Goal: Register for event/course: Sign up to attend an event or enroll in a course

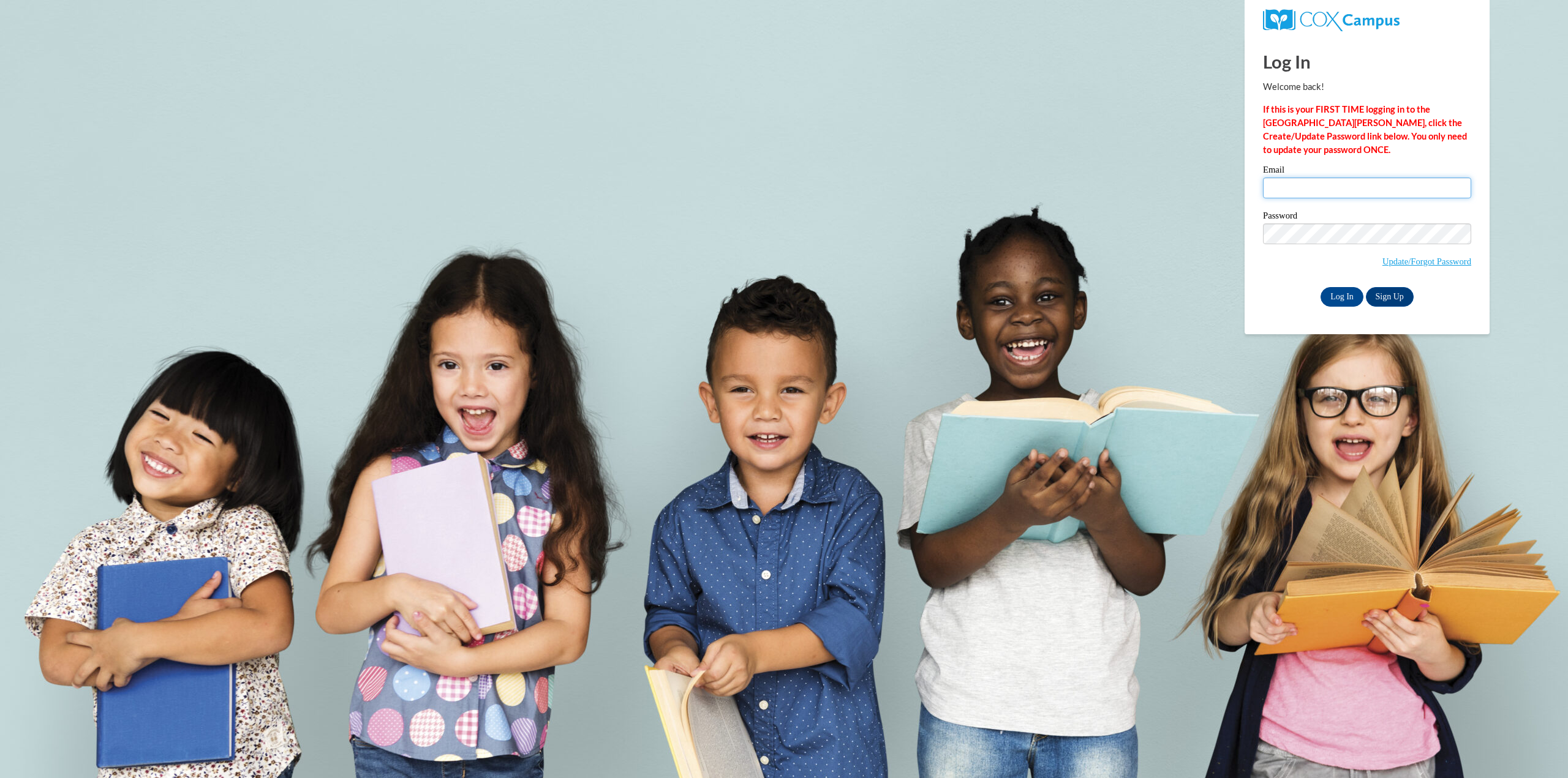
click at [1305, 183] on input "Email" at bounding box center [1367, 188] width 208 height 21
type input "nfrazier@cub.uca.edu"
click at [1329, 284] on div "Email nfrazier@cub.uca.edu Password Update/Forgot Password Log In Sign Up OR" at bounding box center [1367, 236] width 208 height 141
click at [1332, 296] on input "Log In" at bounding box center [1342, 296] width 43 height 20
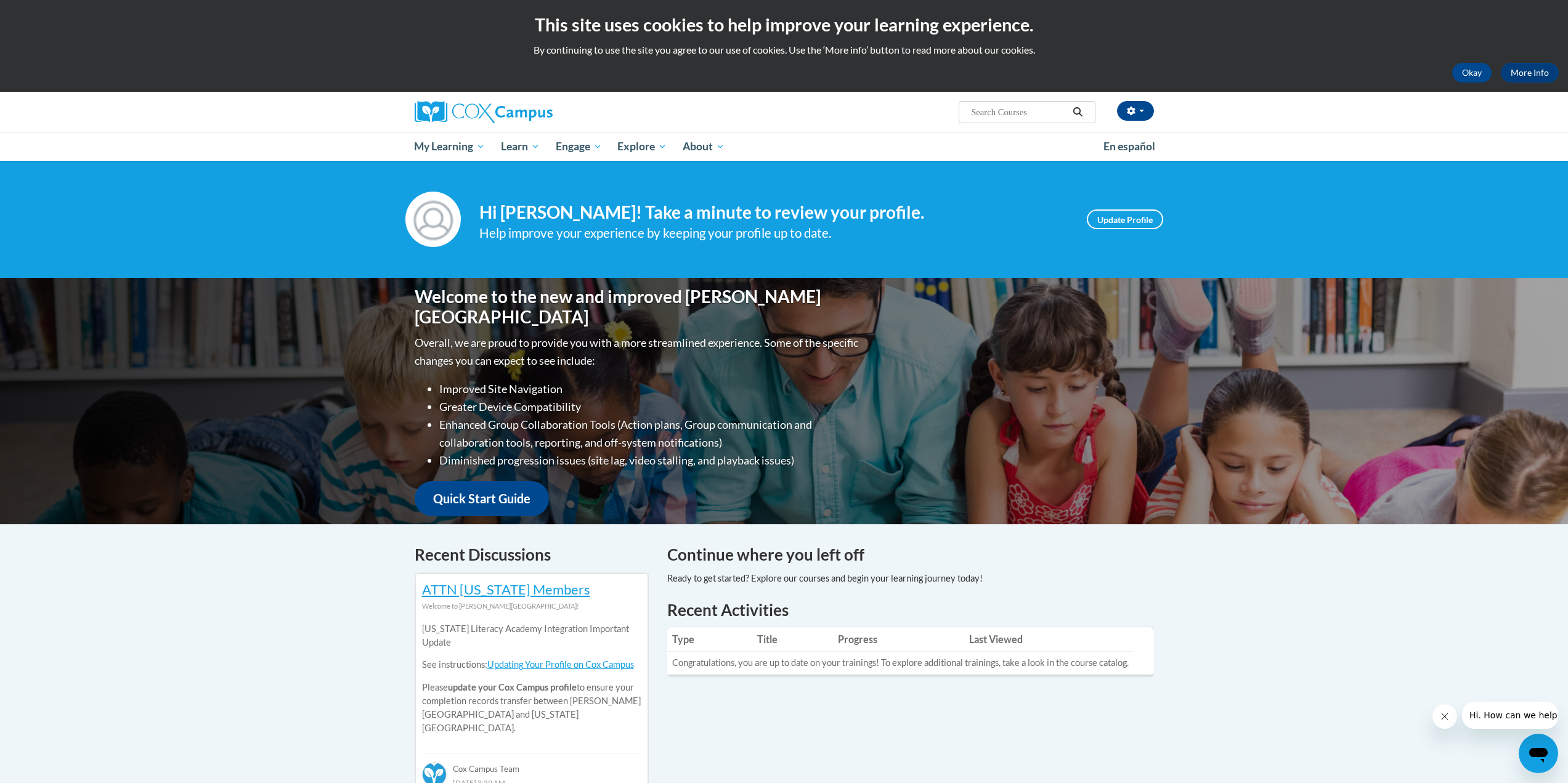
click at [1037, 107] on input "Search..." at bounding box center [1019, 112] width 99 height 15
paste input "Systematic and Explicit Phonics Instruction"
type input "Systematic and Explicit Phonics Instruction"
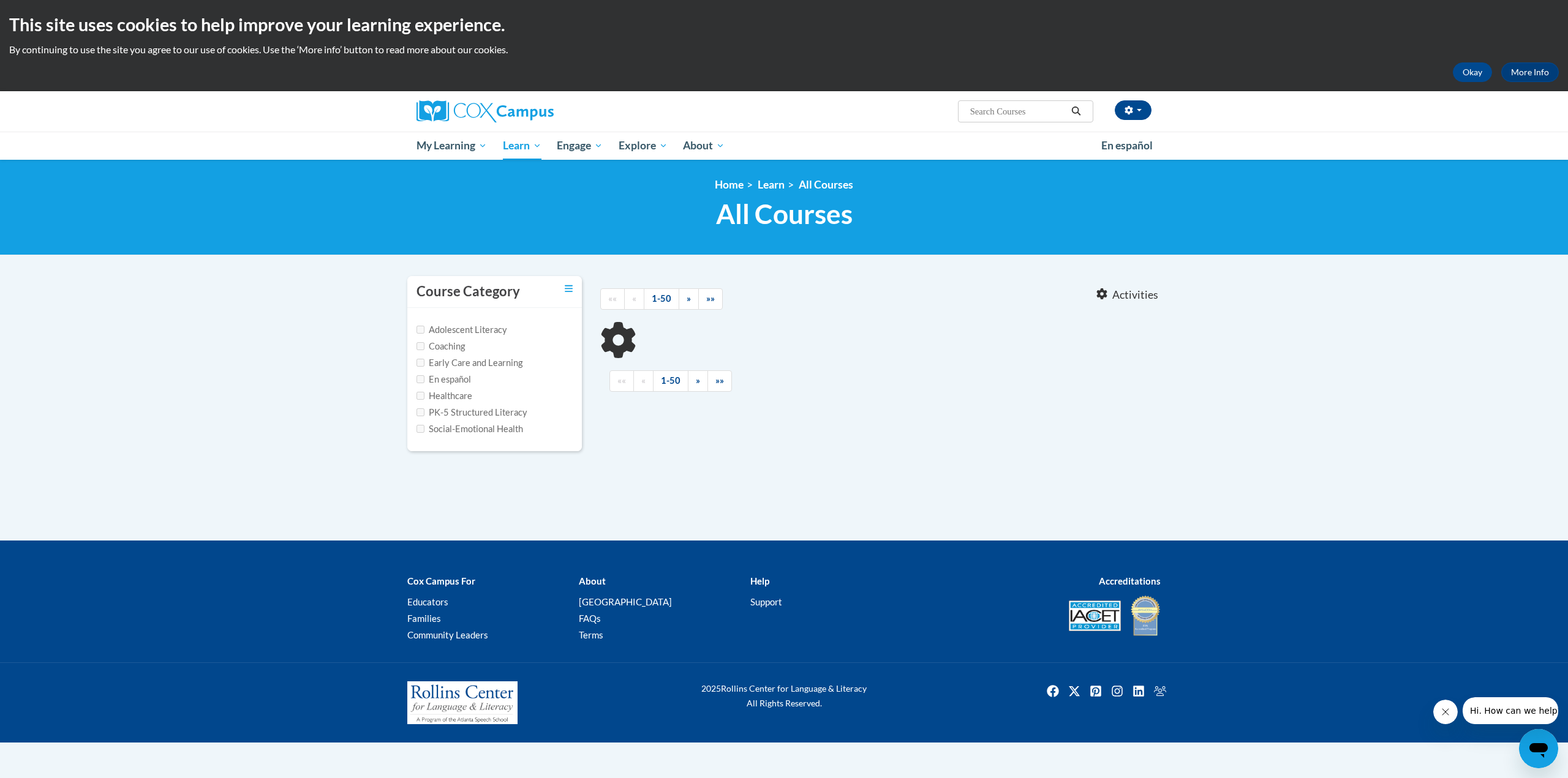
type input "Systematic and Explicit Phonics Instruction"
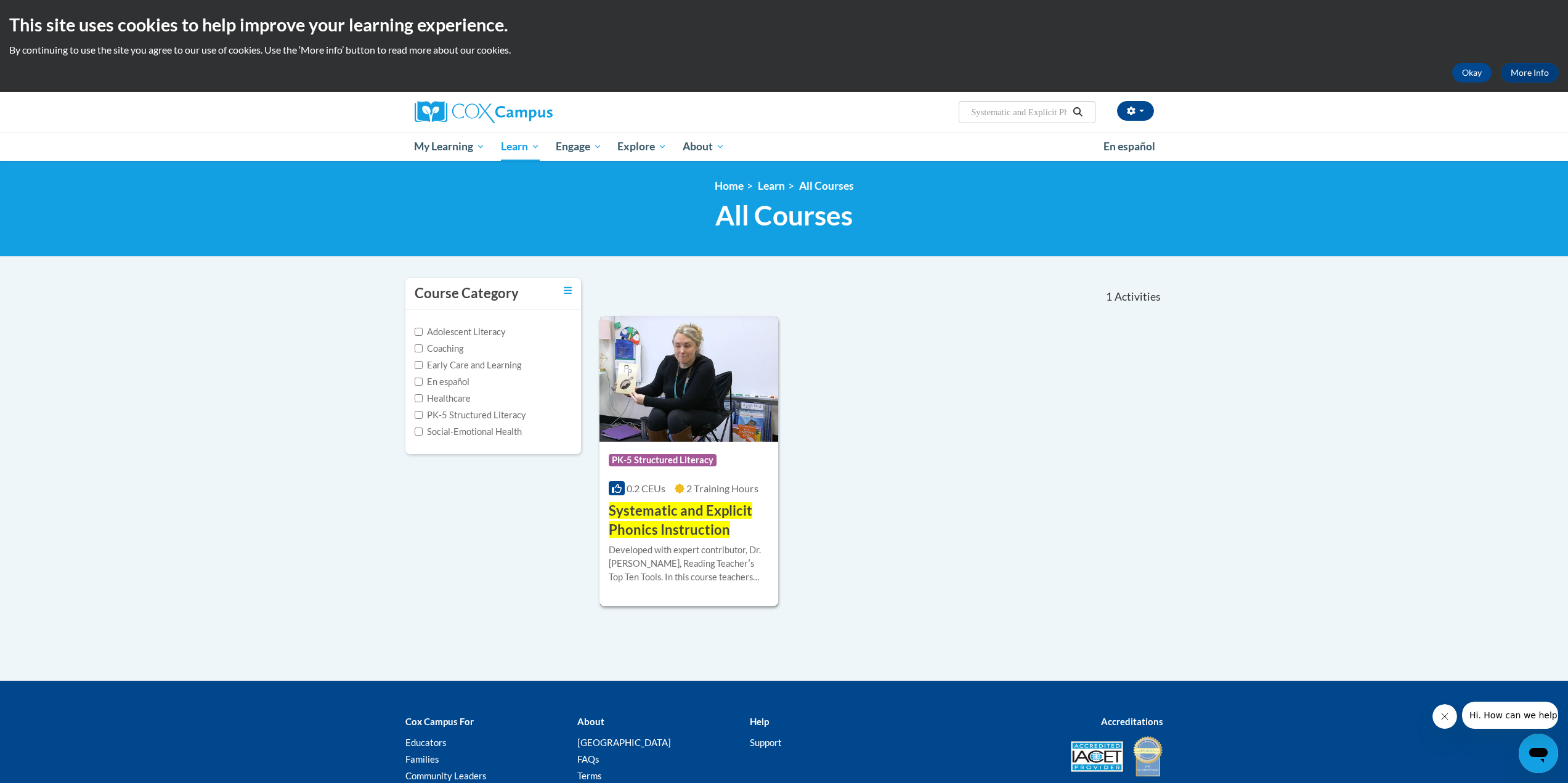
click at [688, 395] on img at bounding box center [689, 379] width 179 height 126
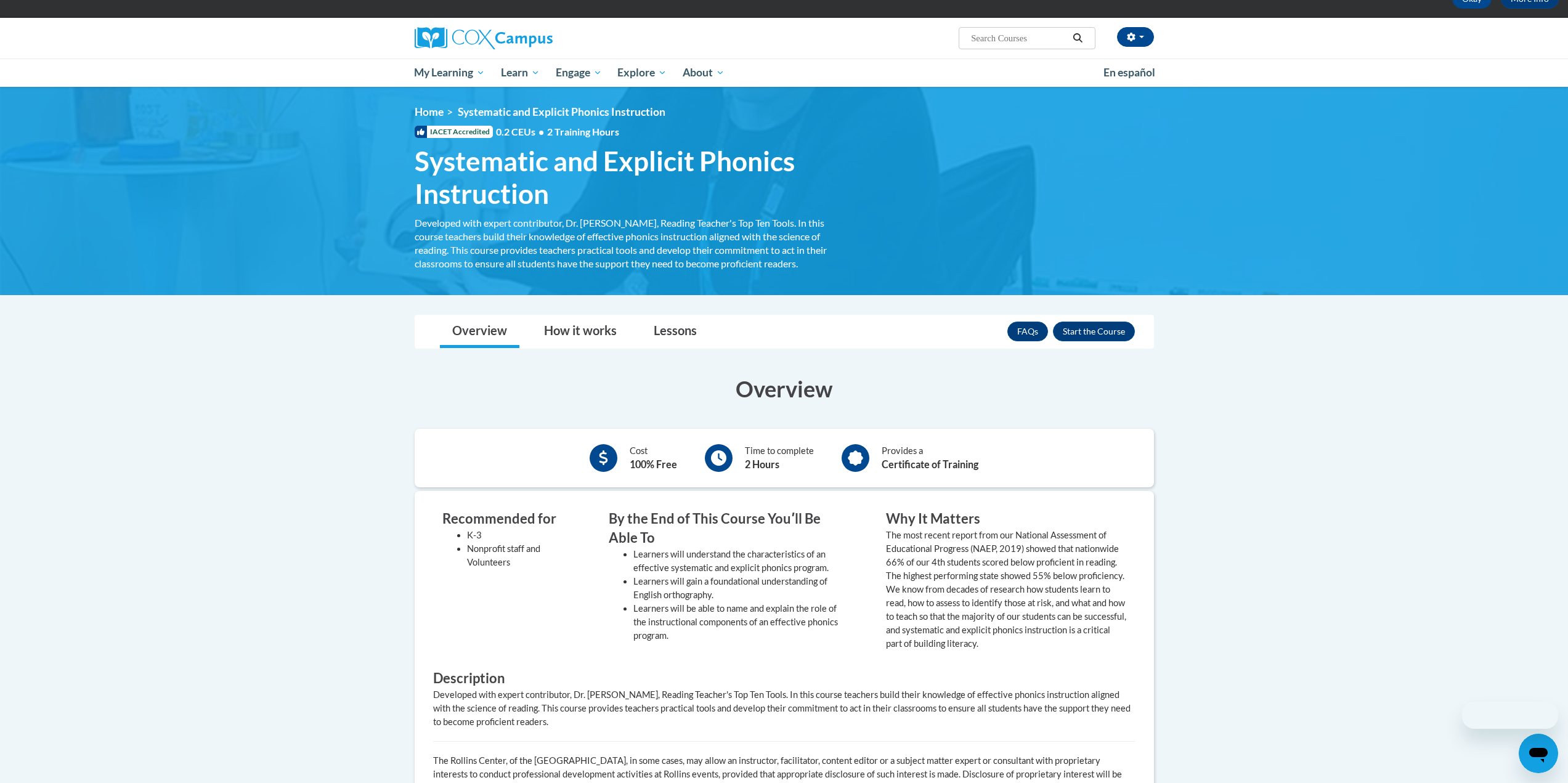
scroll to position [308, 0]
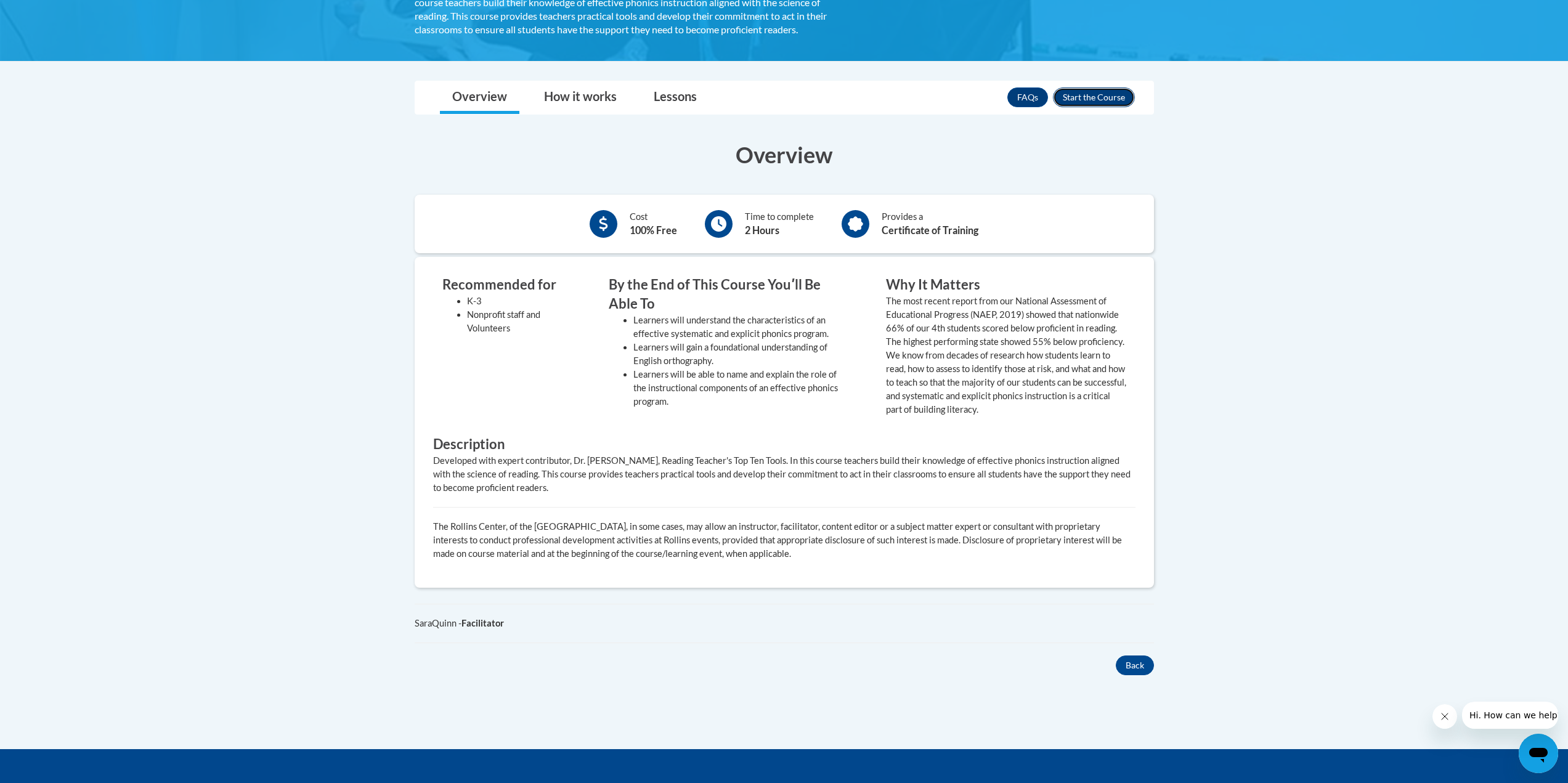
click at [1101, 90] on button "Enroll" at bounding box center [1093, 97] width 82 height 20
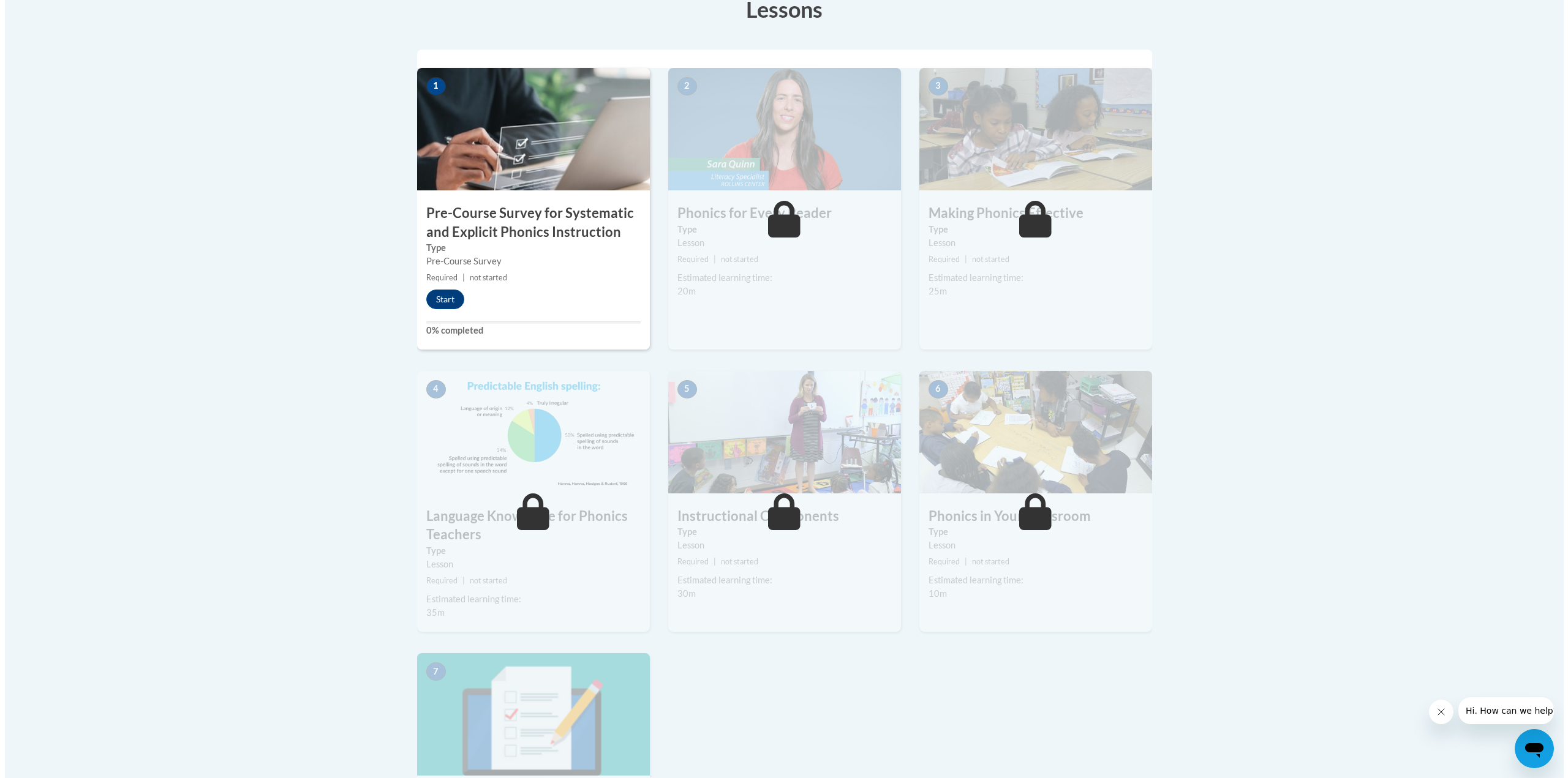
scroll to position [490, 0]
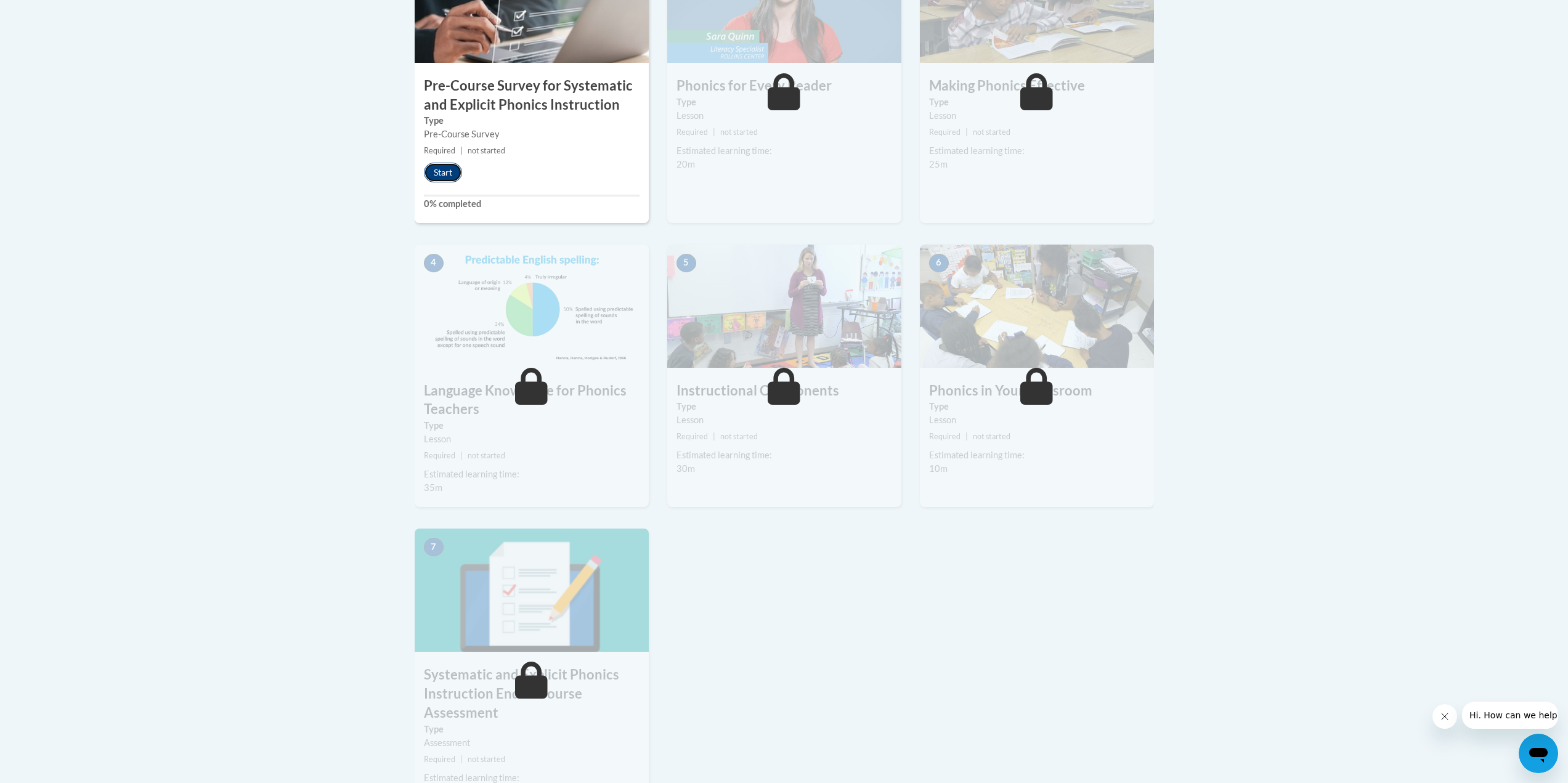
click at [431, 169] on button "Start" at bounding box center [443, 172] width 38 height 20
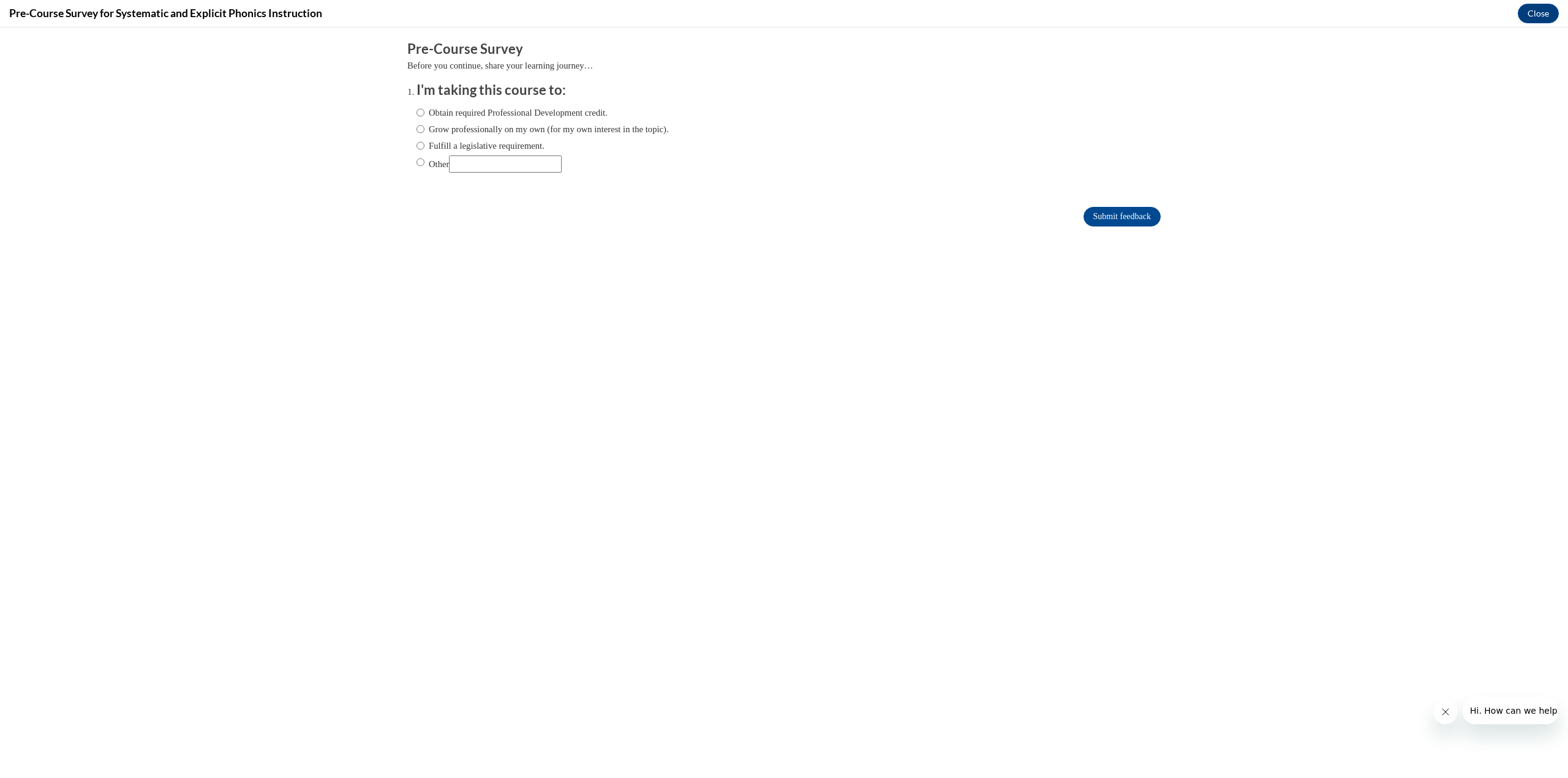
scroll to position [0, 0]
click at [449, 114] on label "Obtain required Professional Development credit." at bounding box center [511, 113] width 191 height 13
click at [424, 114] on input "Obtain required Professional Development credit." at bounding box center [420, 113] width 8 height 13
radio input "true"
click at [1108, 219] on input "Submit feedback" at bounding box center [1122, 216] width 77 height 20
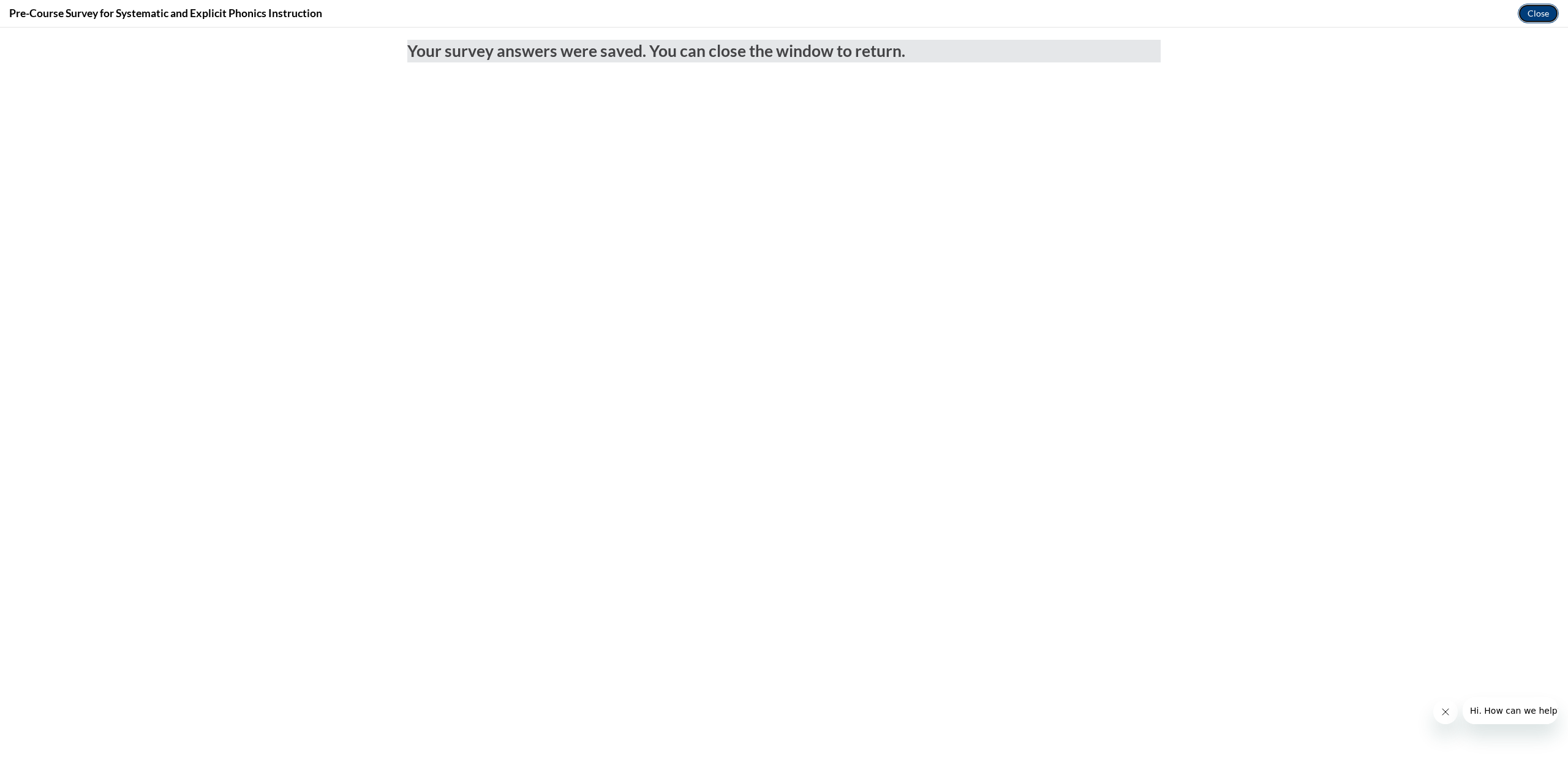
click at [1529, 16] on button "Close" at bounding box center [1538, 13] width 41 height 20
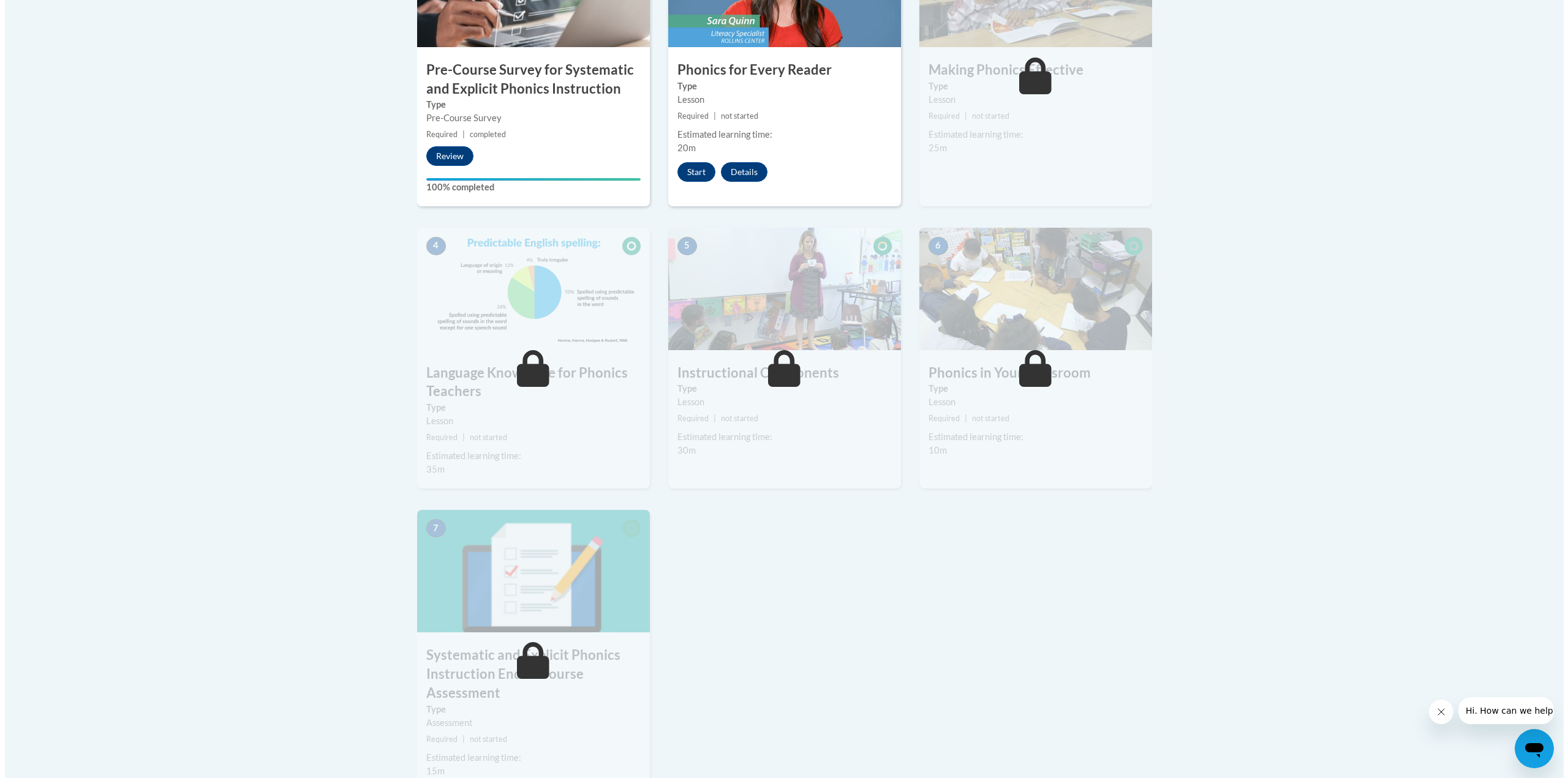
scroll to position [368, 0]
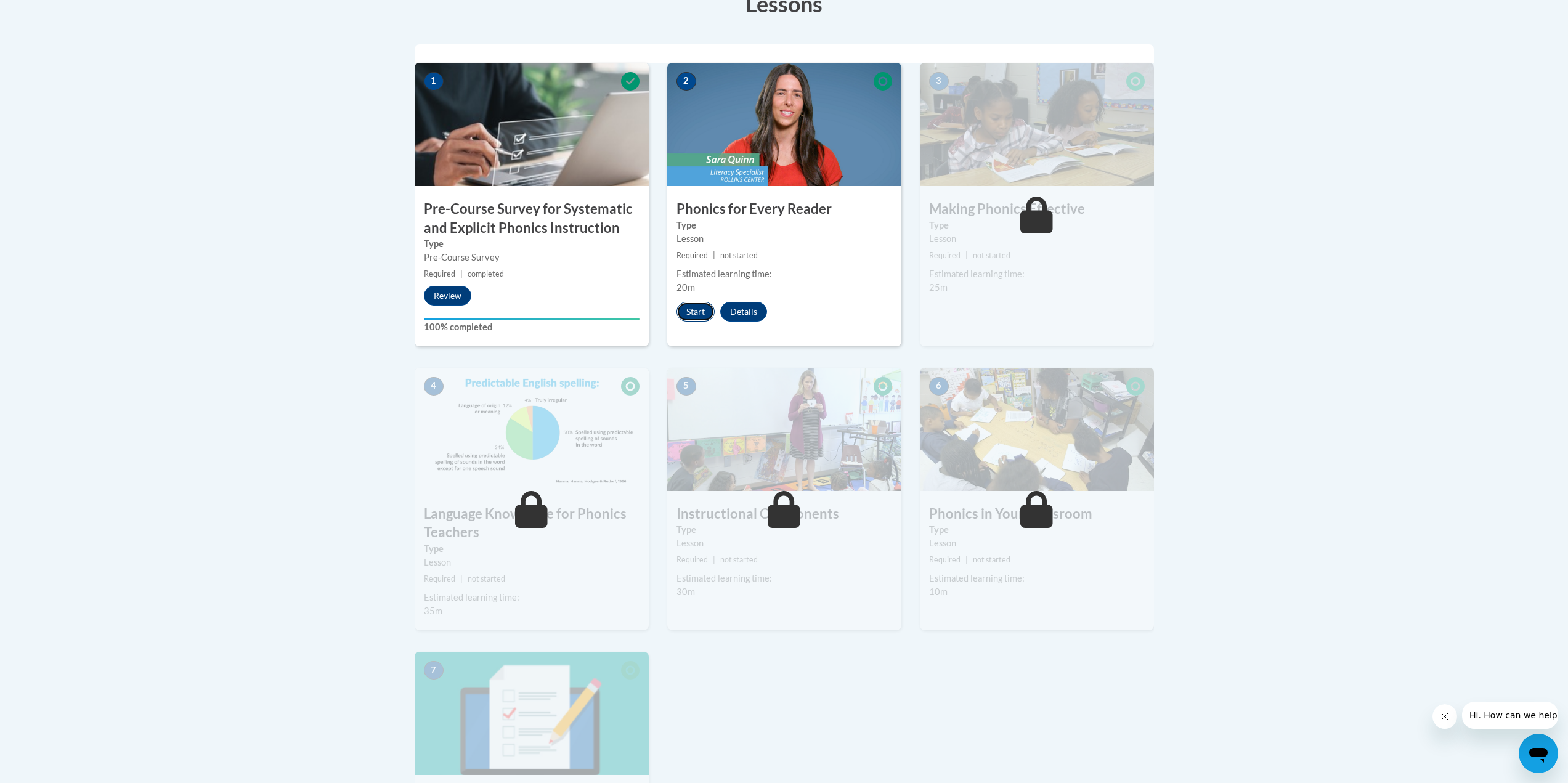
click at [695, 315] on button "Start" at bounding box center [695, 312] width 38 height 20
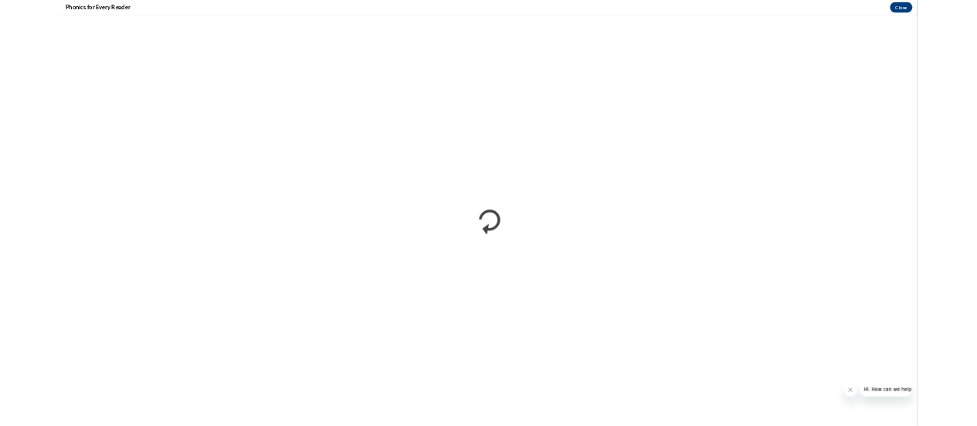
scroll to position [0, 0]
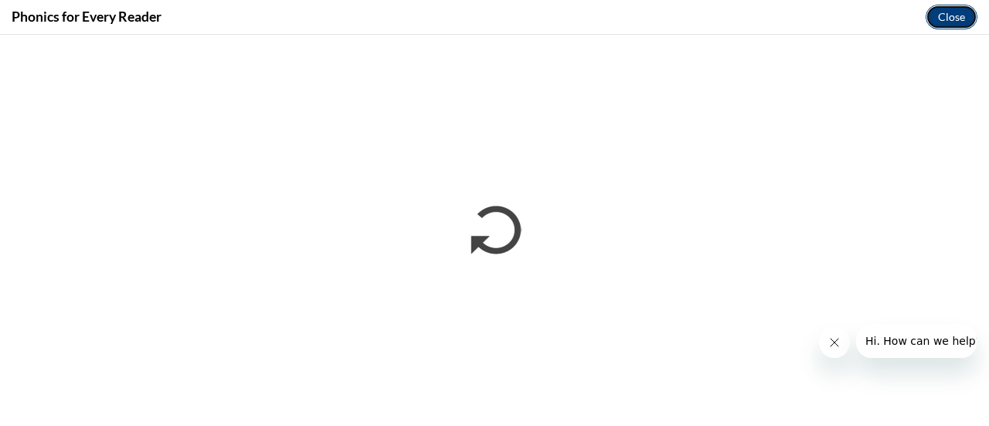
click at [938, 12] on button "Close" at bounding box center [952, 17] width 52 height 25
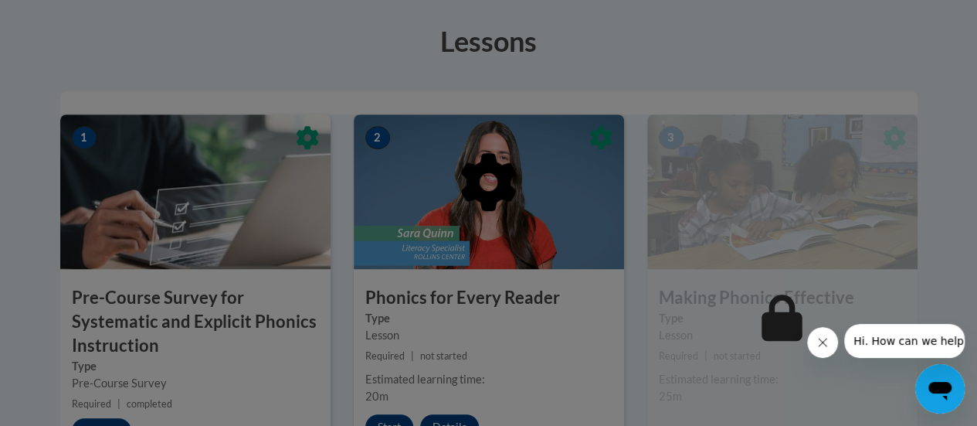
click at [818, 341] on icon "Close message from company" at bounding box center [823, 342] width 12 height 12
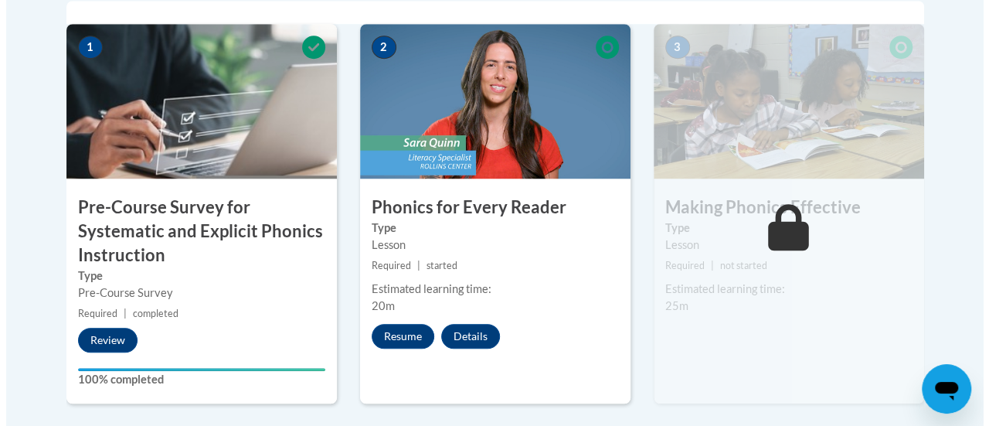
scroll to position [541, 0]
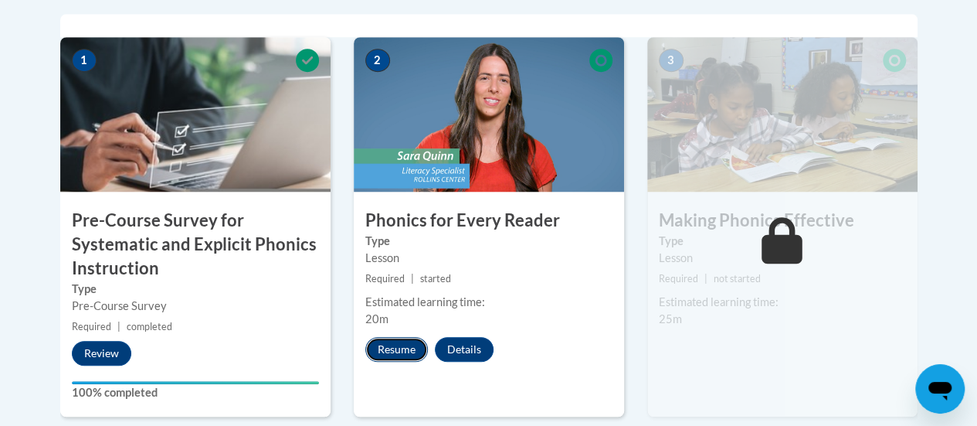
click at [407, 346] on button "Resume" at bounding box center [396, 349] width 63 height 25
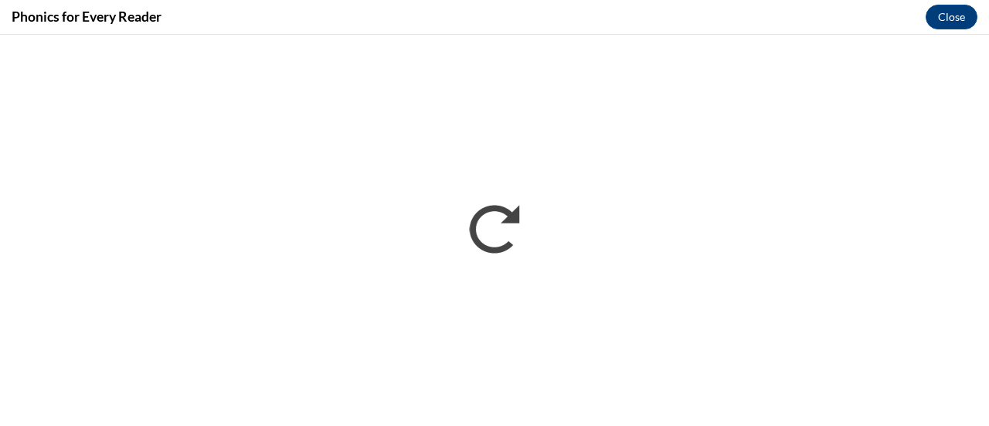
scroll to position [0, 0]
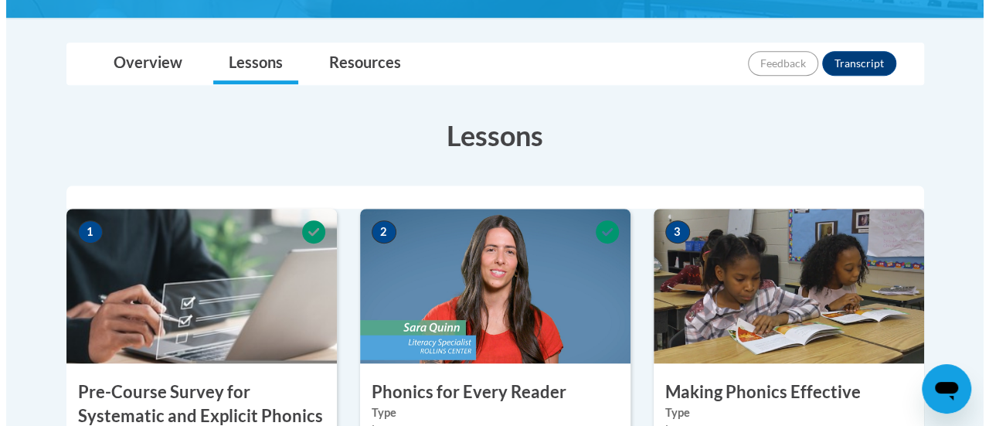
scroll to position [557, 0]
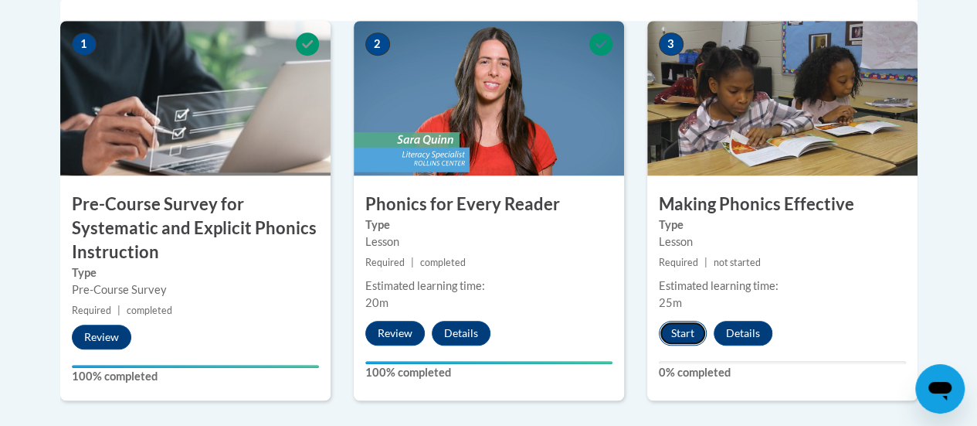
click at [700, 328] on button "Start" at bounding box center [683, 333] width 48 height 25
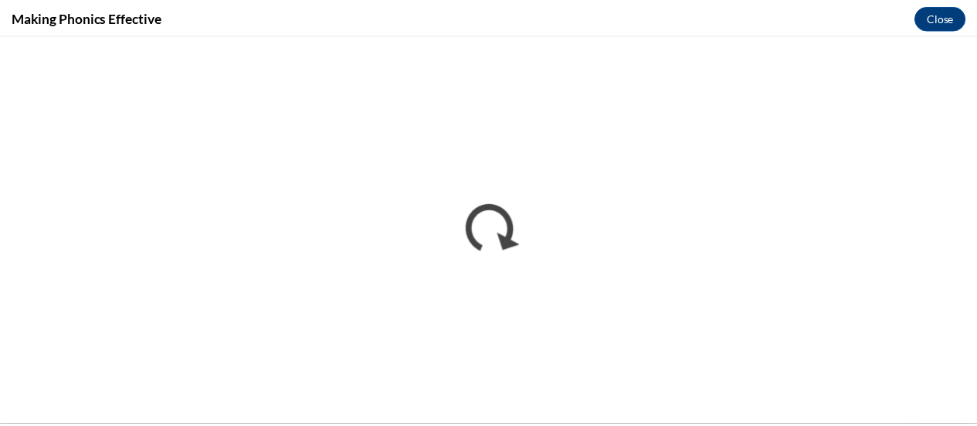
scroll to position [0, 0]
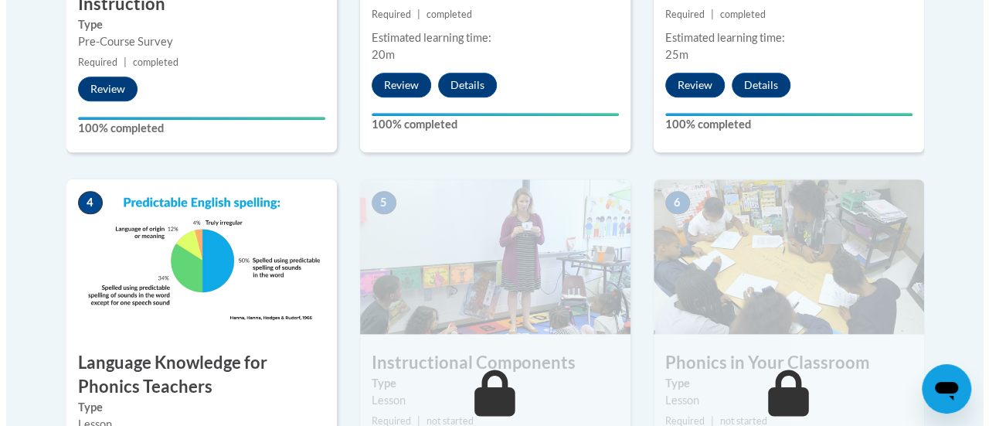
scroll to position [927, 0]
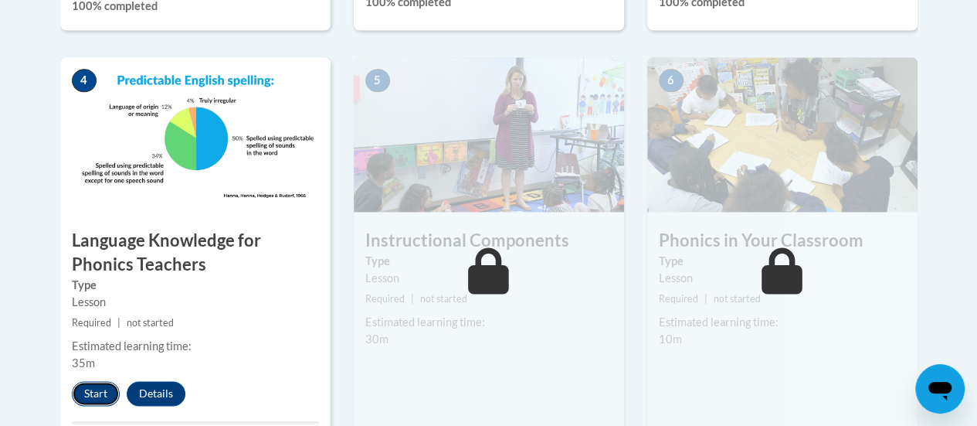
click at [81, 392] on button "Start" at bounding box center [96, 393] width 48 height 25
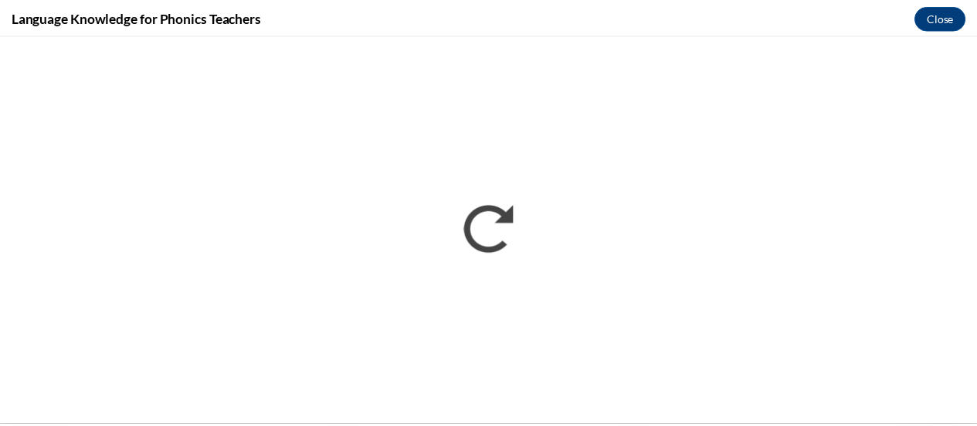
scroll to position [0, 0]
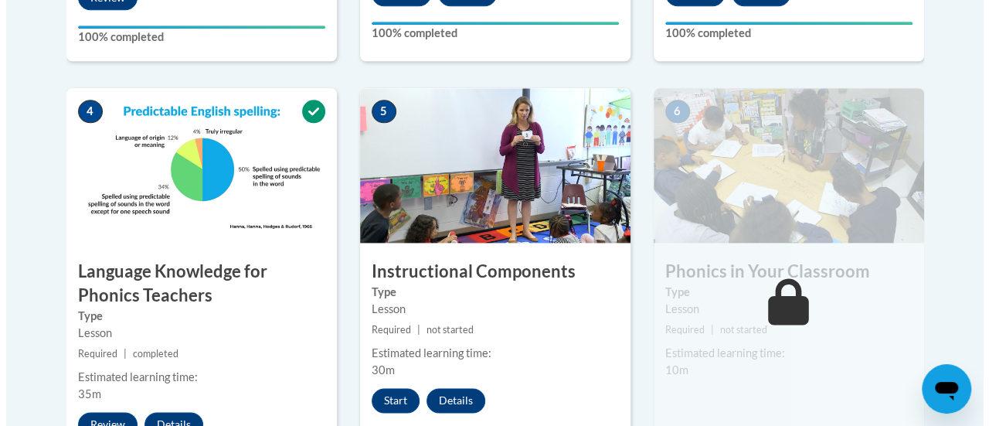
scroll to position [927, 0]
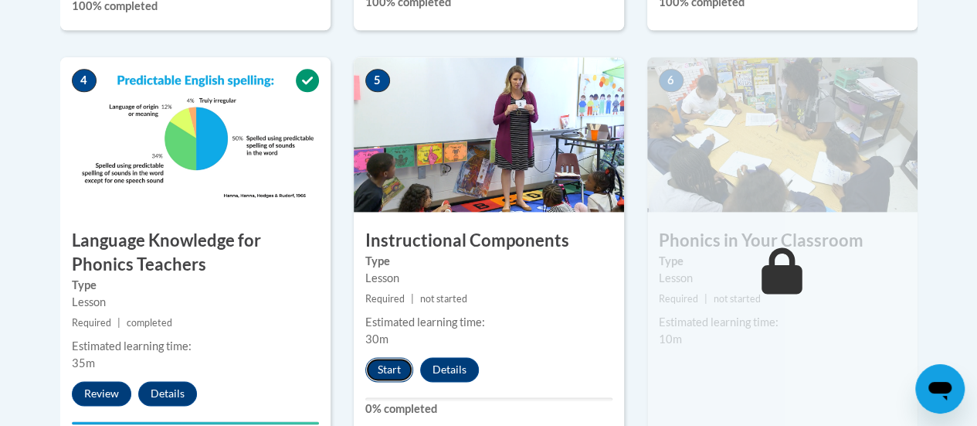
click at [375, 359] on button "Start" at bounding box center [389, 369] width 48 height 25
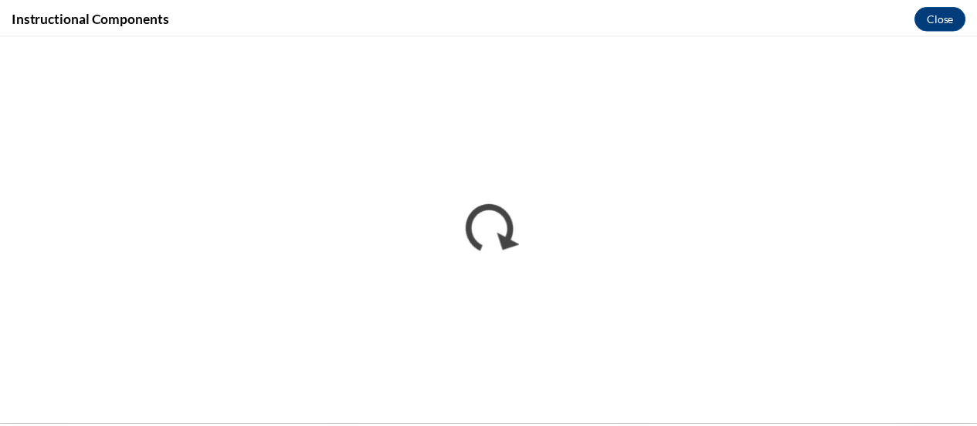
scroll to position [0, 0]
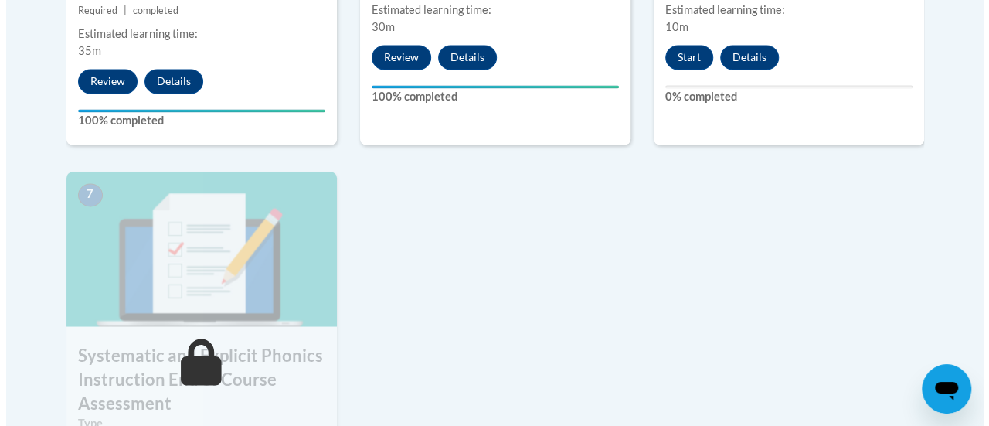
scroll to position [1266, 0]
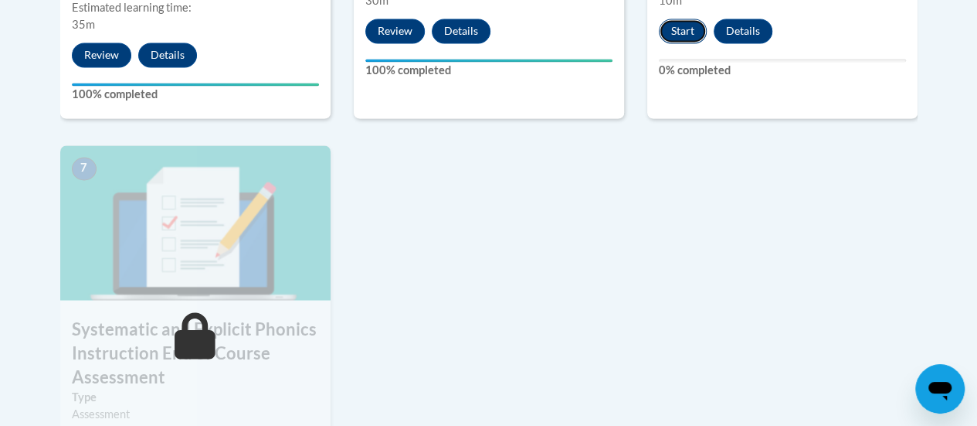
click at [695, 25] on button "Start" at bounding box center [683, 31] width 48 height 25
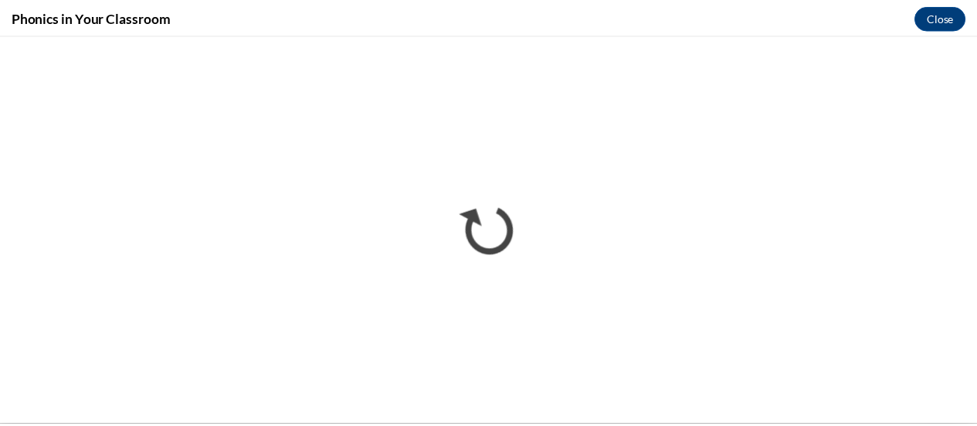
scroll to position [0, 0]
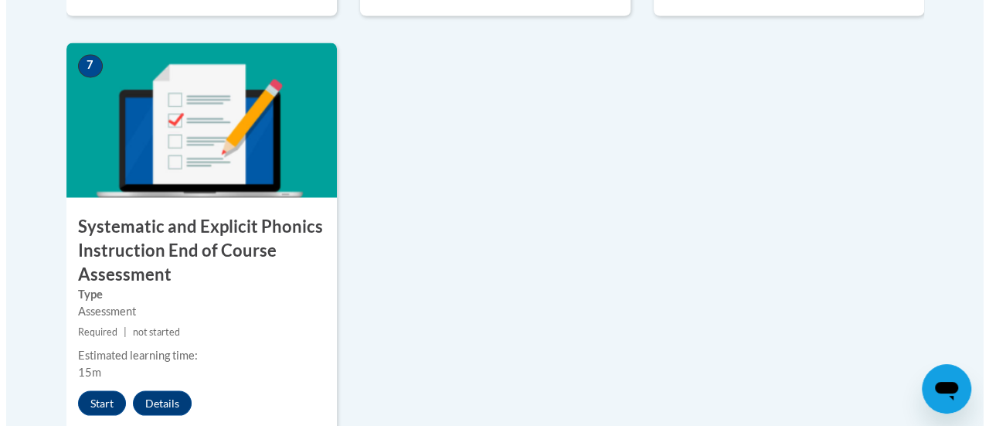
scroll to position [1391, 0]
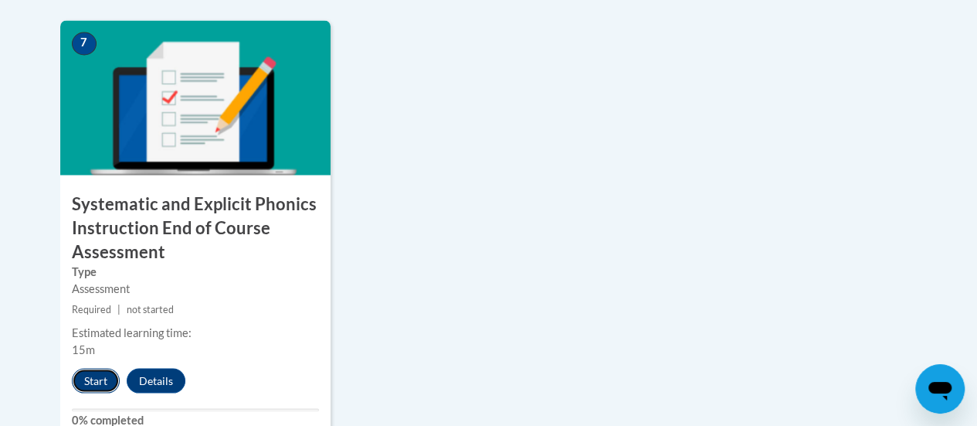
click at [88, 377] on button "Start" at bounding box center [96, 380] width 48 height 25
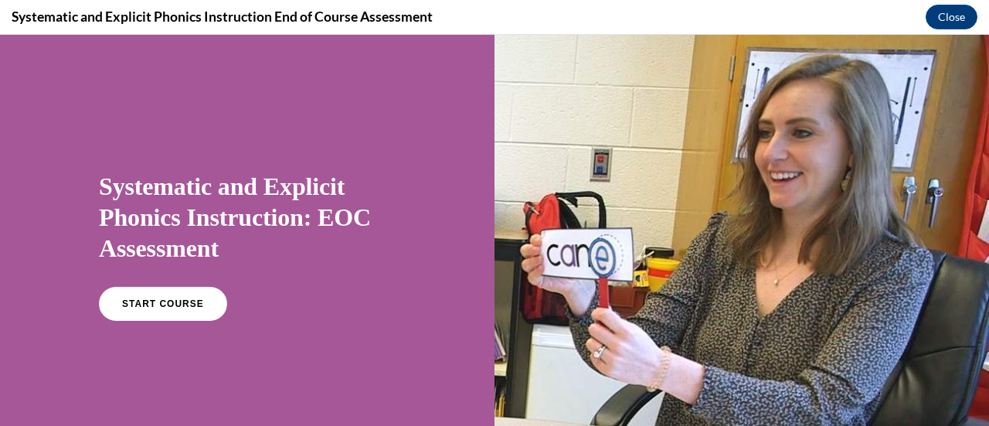
scroll to position [0, 0]
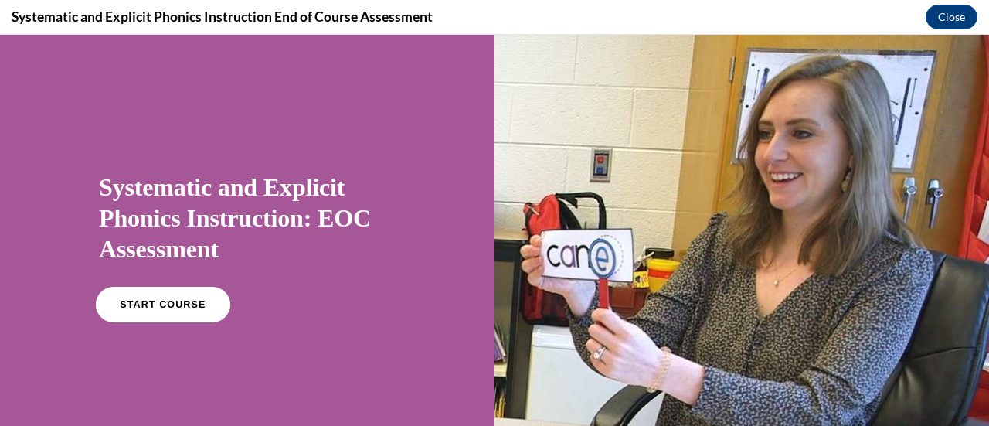
click at [158, 313] on link "START COURSE" at bounding box center [163, 305] width 134 height 36
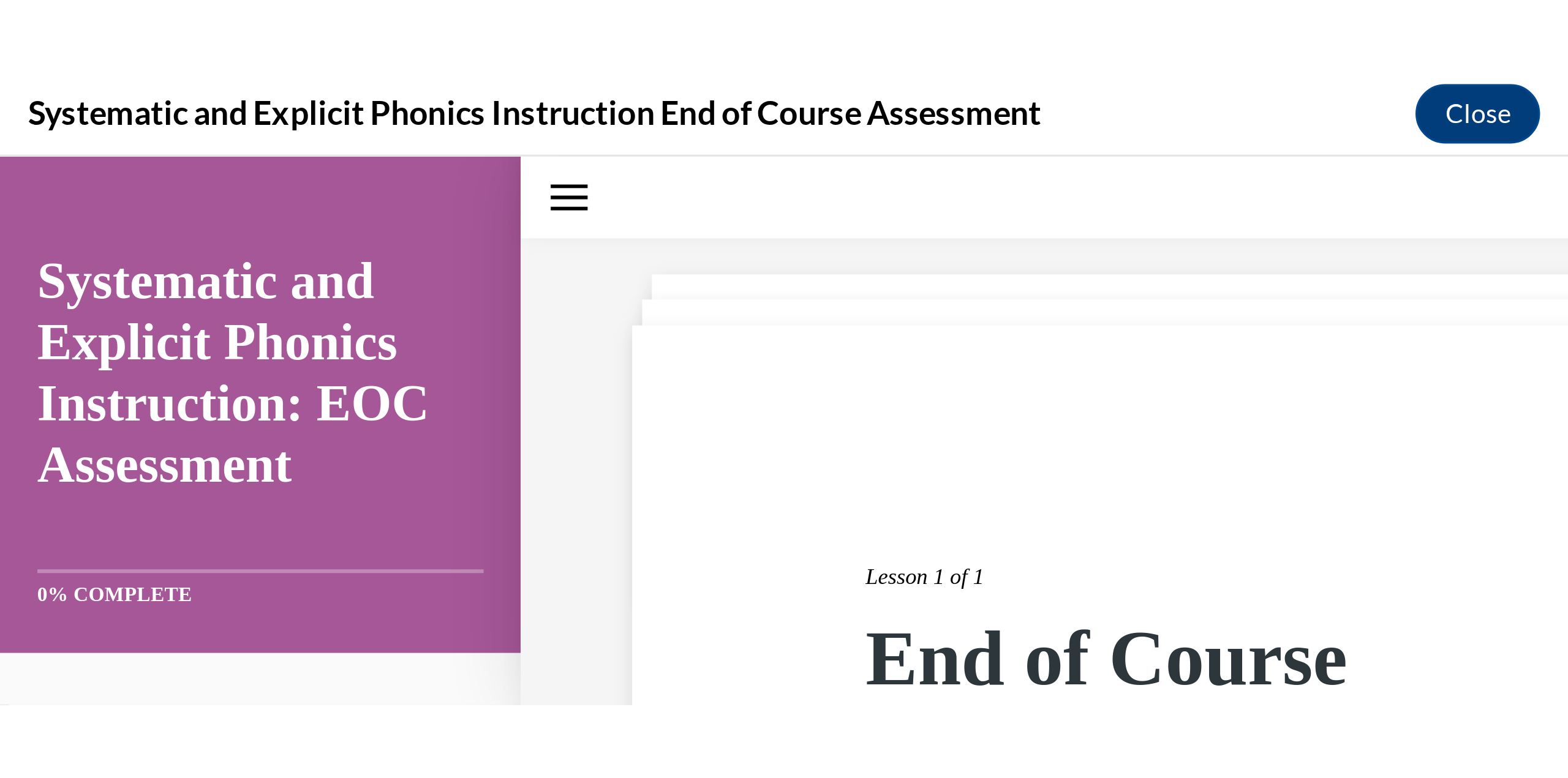
scroll to position [957, 0]
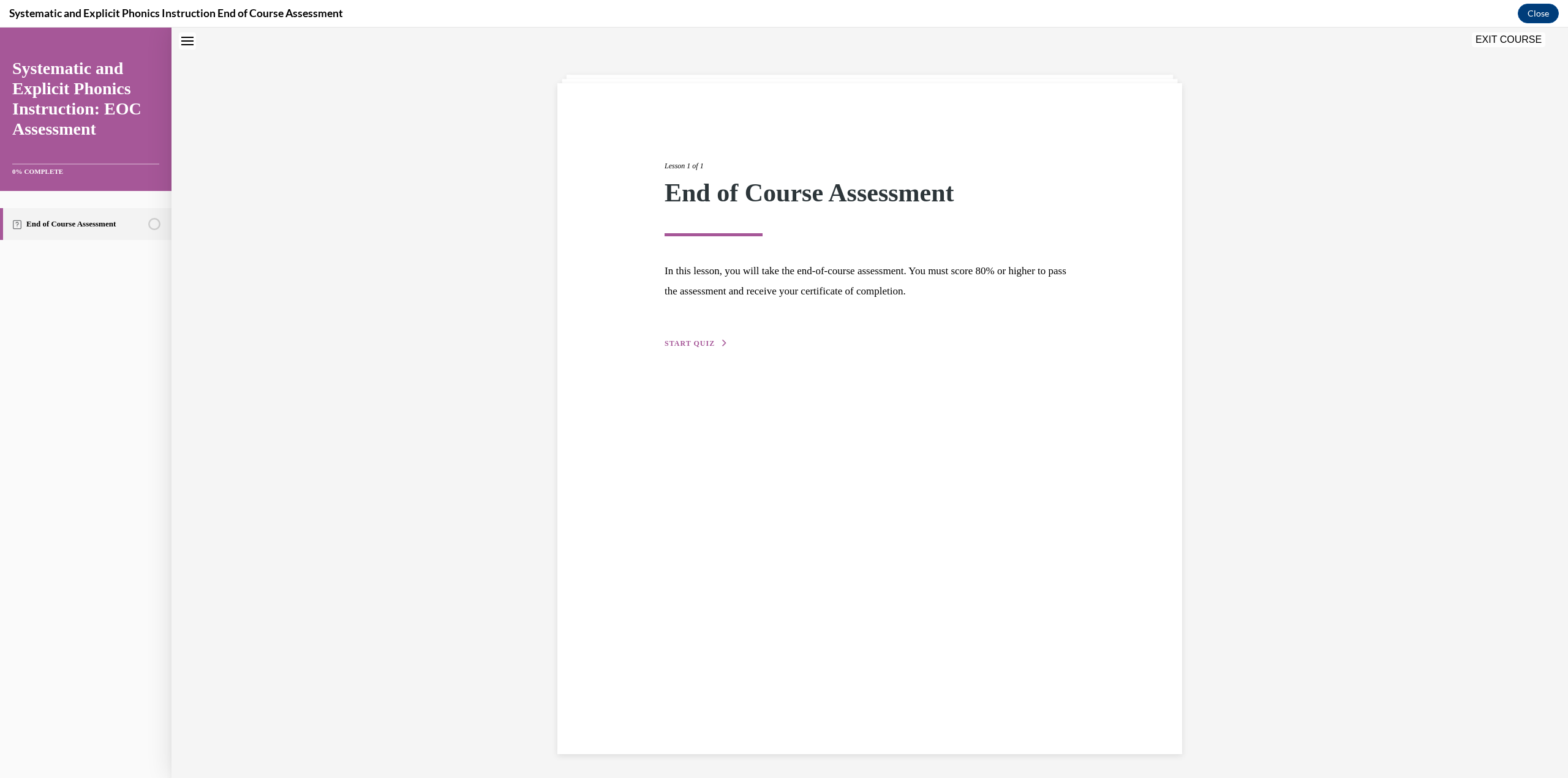
click at [669, 337] on span "START QUIZ" at bounding box center [689, 343] width 50 height 9
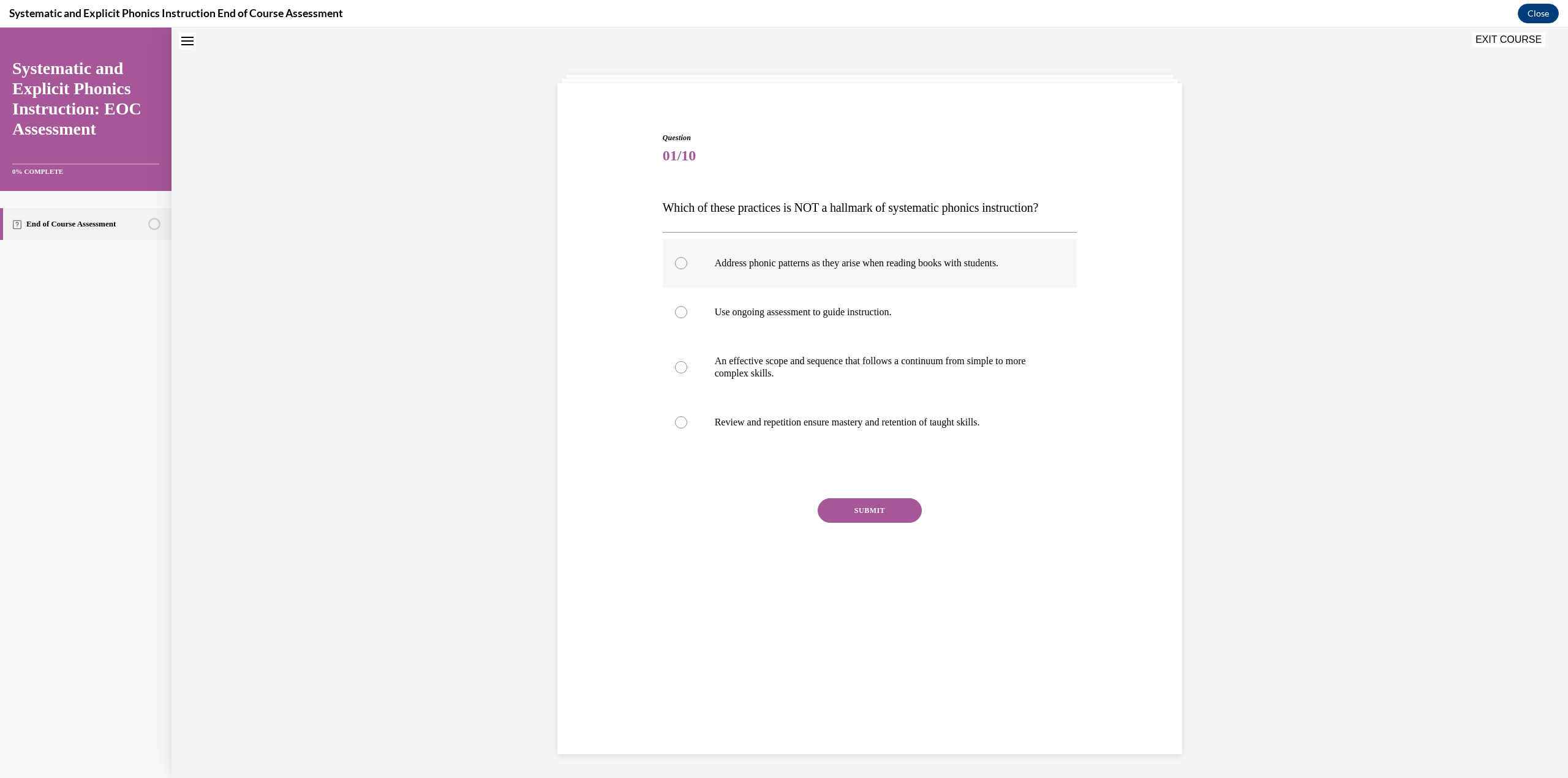
click at [774, 268] on p "Address phonic patterns as they arise when reading books with students." at bounding box center [881, 262] width 332 height 12
click at [774, 337] on button "SUBMIT" at bounding box center [869, 510] width 104 height 25
click at [774, 337] on button "NEXT" at bounding box center [869, 605] width 104 height 25
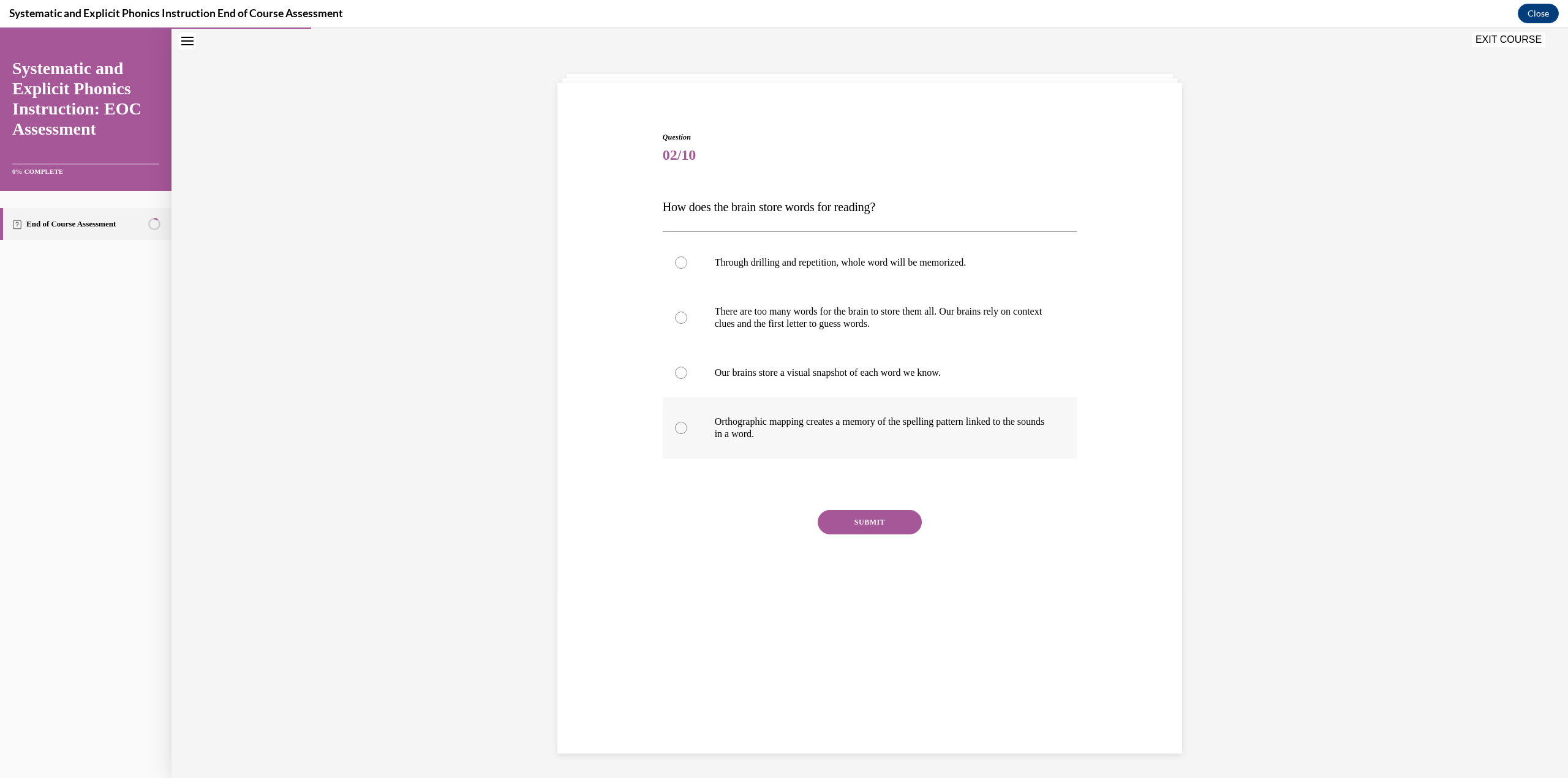
click at [774, 337] on p "Orthographic mapping creates a memory of the spelling pattern linked to the sou…" at bounding box center [881, 428] width 332 height 25
click at [774, 337] on button "SUBMIT" at bounding box center [869, 522] width 104 height 25
click at [774, 337] on button "NEXT" at bounding box center [869, 678] width 104 height 25
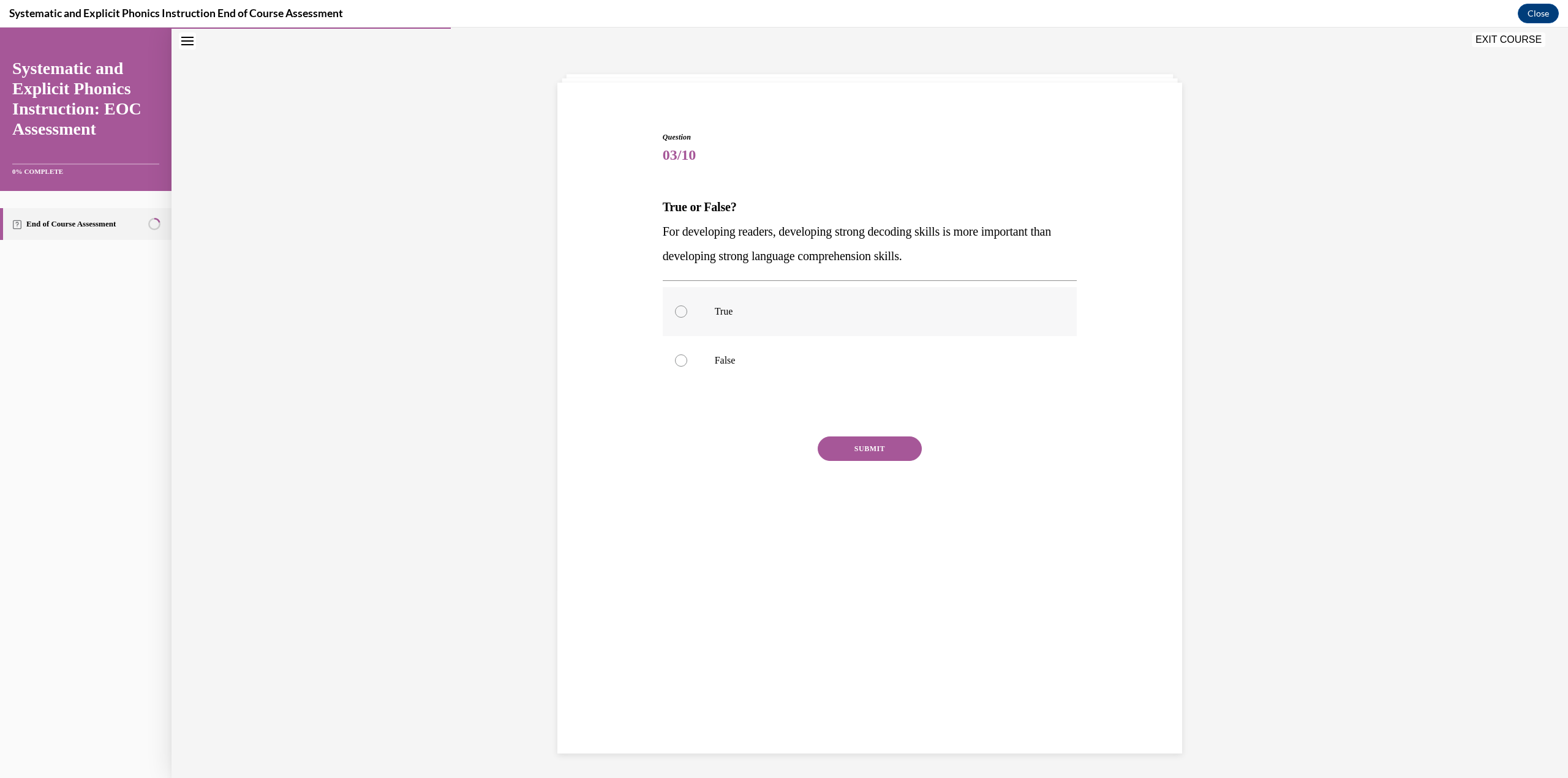
click at [742, 296] on div at bounding box center [870, 311] width 415 height 49
click at [774, 337] on button "SUBMIT" at bounding box center [869, 448] width 104 height 25
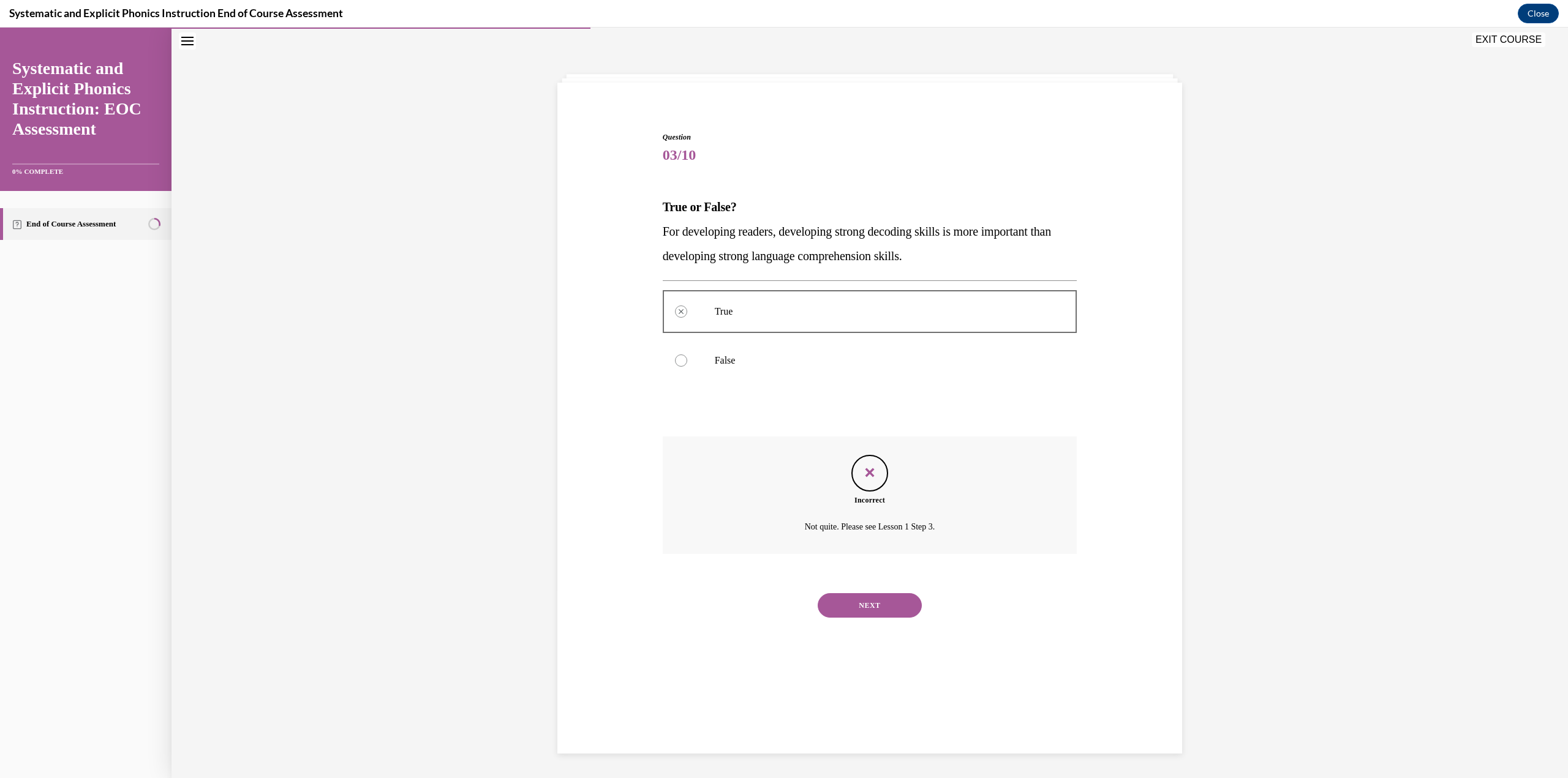
click at [774, 337] on button "NEXT" at bounding box center [869, 605] width 104 height 25
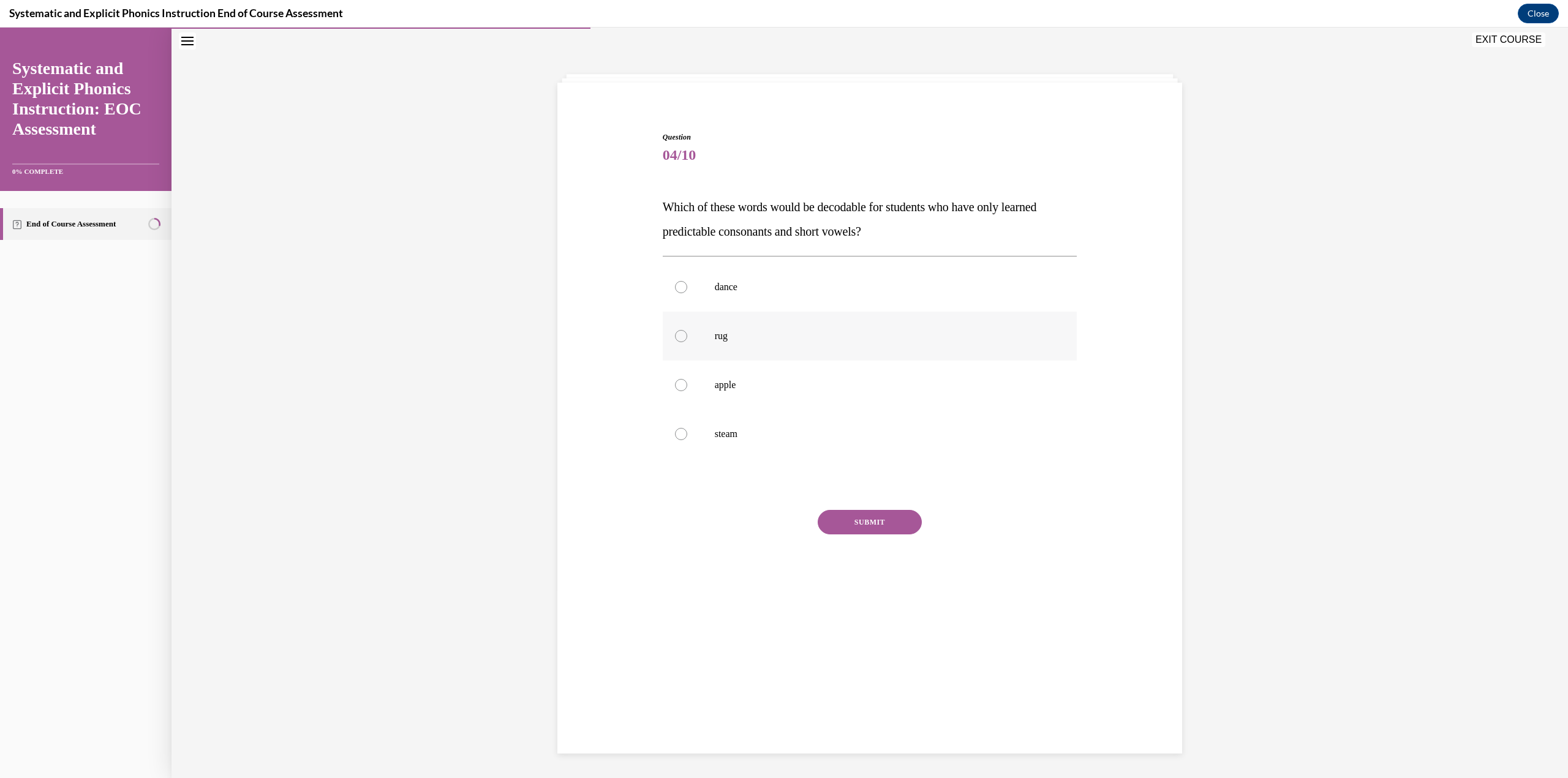
click at [774, 337] on p "rug" at bounding box center [881, 335] width 332 height 12
click at [774, 337] on button "SUBMIT" at bounding box center [869, 522] width 104 height 25
click at [774, 337] on button "NEXT" at bounding box center [869, 678] width 104 height 25
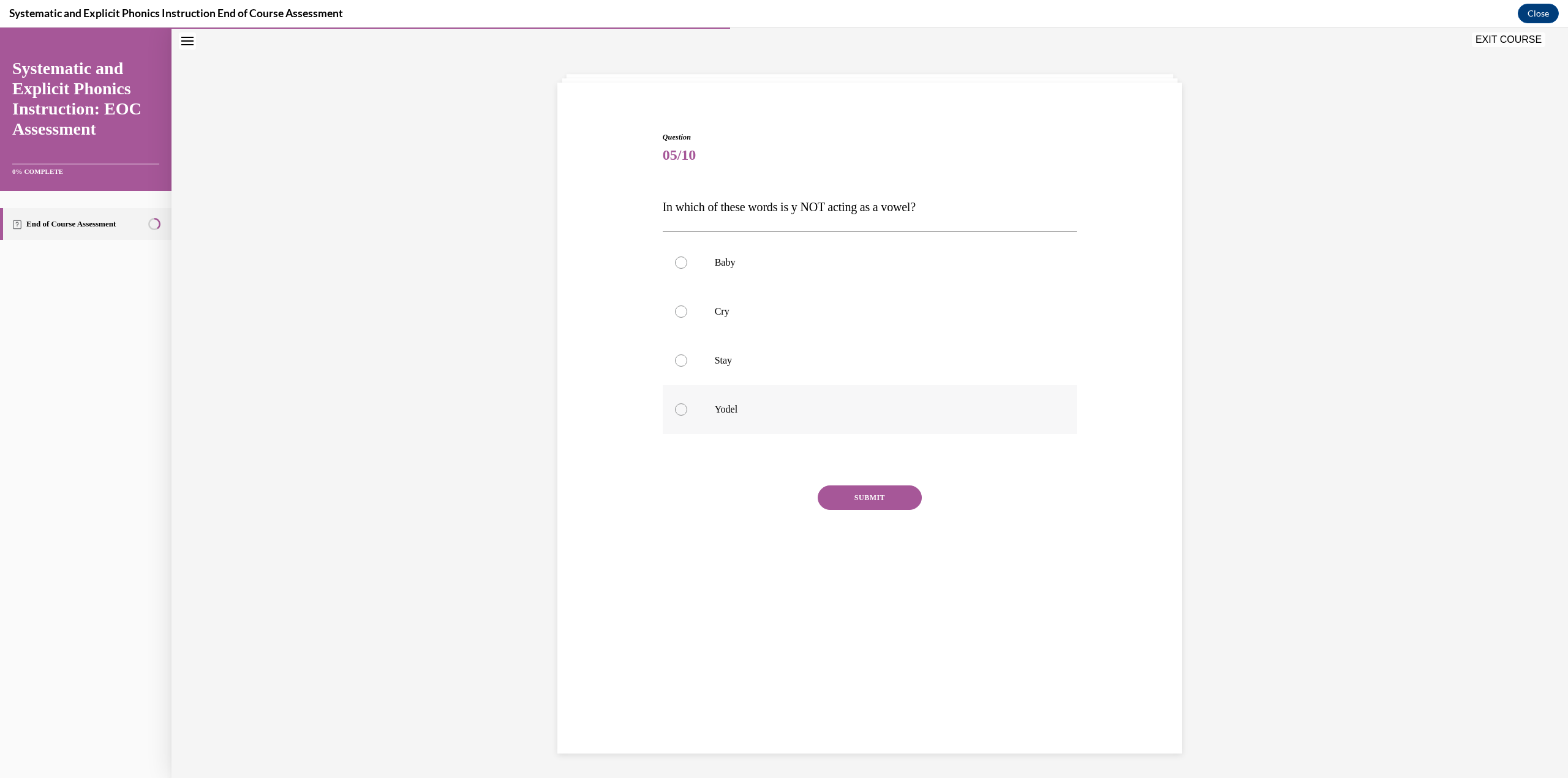
click at [754, 337] on p "Yodel" at bounding box center [881, 409] width 332 height 12
click at [774, 337] on button "SUBMIT" at bounding box center [869, 498] width 104 height 25
click at [774, 337] on button "NEXT" at bounding box center [869, 593] width 104 height 25
click at [774, 318] on div at bounding box center [870, 311] width 415 height 49
click at [774, 337] on button "SUBMIT" at bounding box center [869, 498] width 104 height 25
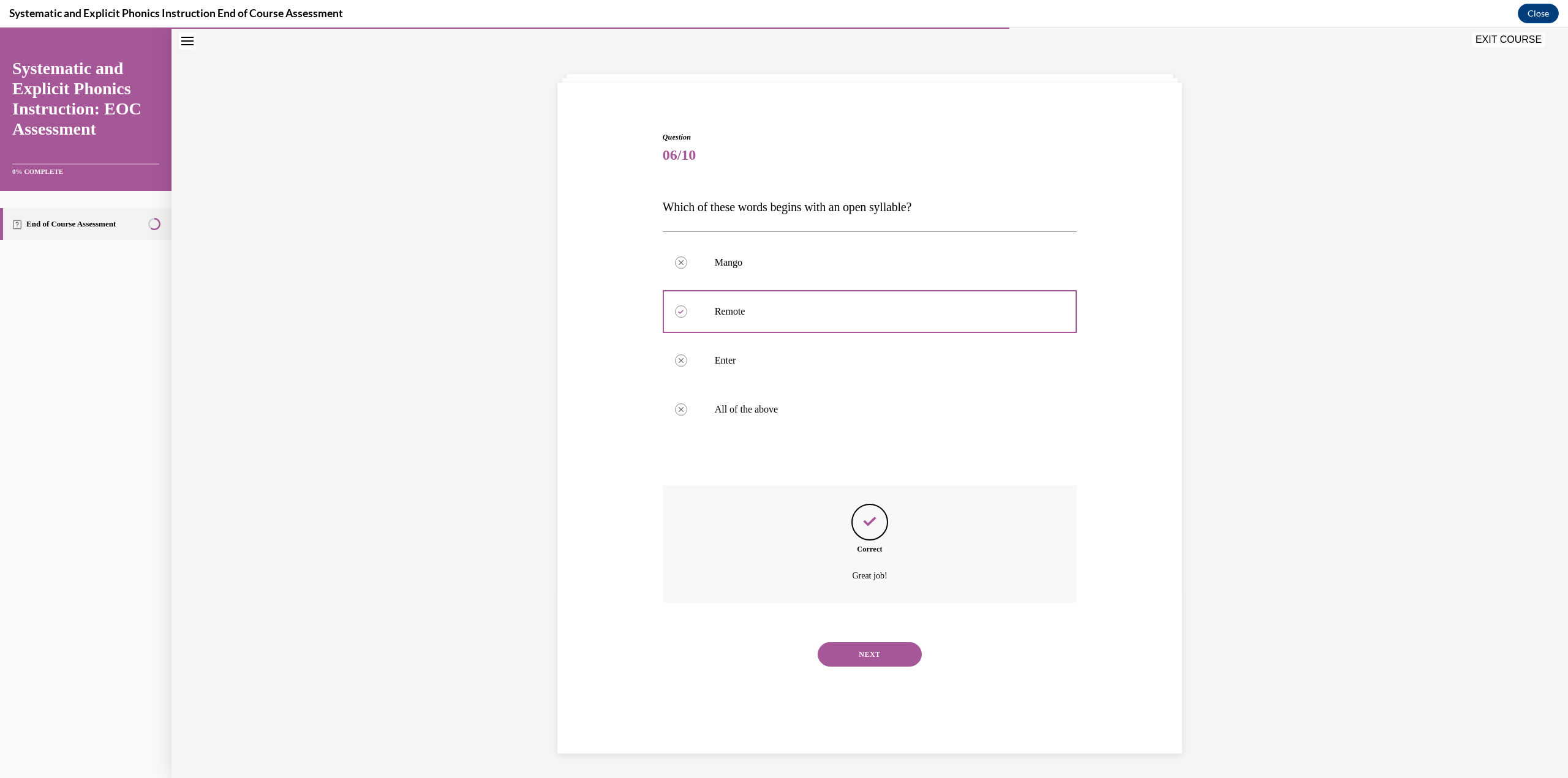
click at [774, 337] on button "NEXT" at bounding box center [869, 654] width 104 height 25
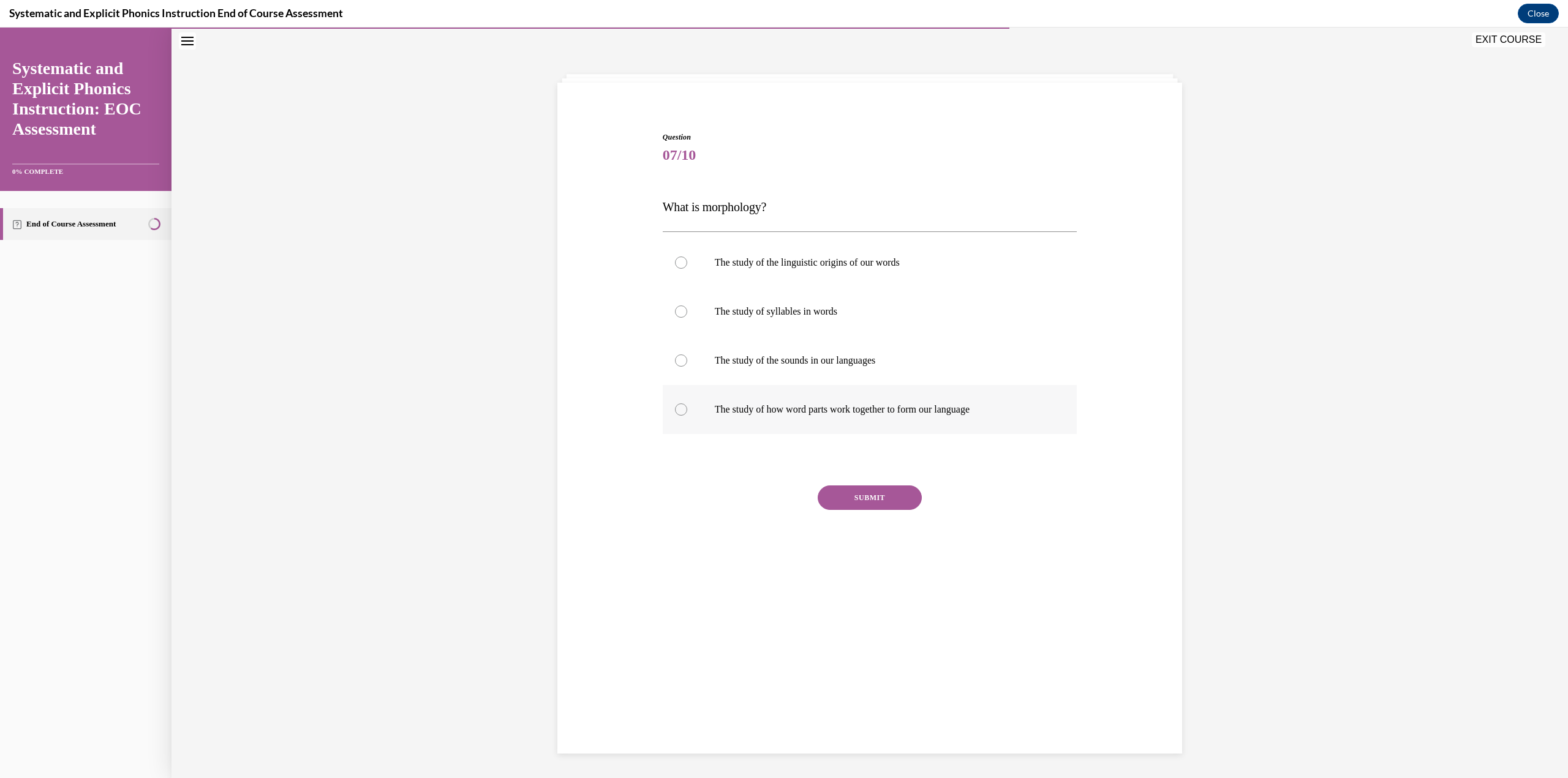
click at [774, 337] on div at bounding box center [870, 410] width 415 height 49
click at [774, 337] on button "SUBMIT" at bounding box center [869, 498] width 104 height 25
click at [774, 337] on button "NEXT" at bounding box center [869, 593] width 104 height 25
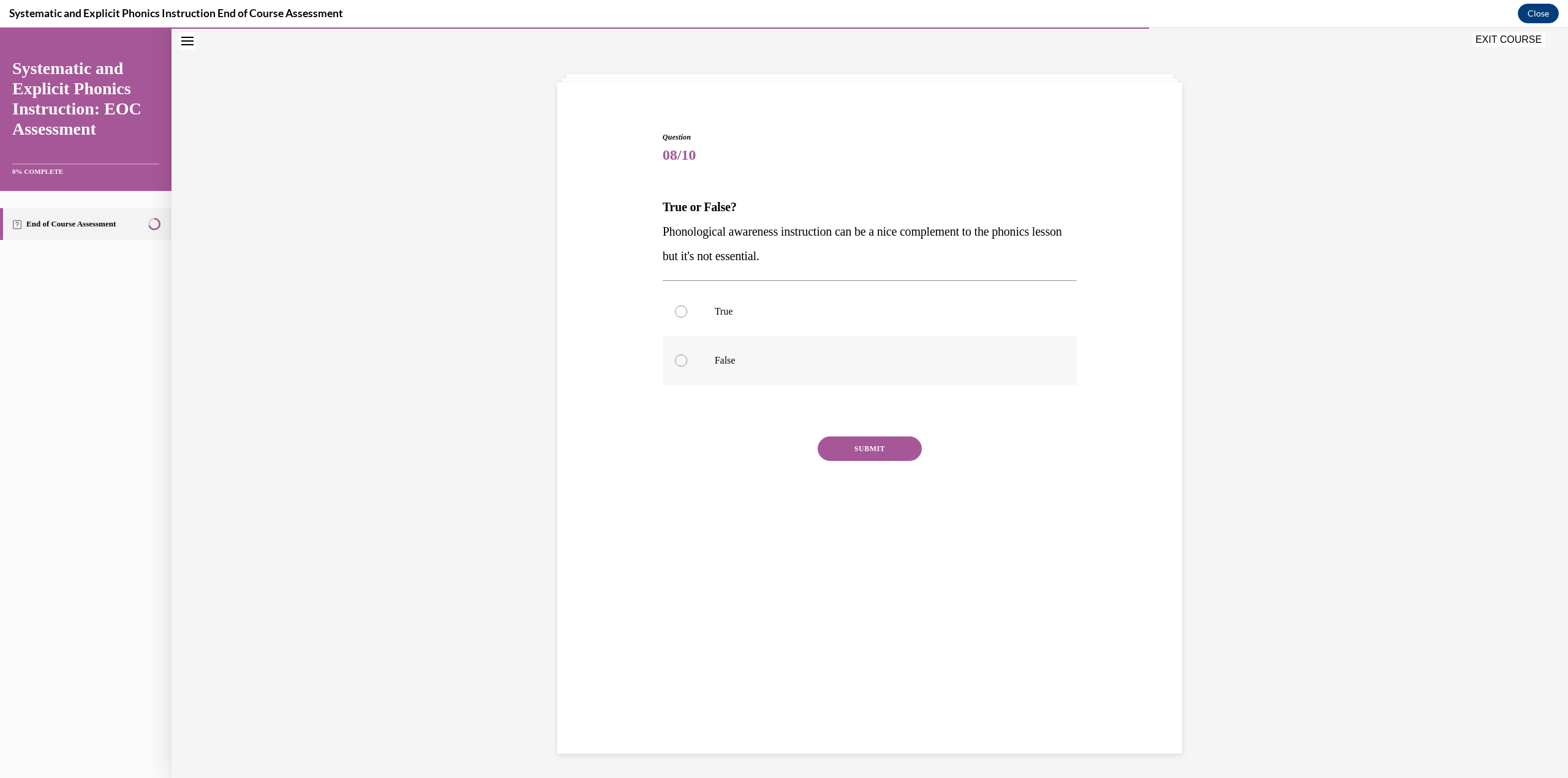
click at [774, 337] on div at bounding box center [870, 360] width 415 height 49
click at [774, 337] on button "SUBMIT" at bounding box center [869, 448] width 104 height 25
click at [774, 337] on button "NEXT" at bounding box center [869, 605] width 104 height 25
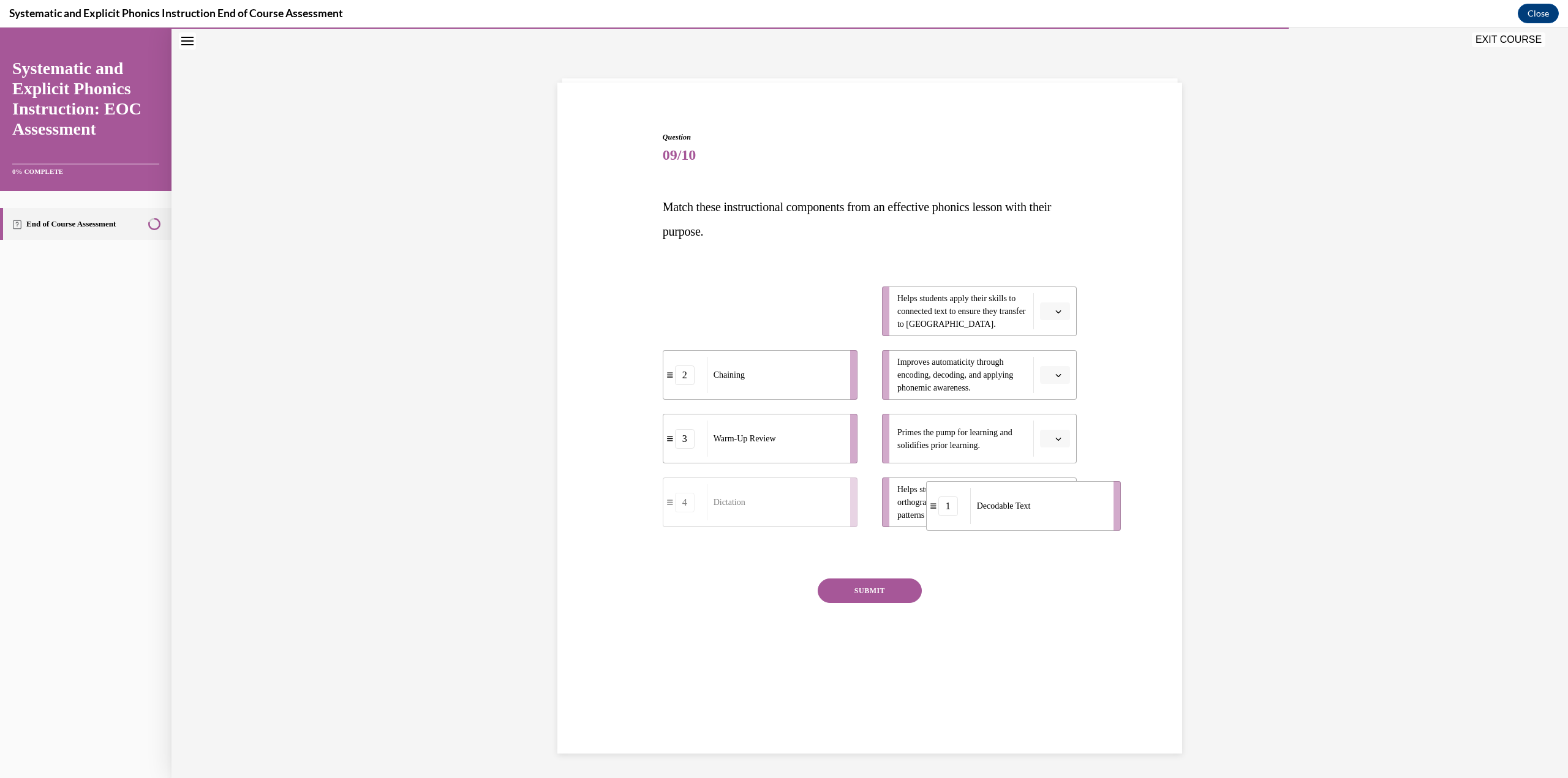
drag, startPoint x: 710, startPoint y: 320, endPoint x: 973, endPoint y: 515, distance: 327.4
drag, startPoint x: 743, startPoint y: 448, endPoint x: 854, endPoint y: 453, distance: 111.1
click at [774, 337] on div "Warm-Up Review" at bounding box center [885, 443] width 136 height 36
drag, startPoint x: 740, startPoint y: 318, endPoint x: 852, endPoint y: 319, distance: 112.0
click at [774, 319] on div "Dictation" at bounding box center [888, 313] width 136 height 36
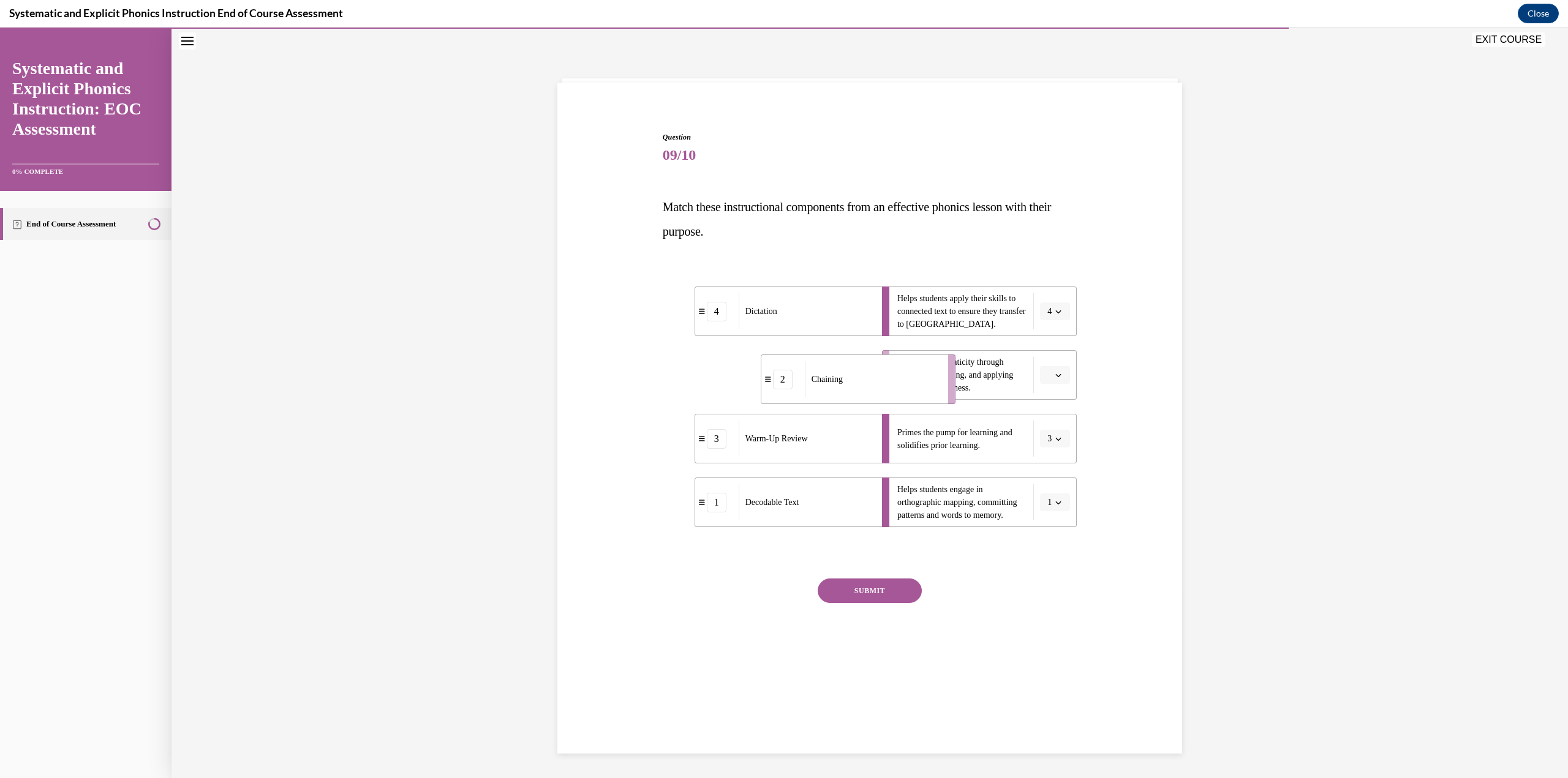
drag, startPoint x: 801, startPoint y: 367, endPoint x: 898, endPoint y: 370, distance: 97.0
click at [774, 337] on div "Chaining" at bounding box center [872, 379] width 136 height 36
click at [774, 337] on button "SUBMIT" at bounding box center [869, 590] width 104 height 25
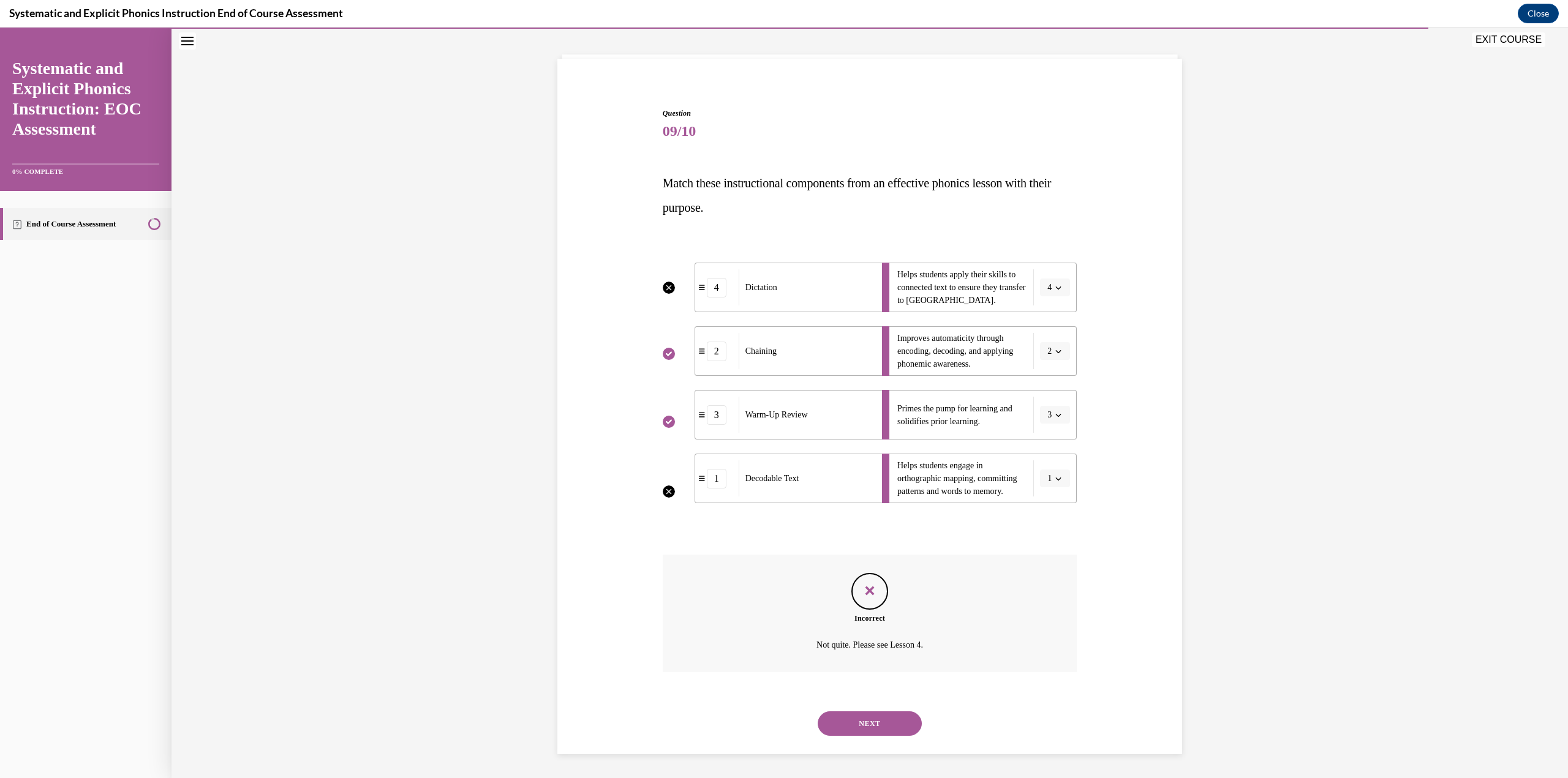
scroll to position [63, 0]
click at [774, 337] on button "NEXT" at bounding box center [869, 723] width 104 height 25
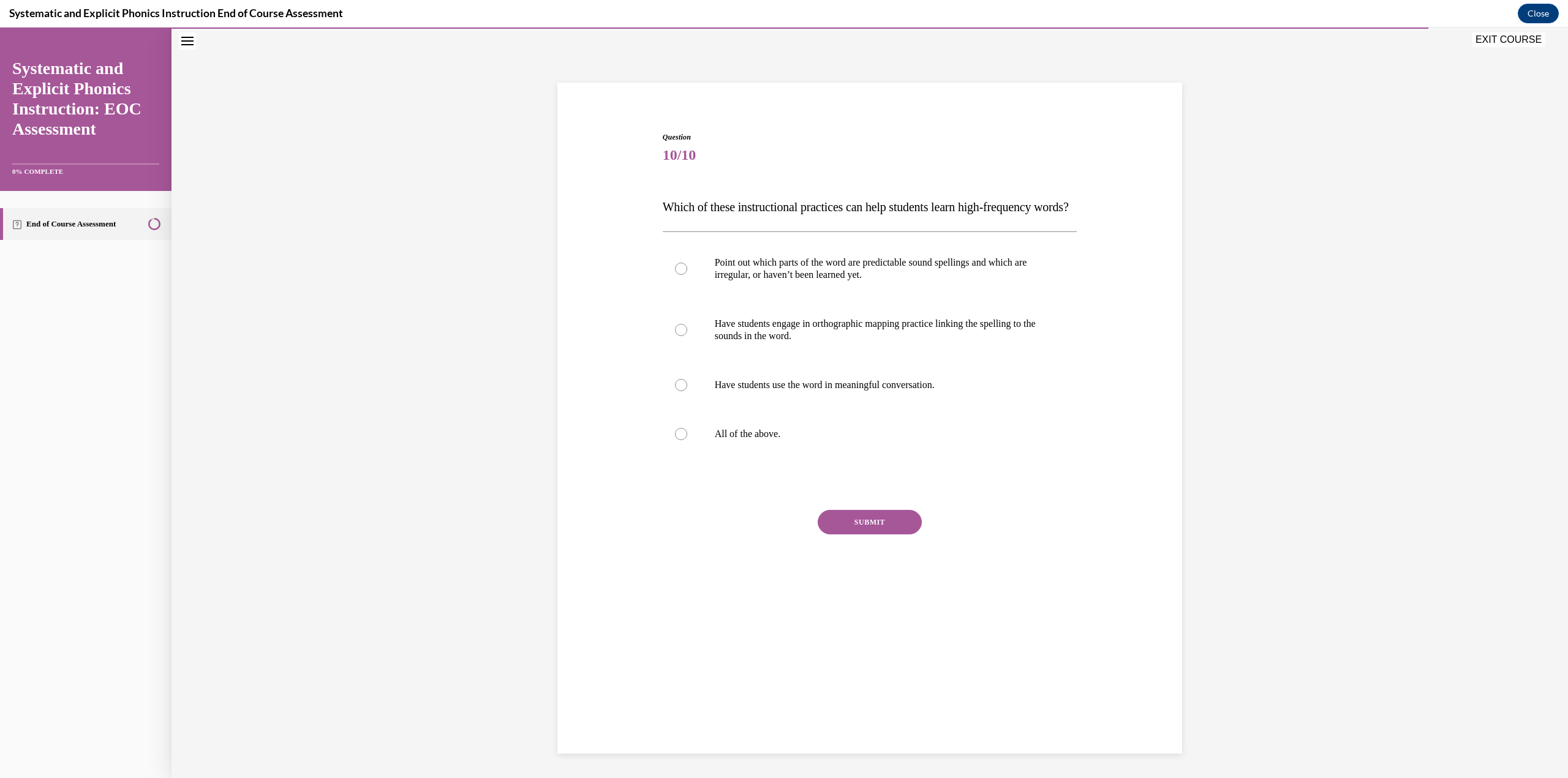
click at [774, 337] on button "SUBMIT" at bounding box center [869, 522] width 104 height 25
click at [774, 337] on p "All of the above." at bounding box center [881, 433] width 332 height 12
click at [774, 337] on button "SUBMIT" at bounding box center [869, 522] width 104 height 25
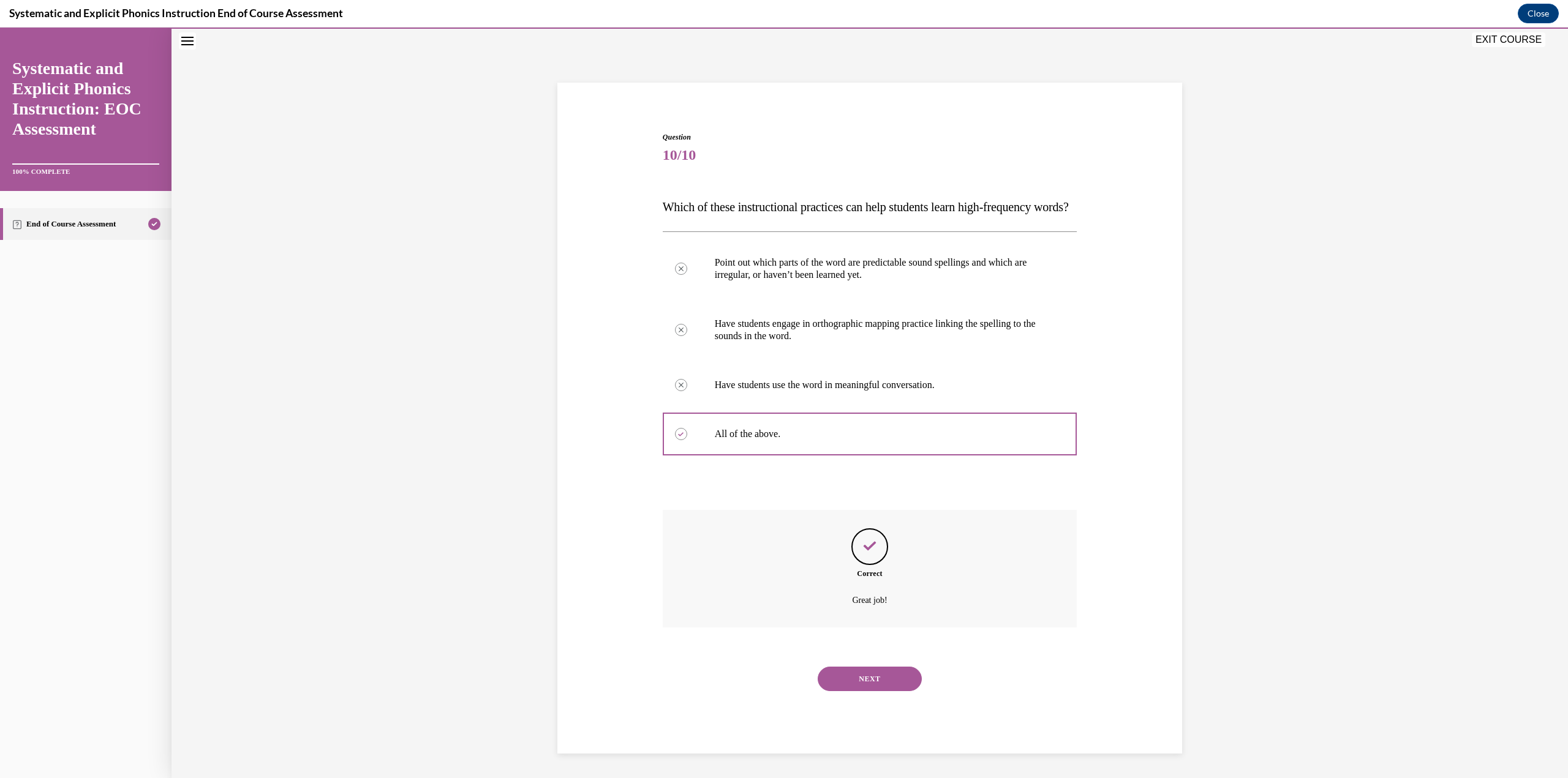
click at [774, 337] on button "NEXT" at bounding box center [869, 678] width 104 height 25
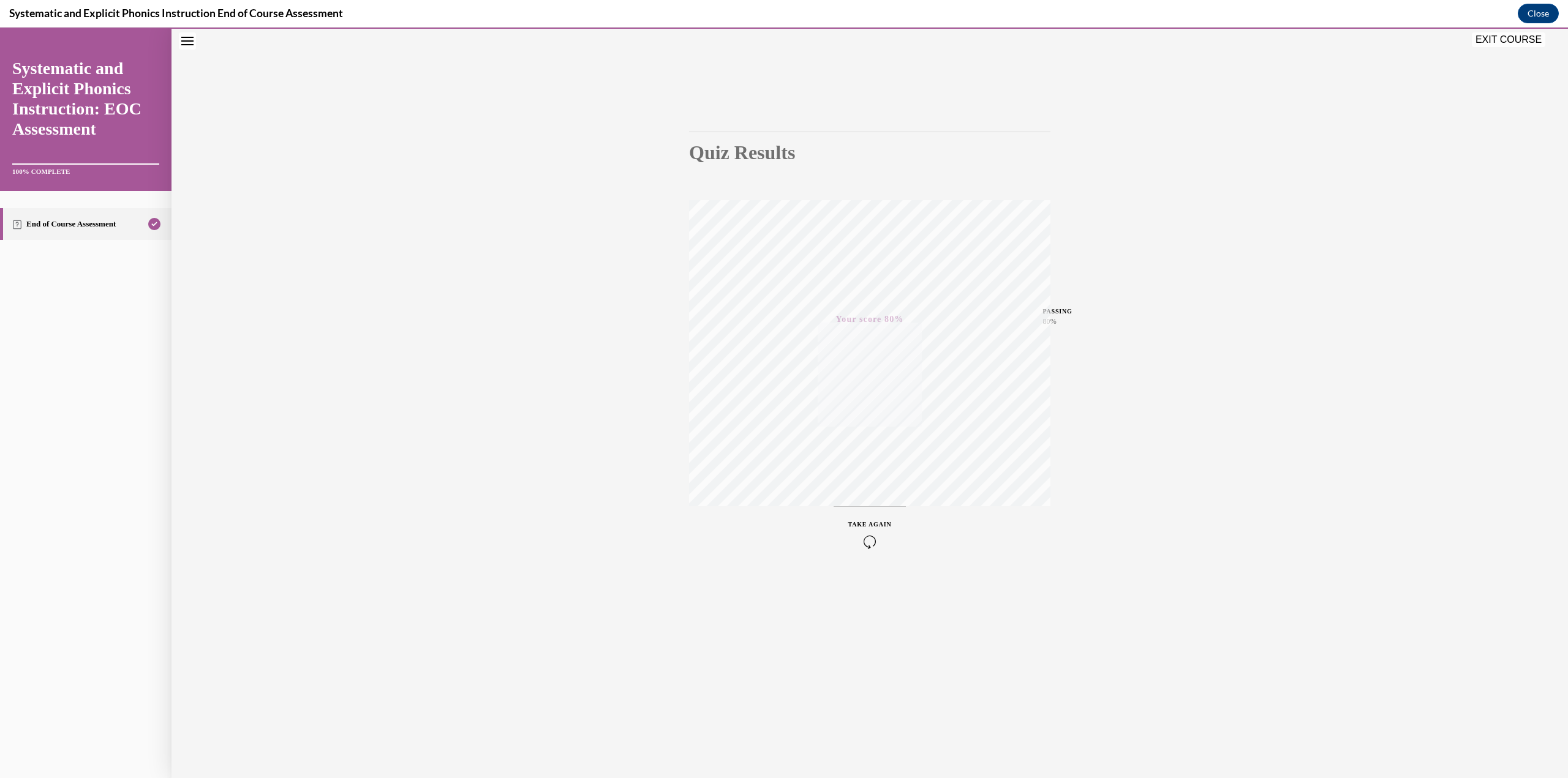
click at [774, 337] on div "TAKE AGAIN" at bounding box center [870, 534] width 44 height 29
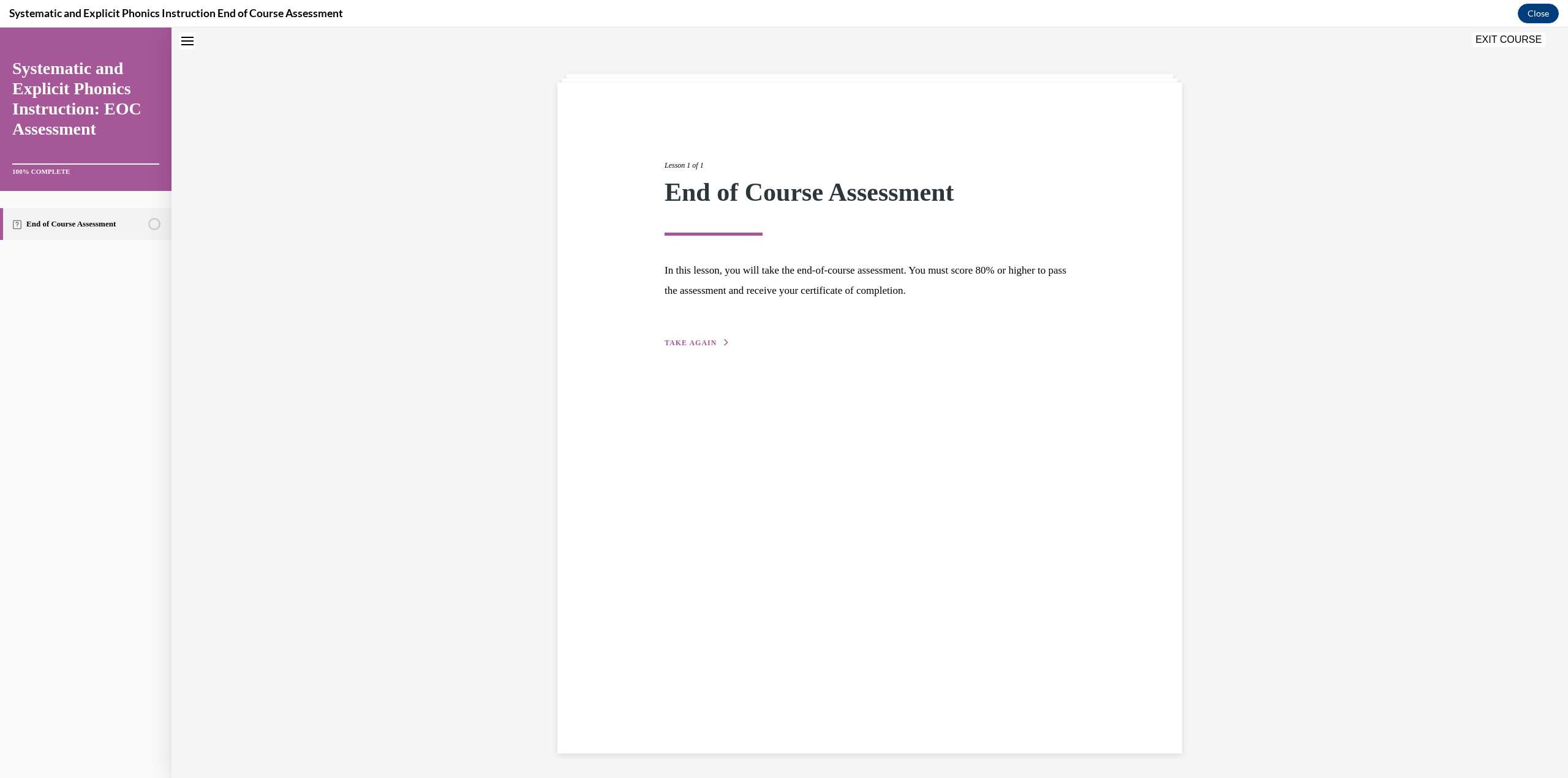
click at [707, 337] on span "TAKE AGAIN" at bounding box center [690, 342] width 52 height 9
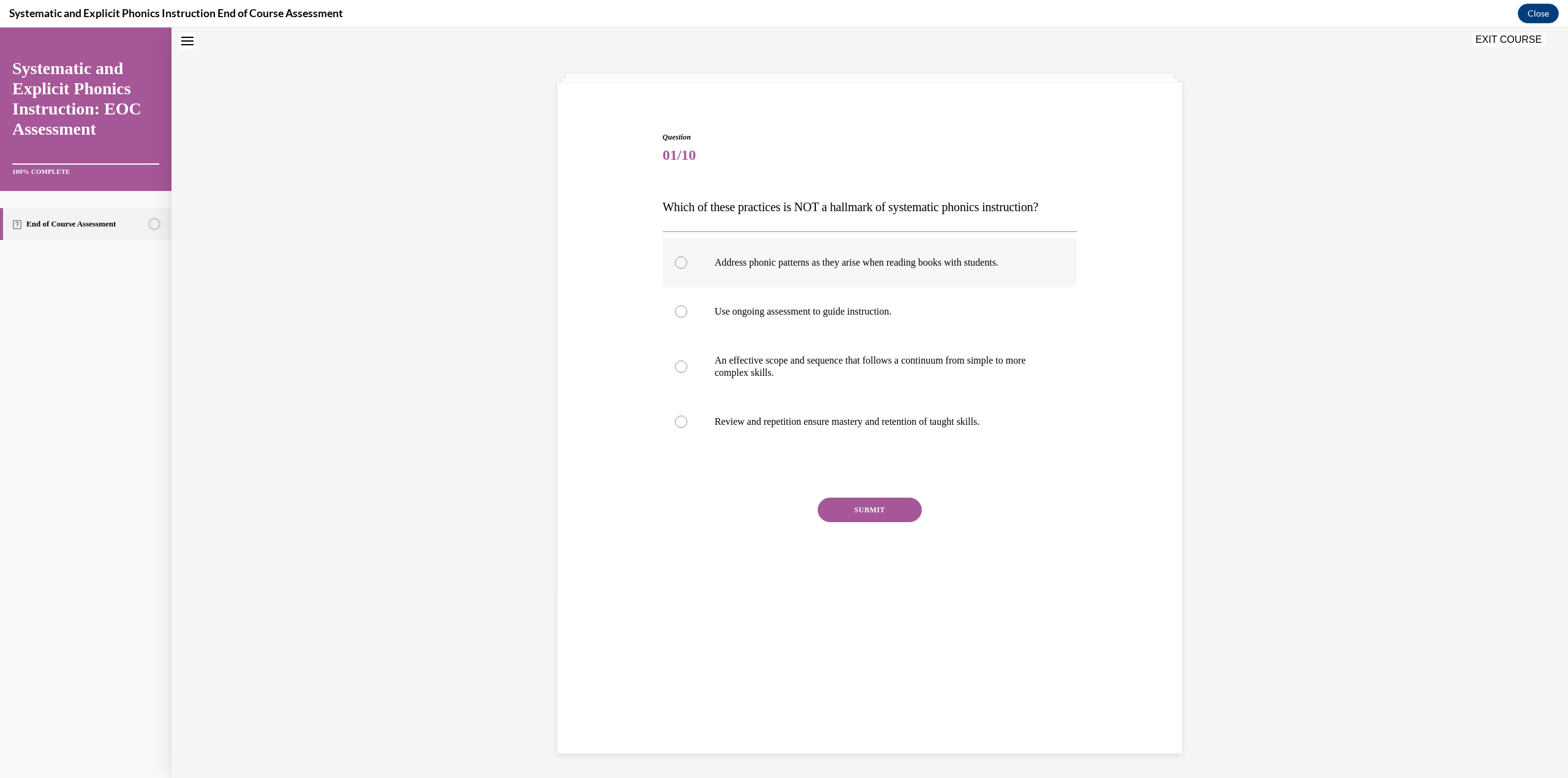
click at [774, 275] on div at bounding box center [870, 263] width 415 height 49
click at [774, 337] on button "SUBMIT" at bounding box center [869, 509] width 104 height 25
click at [774, 337] on button "NEXT" at bounding box center [869, 605] width 104 height 25
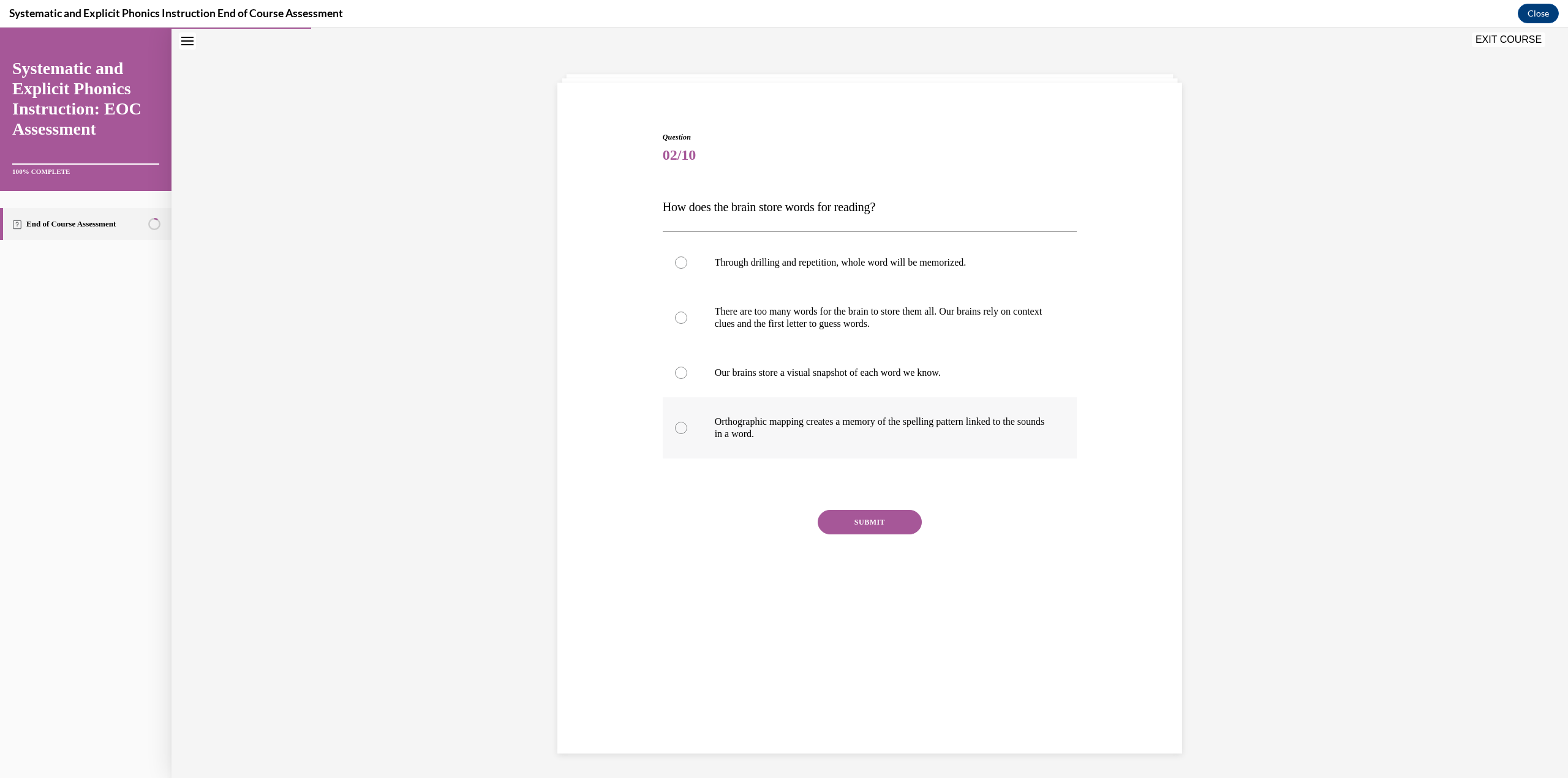
click at [774, 337] on div at bounding box center [870, 427] width 415 height 61
click at [774, 337] on button "SUBMIT" at bounding box center [869, 522] width 104 height 25
click at [774, 337] on button "NEXT" at bounding box center [869, 678] width 104 height 25
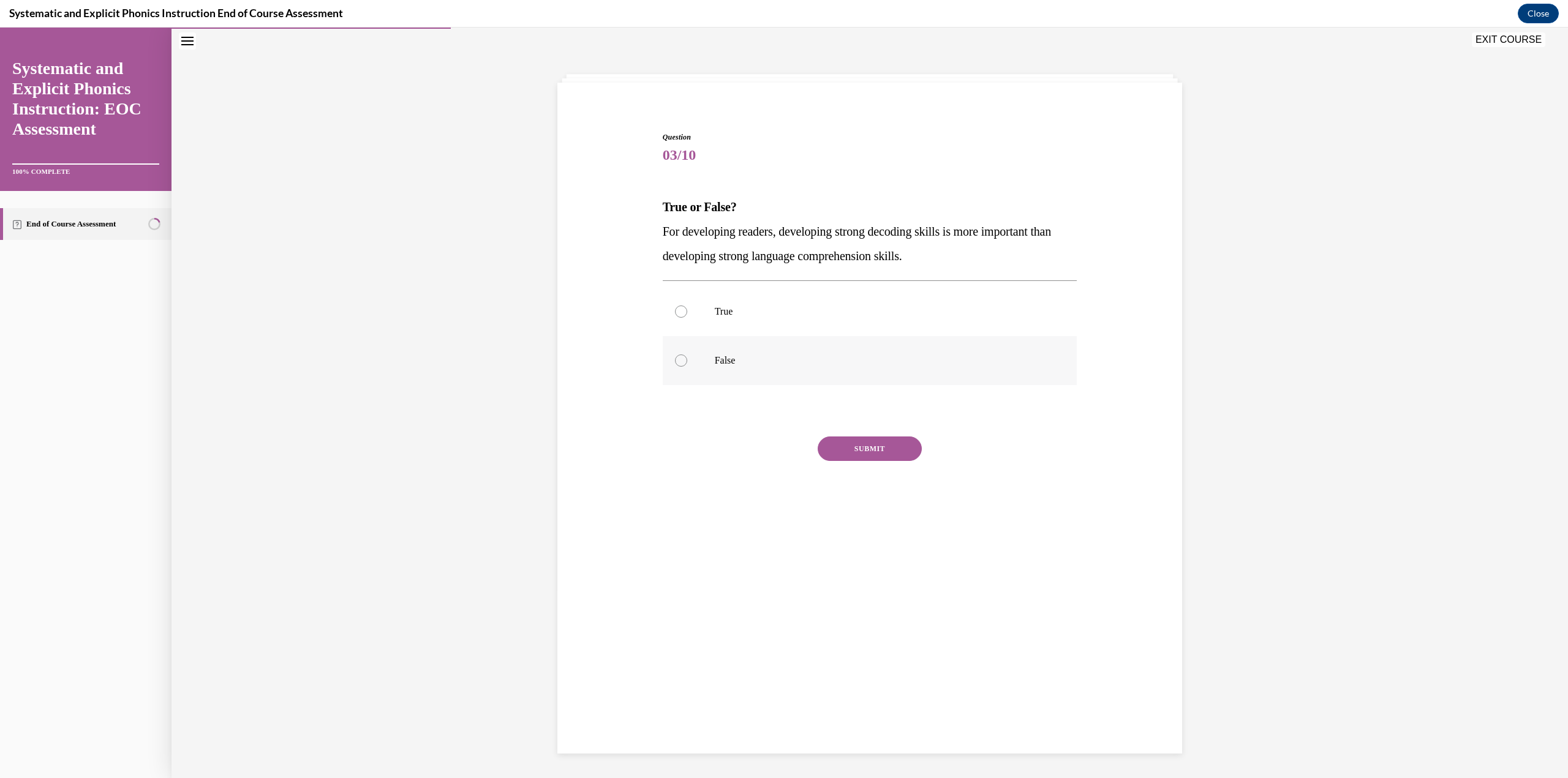
click at [758, 337] on div at bounding box center [870, 360] width 415 height 49
click at [774, 337] on button "SUBMIT" at bounding box center [869, 448] width 104 height 25
click at [774, 337] on button "NEXT" at bounding box center [869, 544] width 104 height 25
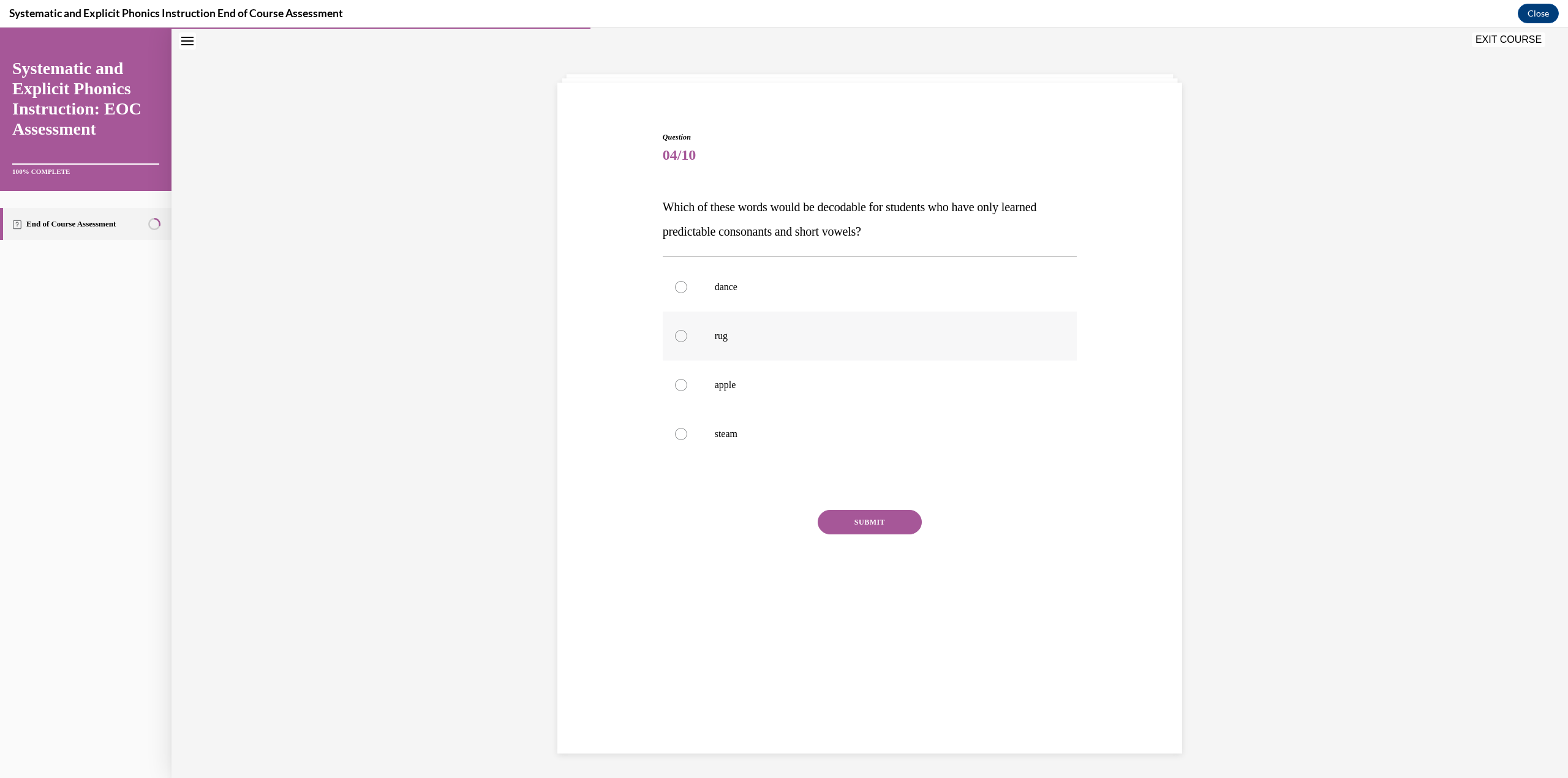
click at [732, 337] on p "rug" at bounding box center [881, 335] width 332 height 12
click at [774, 337] on button "SUBMIT" at bounding box center [869, 522] width 104 height 25
click at [774, 337] on button "NEXT" at bounding box center [869, 678] width 104 height 25
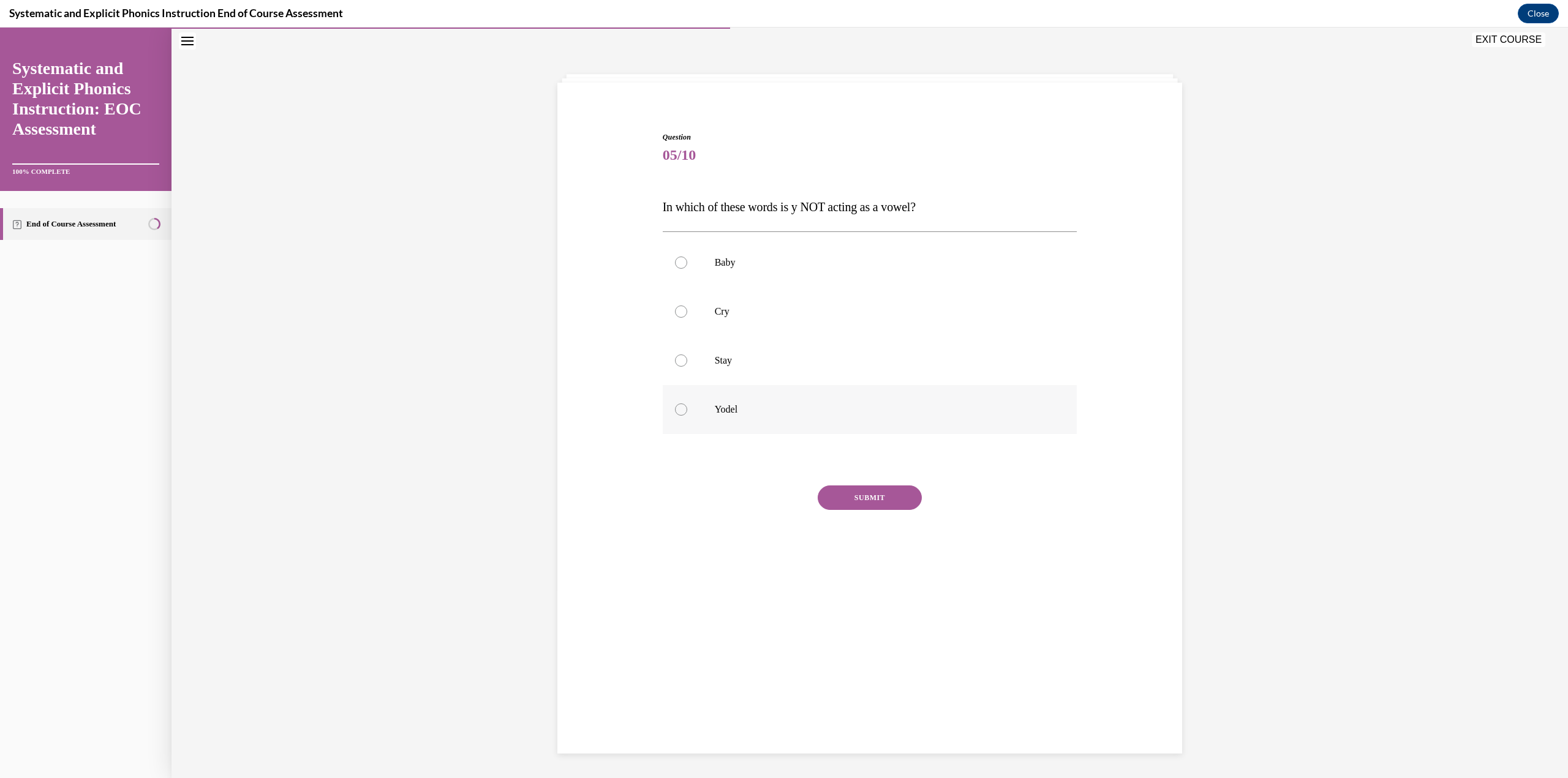
click at [728, 337] on p "Yodel" at bounding box center [881, 409] width 332 height 12
click at [774, 337] on button "SUBMIT" at bounding box center [869, 498] width 104 height 25
click at [774, 337] on button "NEXT" at bounding box center [869, 593] width 104 height 25
click at [774, 309] on p "Remote" at bounding box center [881, 311] width 332 height 12
click at [774, 337] on button "SUBMIT" at bounding box center [869, 498] width 104 height 25
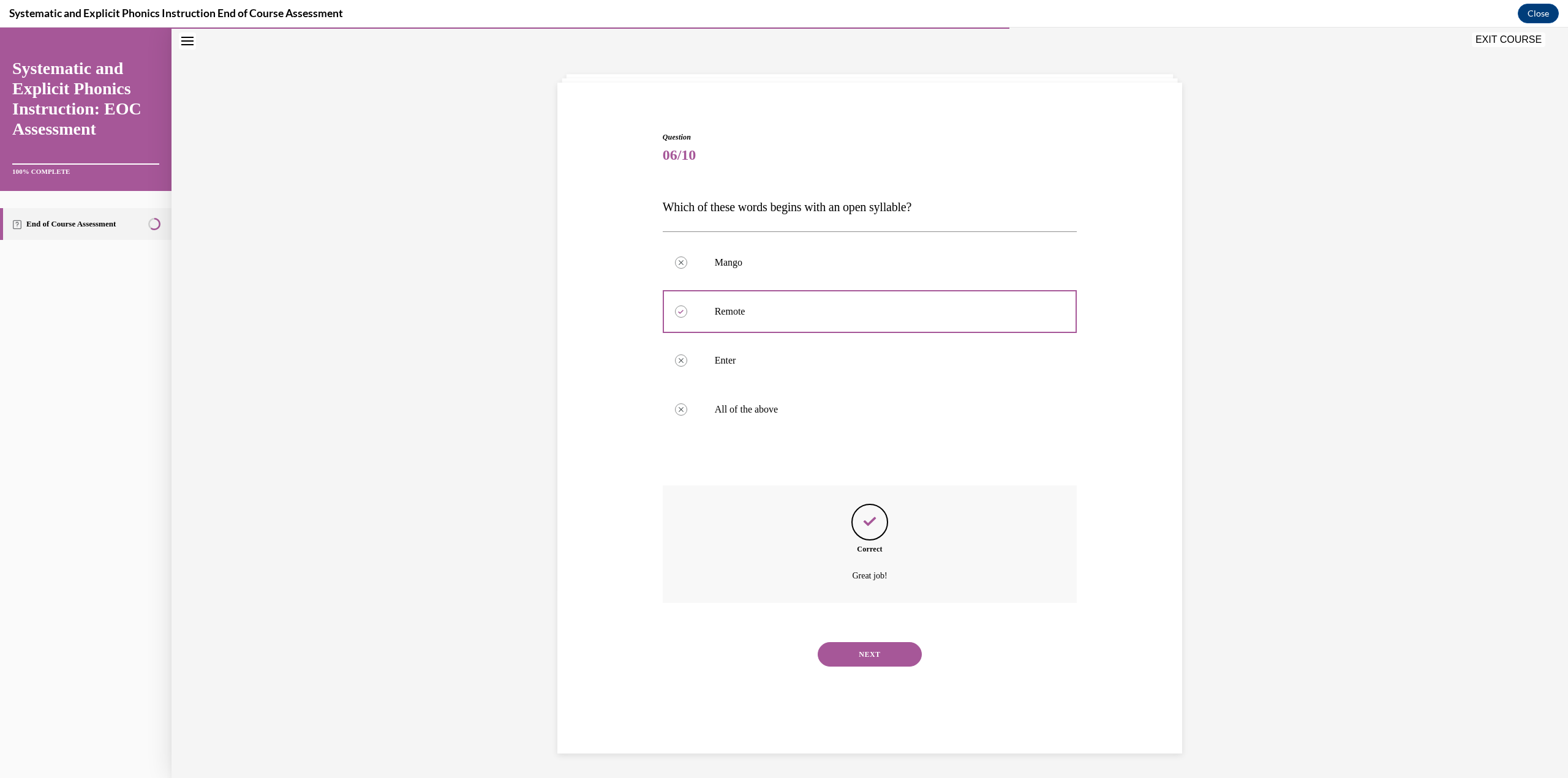
click at [774, 337] on button "NEXT" at bounding box center [869, 654] width 104 height 25
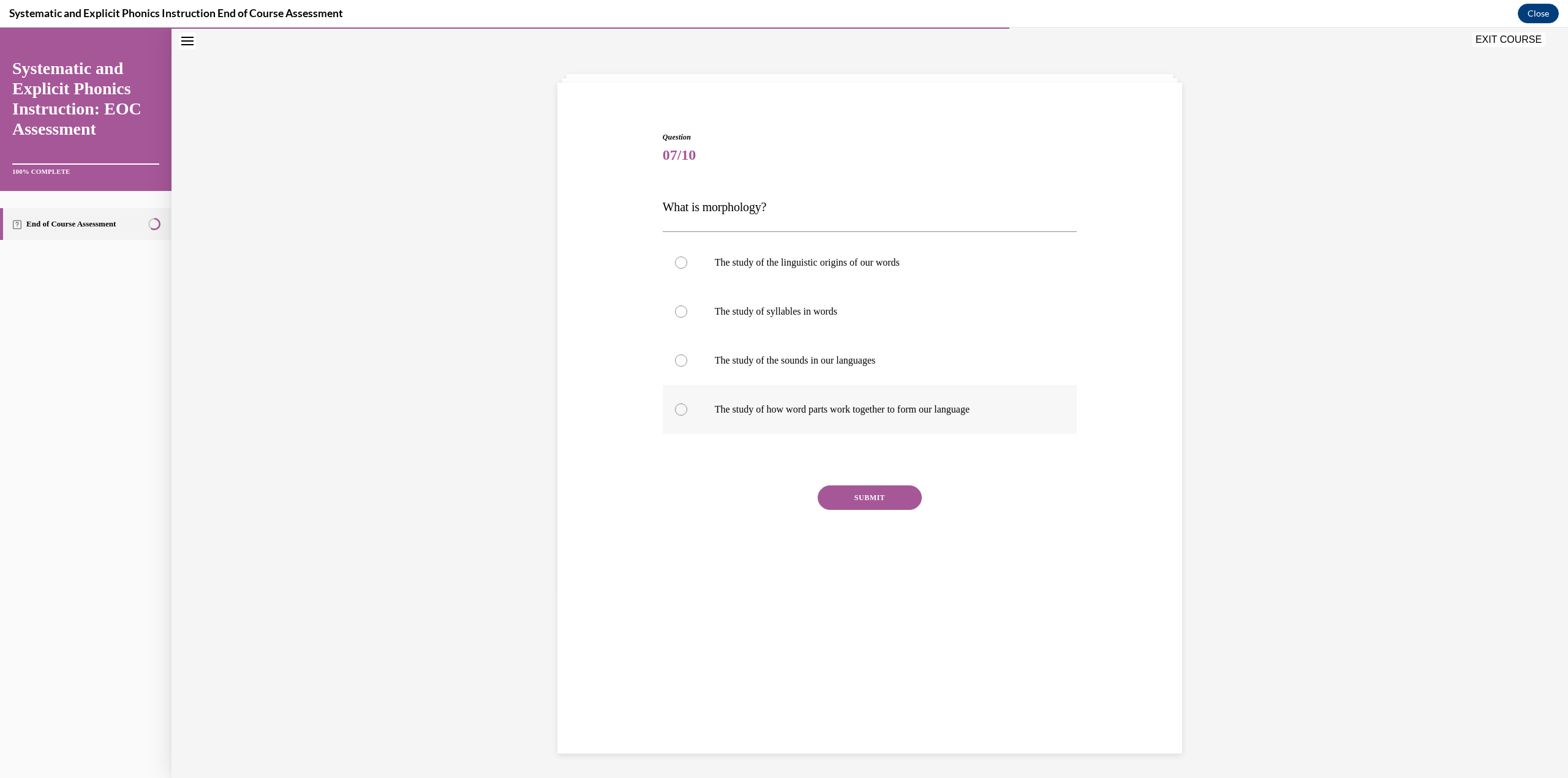
click at [774, 337] on div at bounding box center [870, 410] width 415 height 49
click at [774, 337] on button "SUBMIT" at bounding box center [869, 498] width 104 height 25
click at [774, 337] on button "NEXT" at bounding box center [869, 593] width 104 height 25
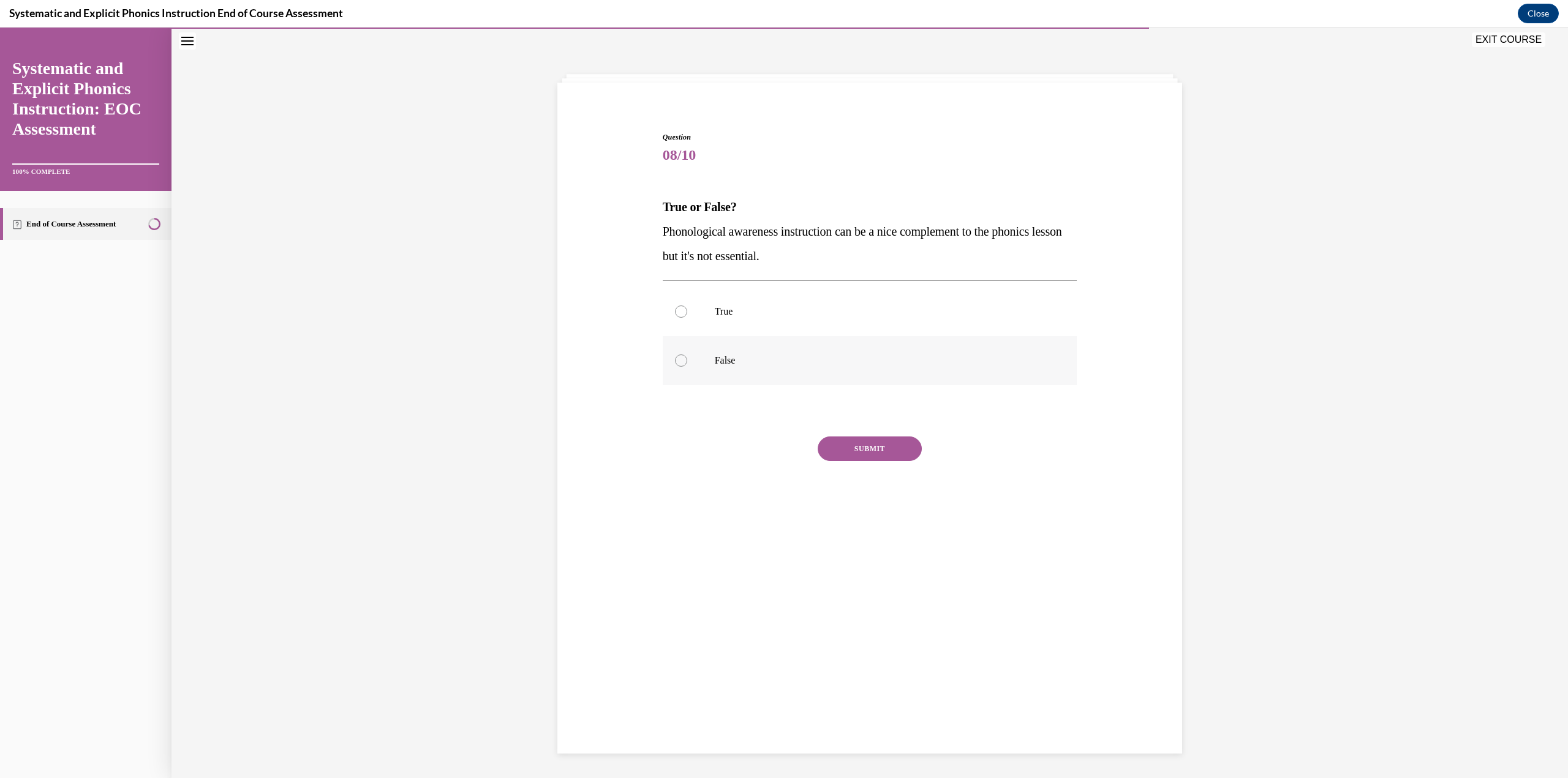
click at [748, 337] on div at bounding box center [870, 360] width 415 height 49
click at [774, 337] on button "SUBMIT" at bounding box center [869, 448] width 104 height 25
click at [774, 337] on button "NEXT" at bounding box center [869, 605] width 104 height 25
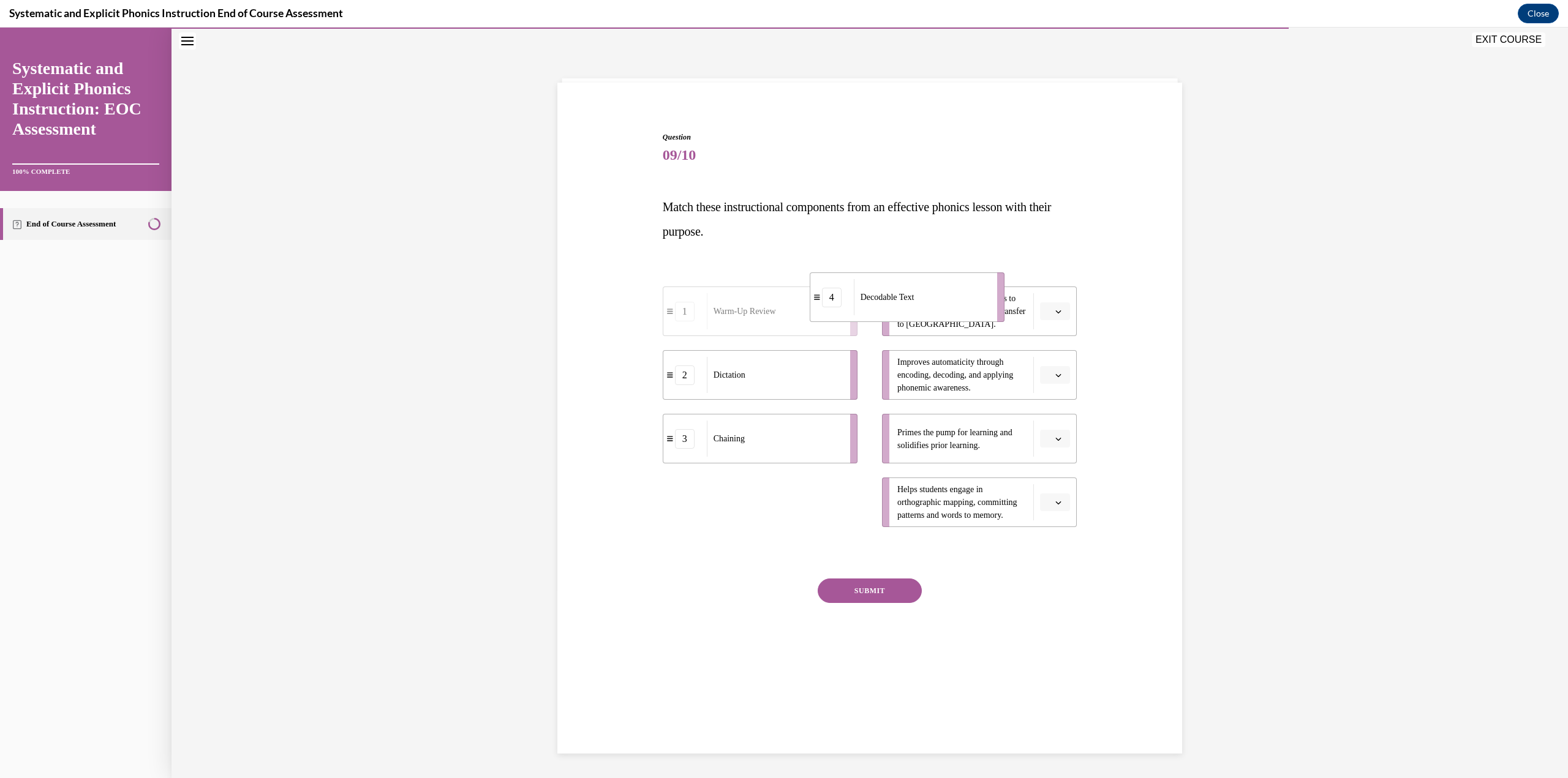
drag, startPoint x: 722, startPoint y: 515, endPoint x: 869, endPoint y: 310, distance: 252.3
click at [774, 310] on div "Decodable Text" at bounding box center [921, 297] width 136 height 36
click at [774, 311] on li "4 Decodable Text" at bounding box center [828, 311] width 195 height 50
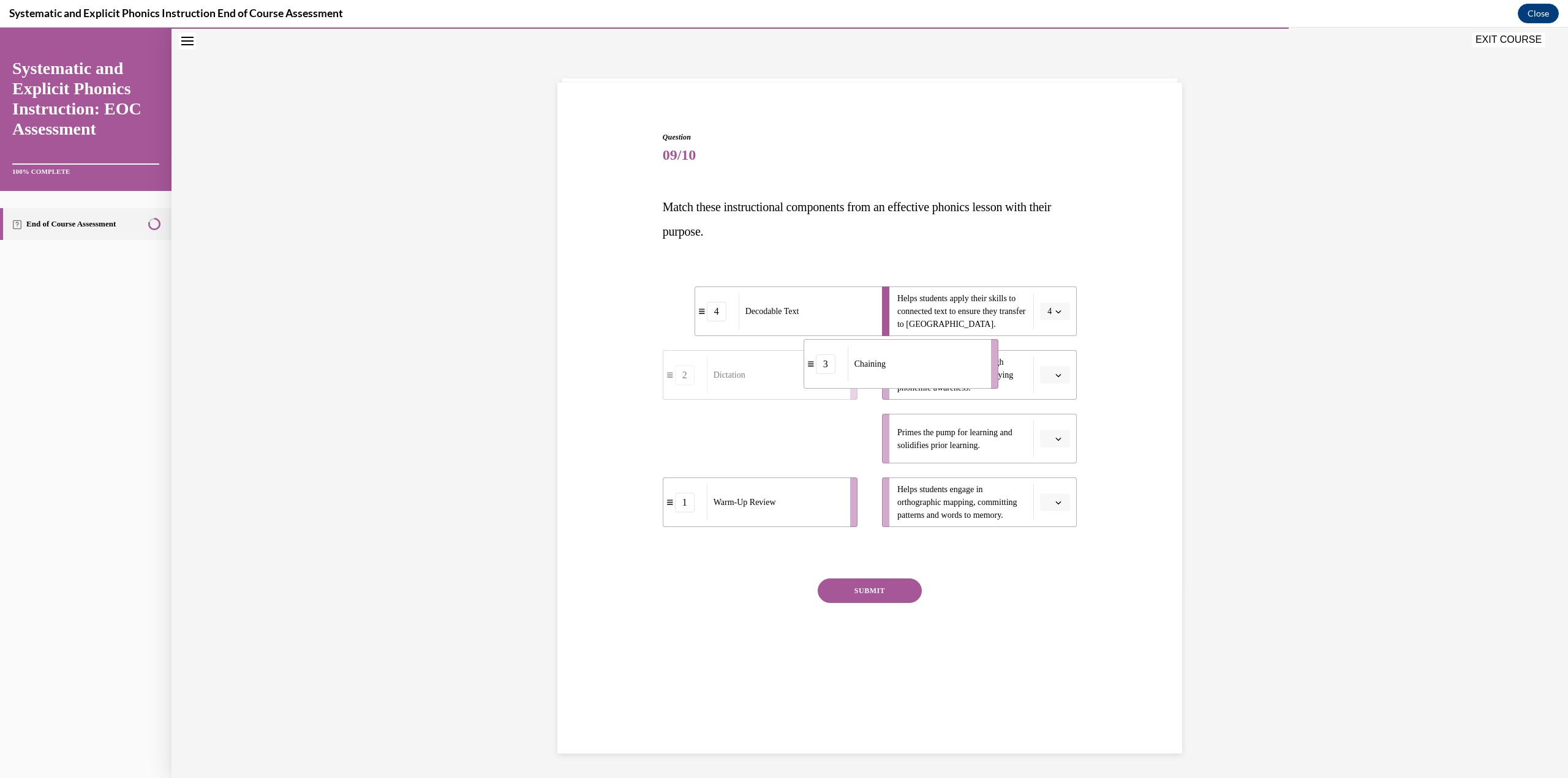
drag, startPoint x: 755, startPoint y: 448, endPoint x: 902, endPoint y: 372, distance: 165.5
click at [774, 337] on div "Chaining" at bounding box center [915, 364] width 136 height 36
drag, startPoint x: 792, startPoint y: 517, endPoint x: 909, endPoint y: 437, distance: 141.7
click at [774, 337] on div "Warm-Up Review" at bounding box center [891, 422] width 136 height 36
drag, startPoint x: 754, startPoint y: 502, endPoint x: 841, endPoint y: 488, distance: 88.1
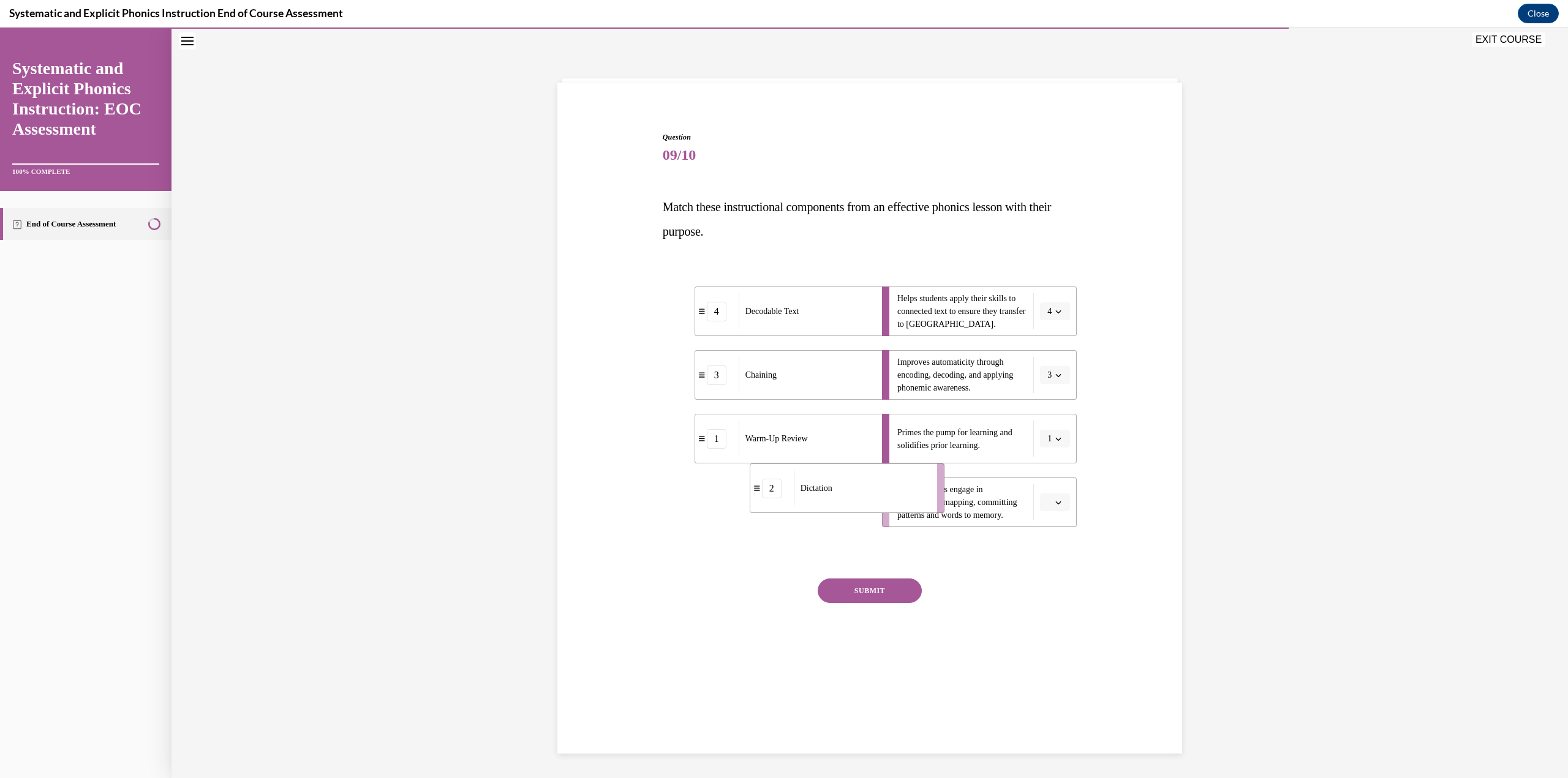
click at [774, 337] on div "Dictation" at bounding box center [861, 488] width 136 height 36
click at [774, 337] on button "SUBMIT" at bounding box center [869, 590] width 104 height 25
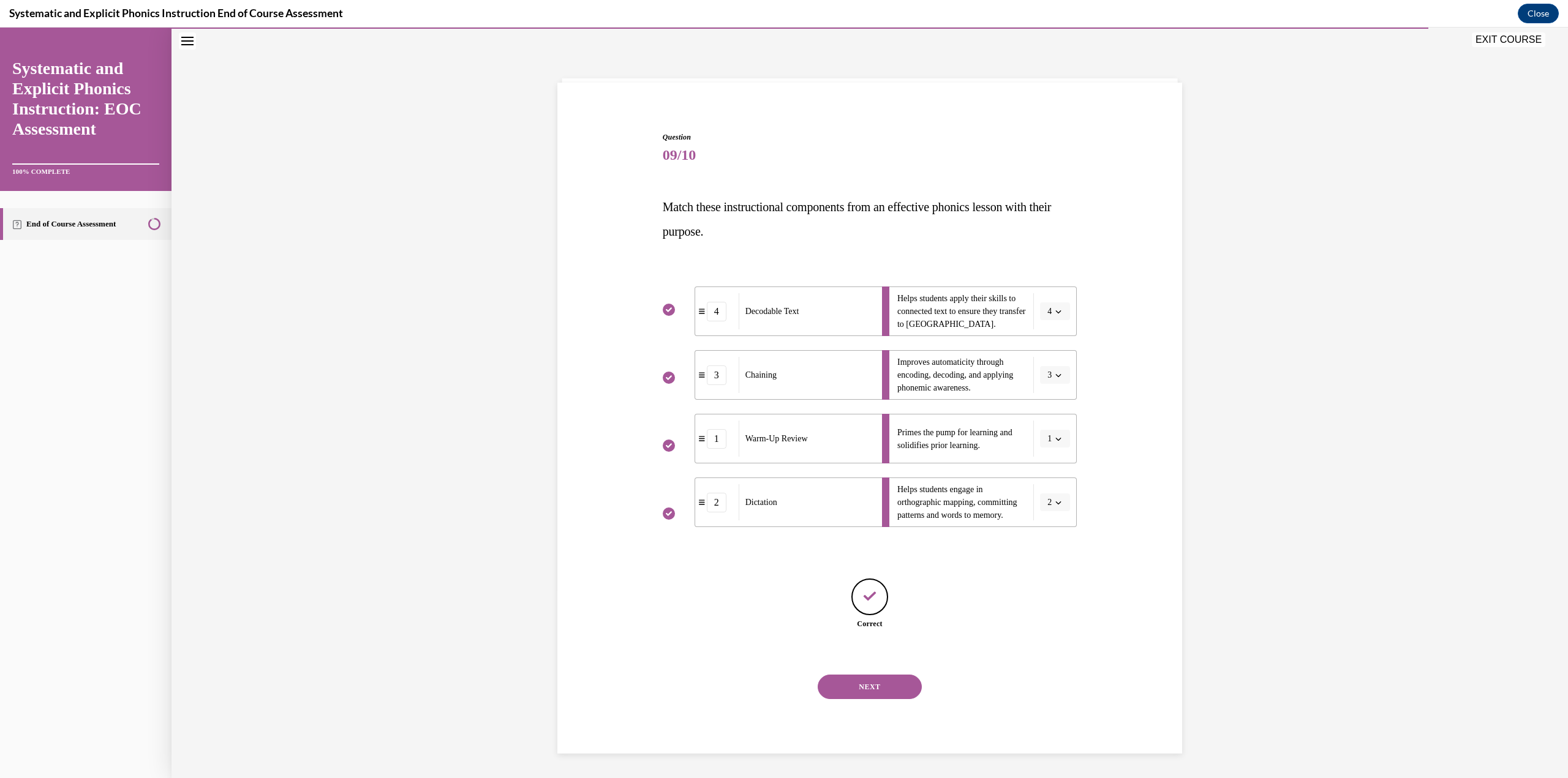
click at [774, 337] on button "NEXT" at bounding box center [869, 686] width 104 height 25
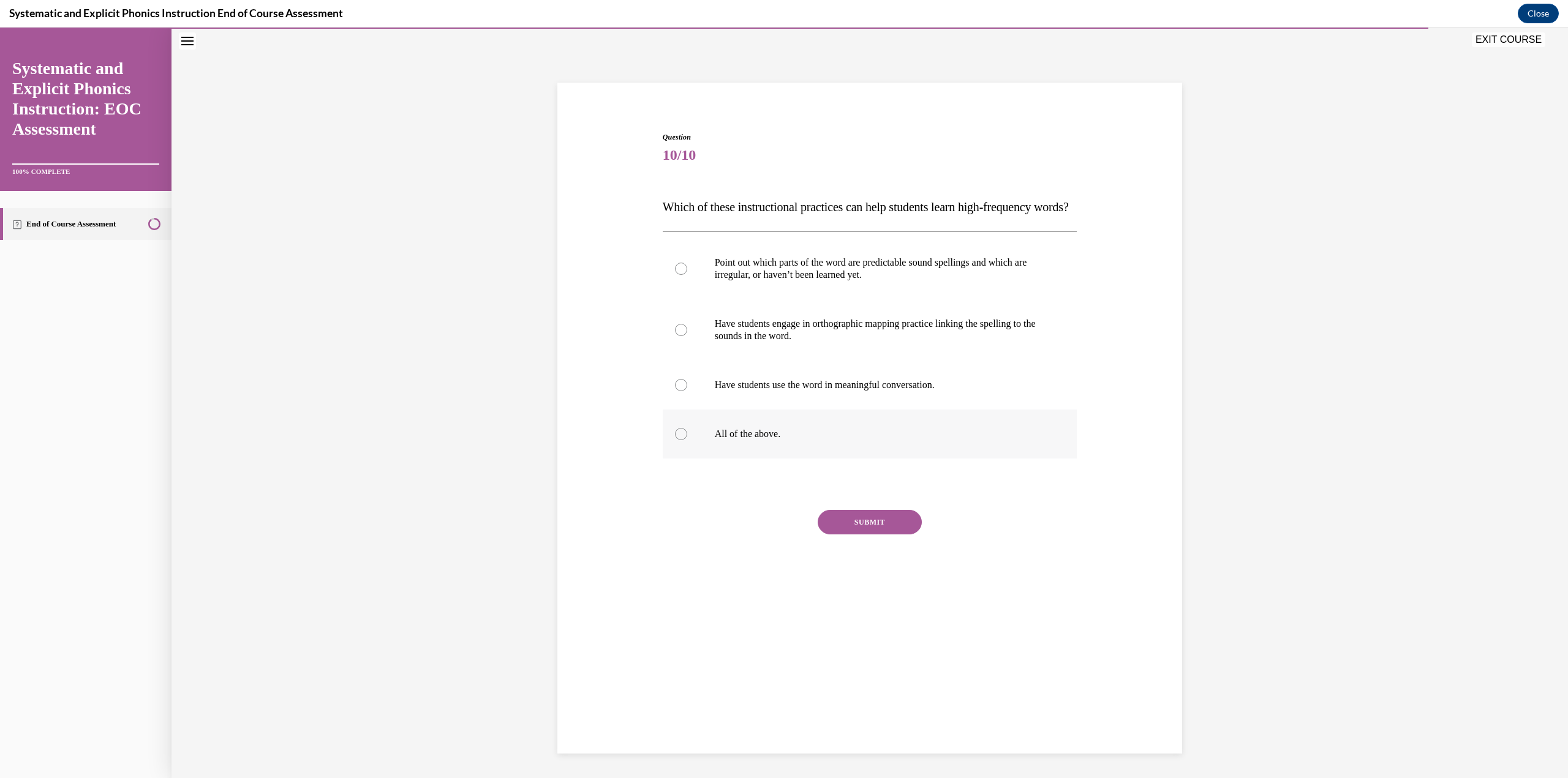
click at [774, 337] on div at bounding box center [870, 434] width 415 height 49
click at [774, 337] on button "SUBMIT" at bounding box center [869, 522] width 104 height 25
click at [774, 337] on button "NEXT" at bounding box center [869, 678] width 104 height 25
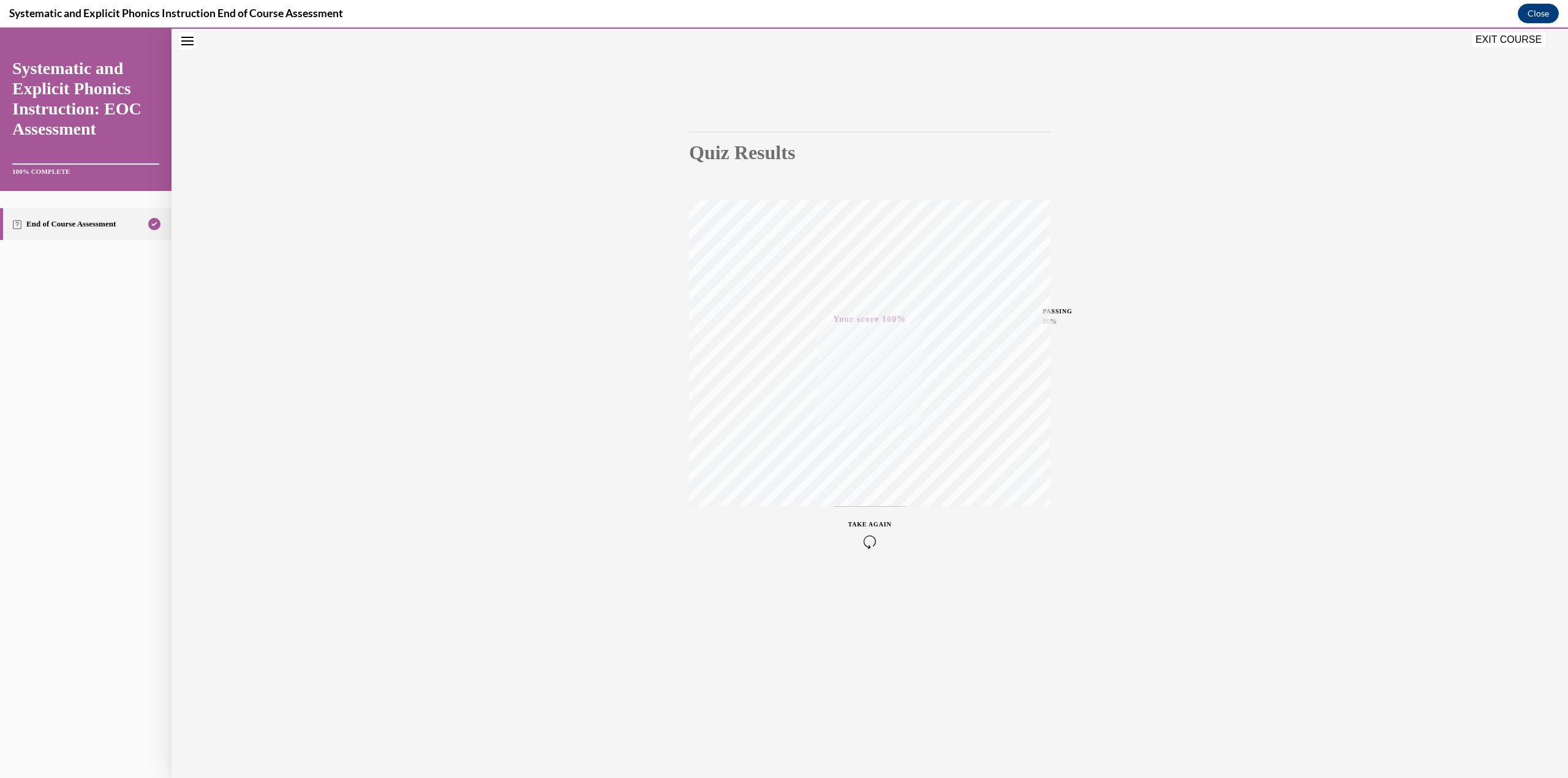
click at [774, 47] on button "EXIT COURSE" at bounding box center [1509, 40] width 74 height 15
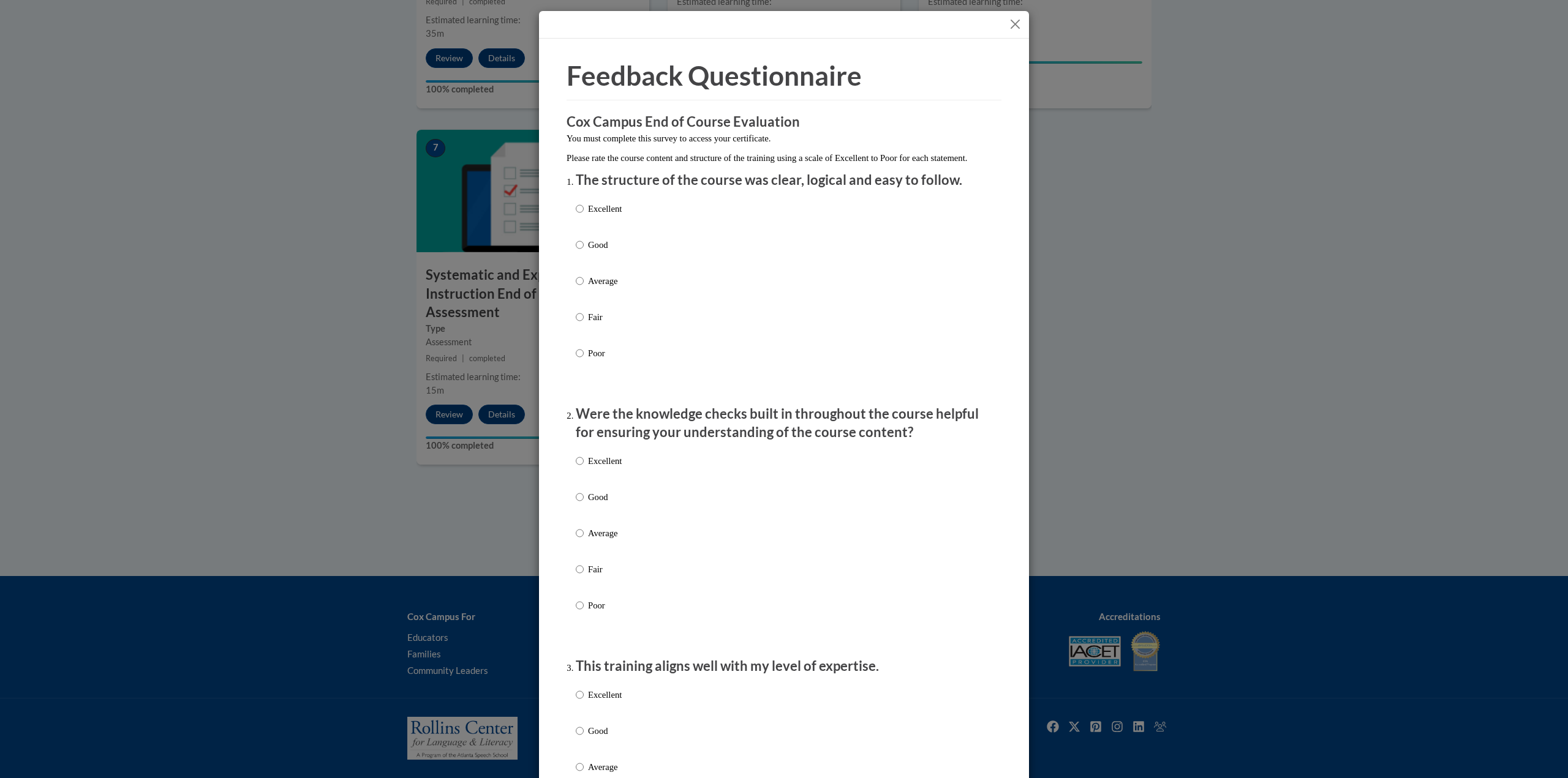
click at [657, 225] on div "Excellent Good Average Fair Poor" at bounding box center [783, 296] width 416 height 200
drag, startPoint x: 572, startPoint y: 234, endPoint x: 578, endPoint y: 229, distance: 7.8
click at [576, 233] on label "Excellent" at bounding box center [599, 219] width 46 height 33
click at [576, 215] on input "Excellent" at bounding box center [579, 208] width 8 height 13
radio input "true"
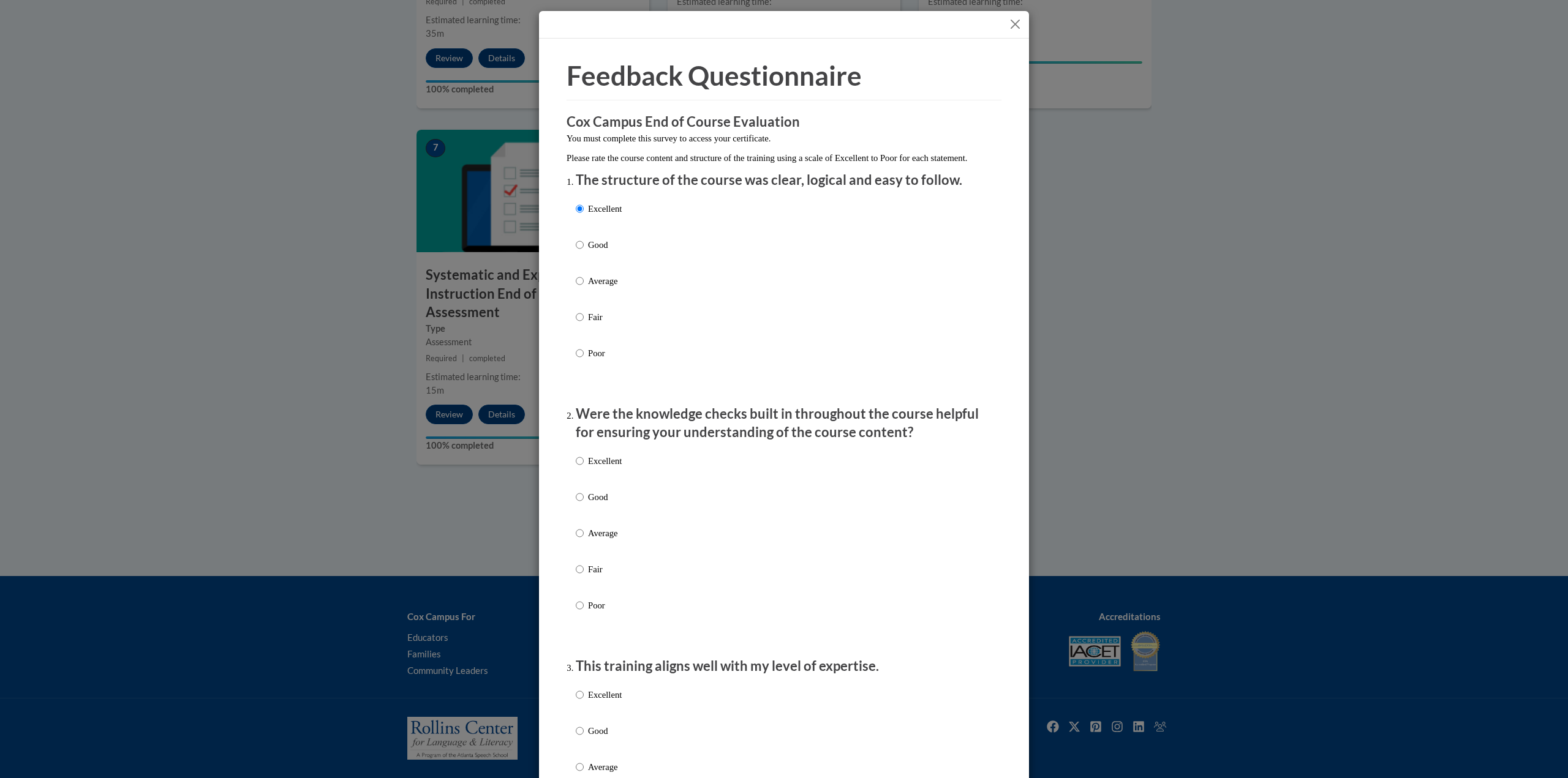
click at [578, 337] on label "Excellent" at bounding box center [599, 471] width 46 height 33
click at [578, 337] on input "Excellent" at bounding box center [579, 460] width 8 height 13
radio input "true"
click at [578, 337] on input "Excellent" at bounding box center [579, 694] width 8 height 13
radio input "true"
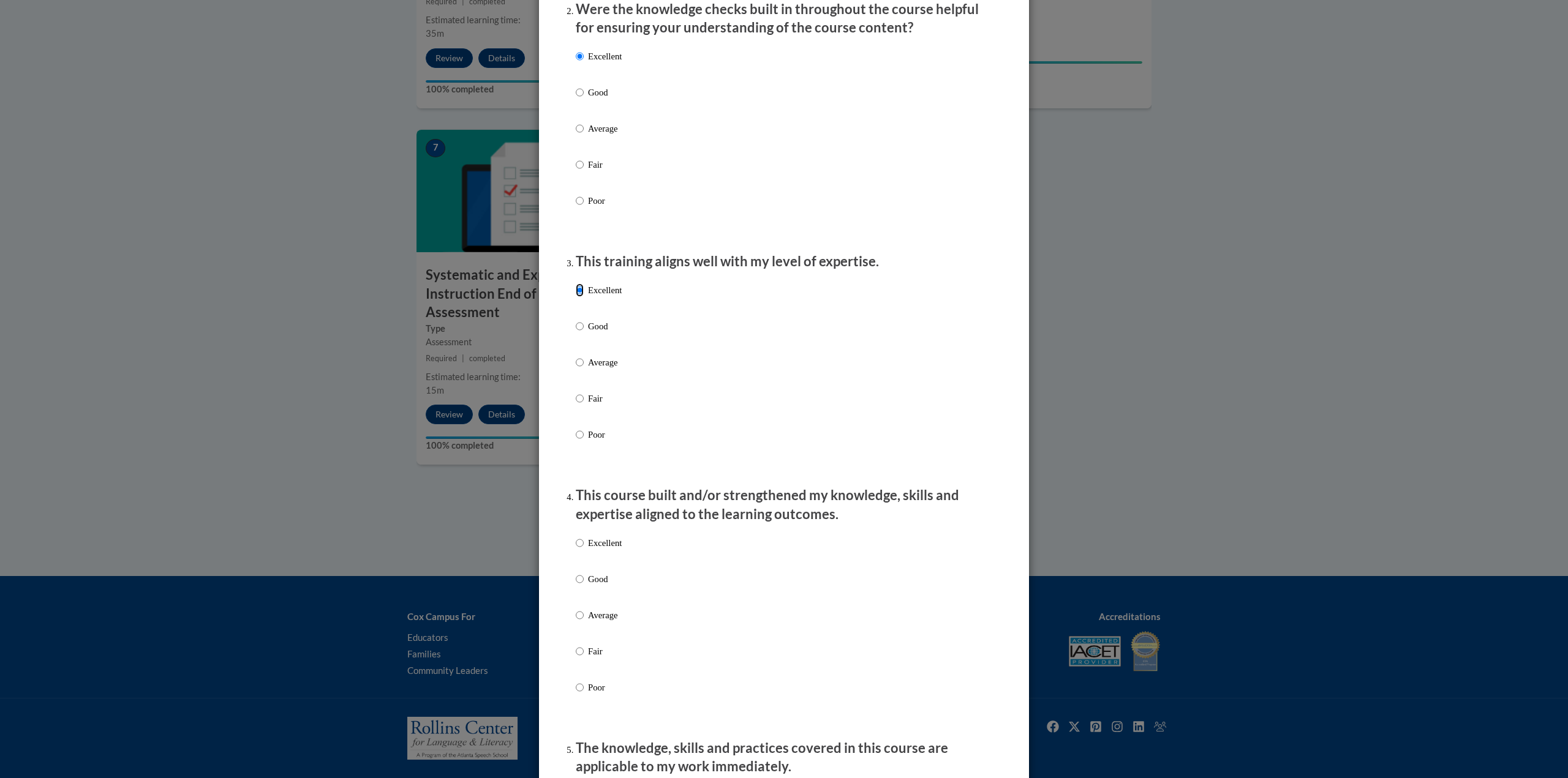
scroll to position [673, 0]
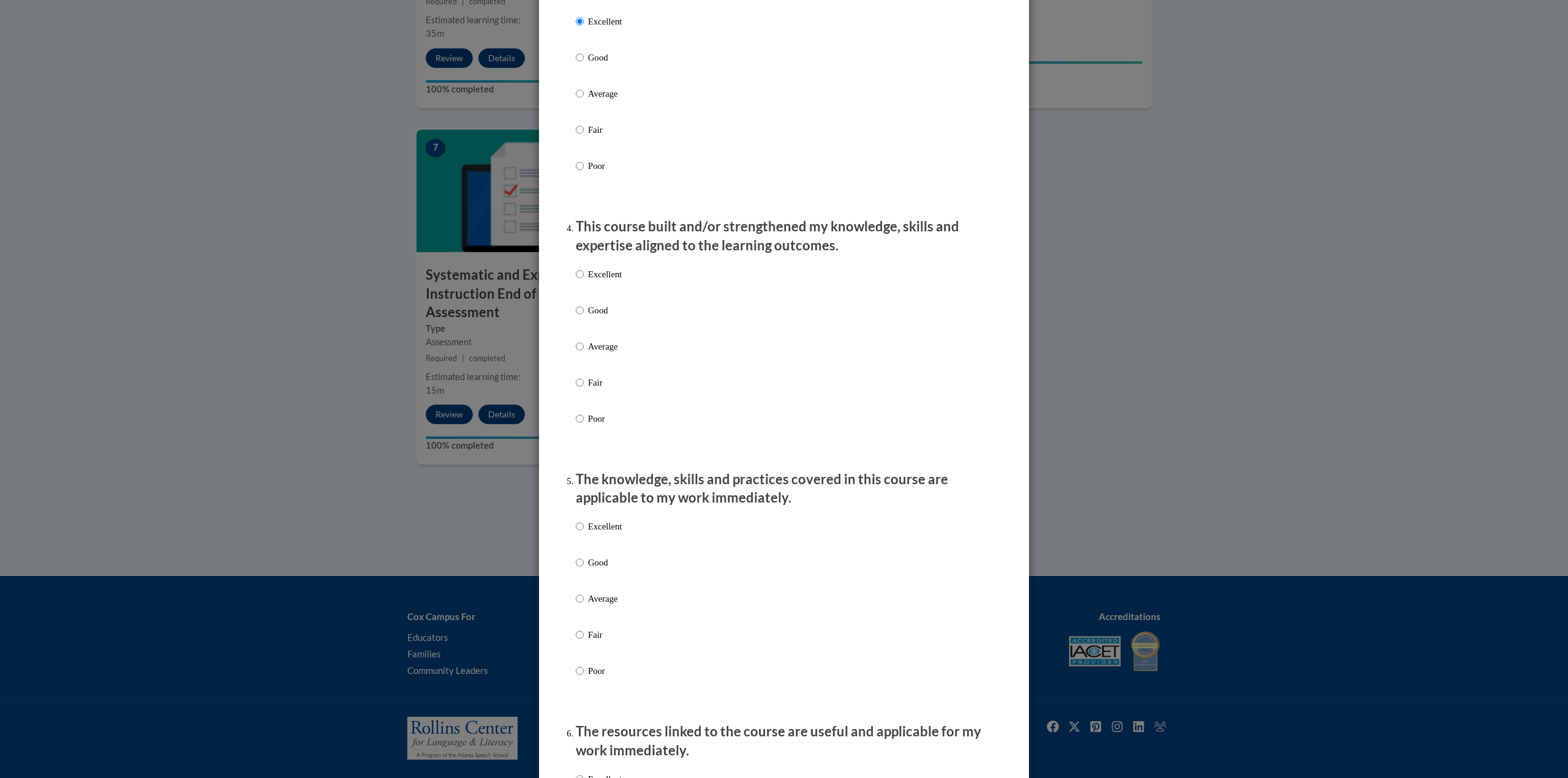
click at [576, 283] on label "Excellent" at bounding box center [599, 284] width 46 height 33
drag, startPoint x: 588, startPoint y: 548, endPoint x: 592, endPoint y: 537, distance: 11.7
click at [588, 337] on label "Excellent" at bounding box center [599, 536] width 46 height 33
click at [583, 337] on input "Excellent" at bounding box center [579, 526] width 8 height 13
radio input "true"
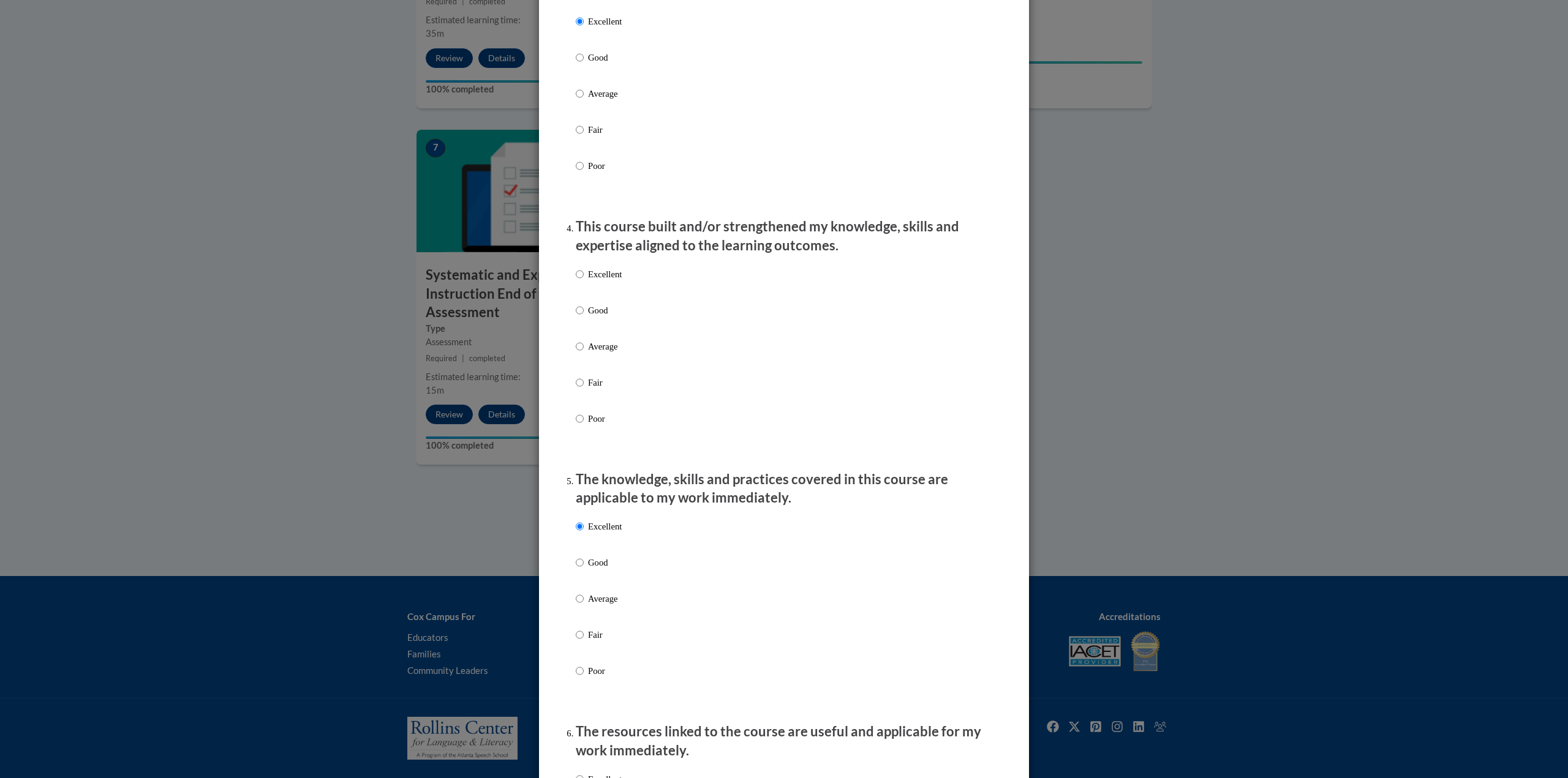
click at [608, 281] on div "Excellent Good Average Fair Poor" at bounding box center [599, 357] width 46 height 190
click at [608, 281] on p "Excellent" at bounding box center [605, 274] width 33 height 13
click at [583, 281] on input "Excellent" at bounding box center [579, 274] width 8 height 13
radio input "true"
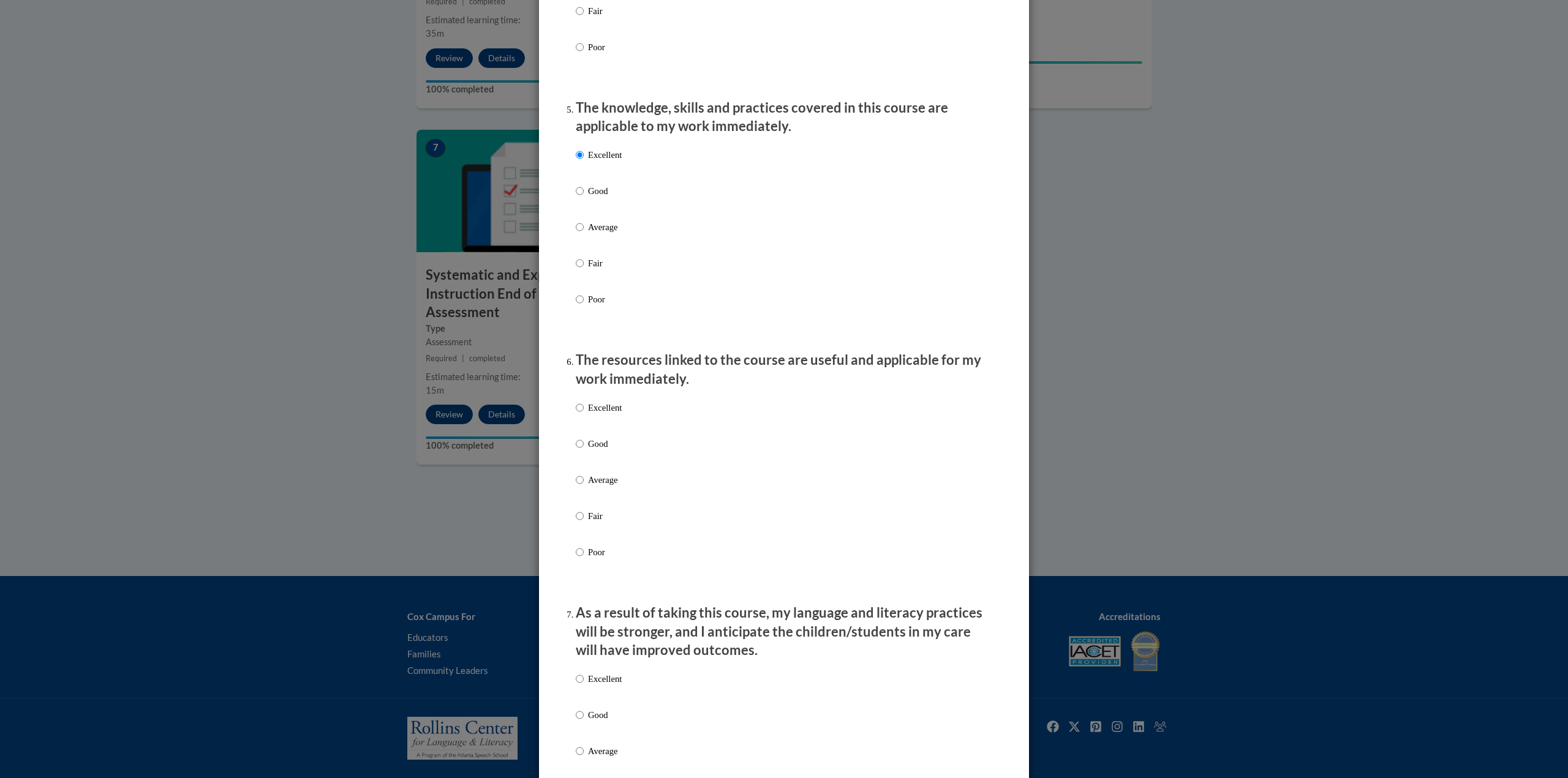
scroll to position [1102, 0]
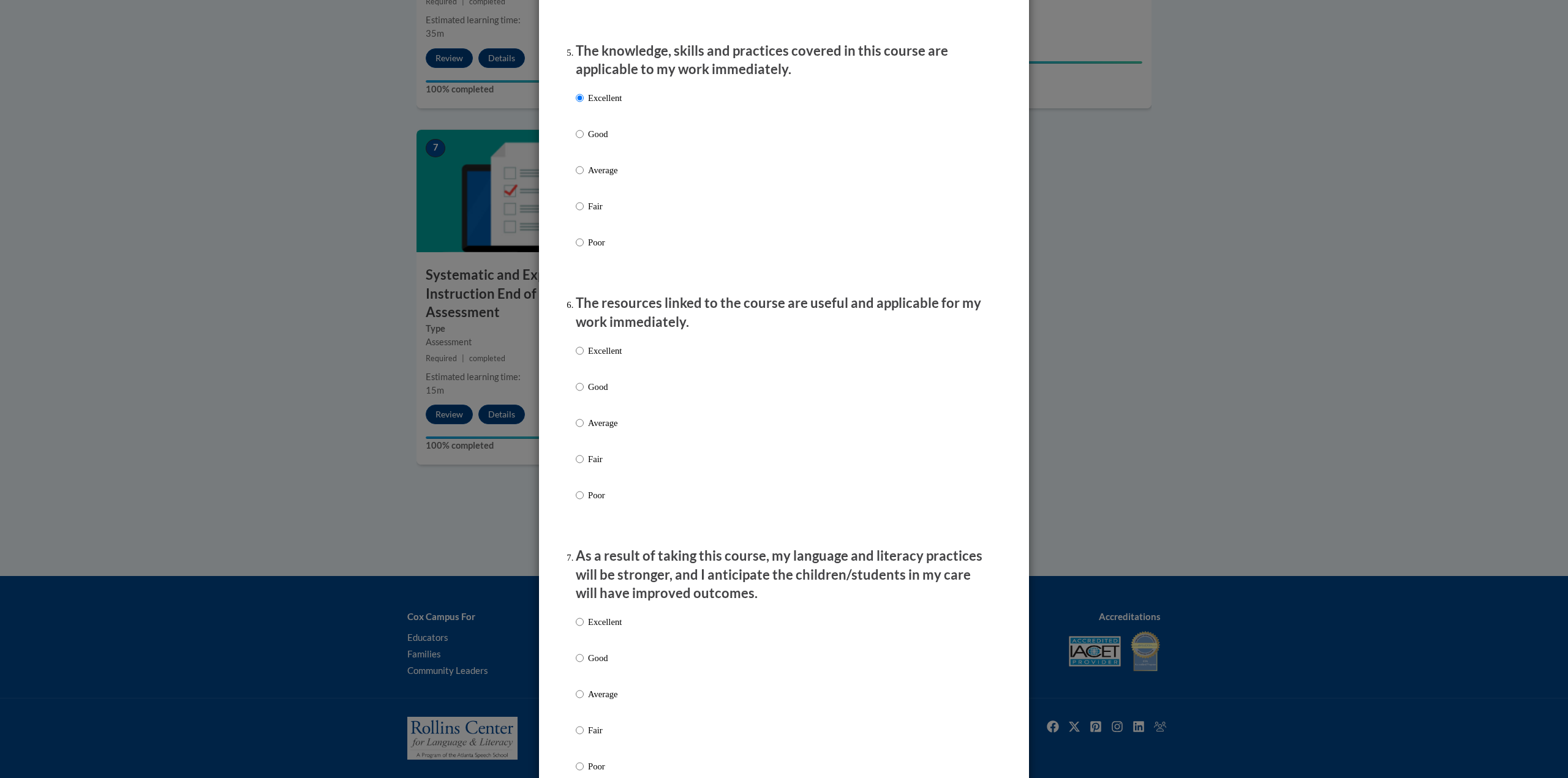
click at [591, 337] on p "Excellent" at bounding box center [605, 350] width 33 height 13
click at [583, 337] on input "Excellent" at bounding box center [579, 350] width 8 height 13
radio input "true"
click at [593, 337] on p "Excellent" at bounding box center [605, 621] width 33 height 13
click at [583, 337] on input "Excellent" at bounding box center [579, 621] width 8 height 13
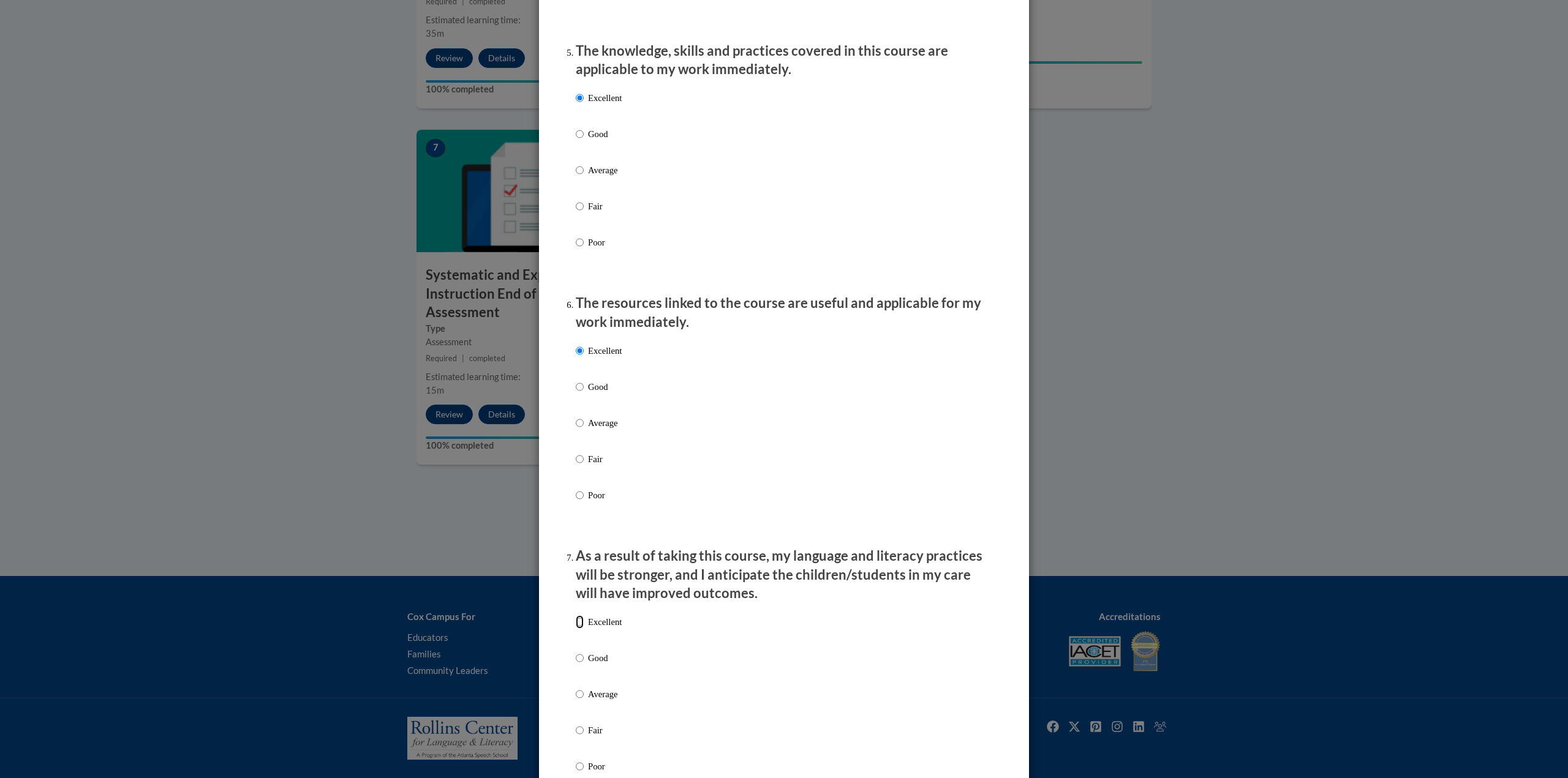
radio input "true"
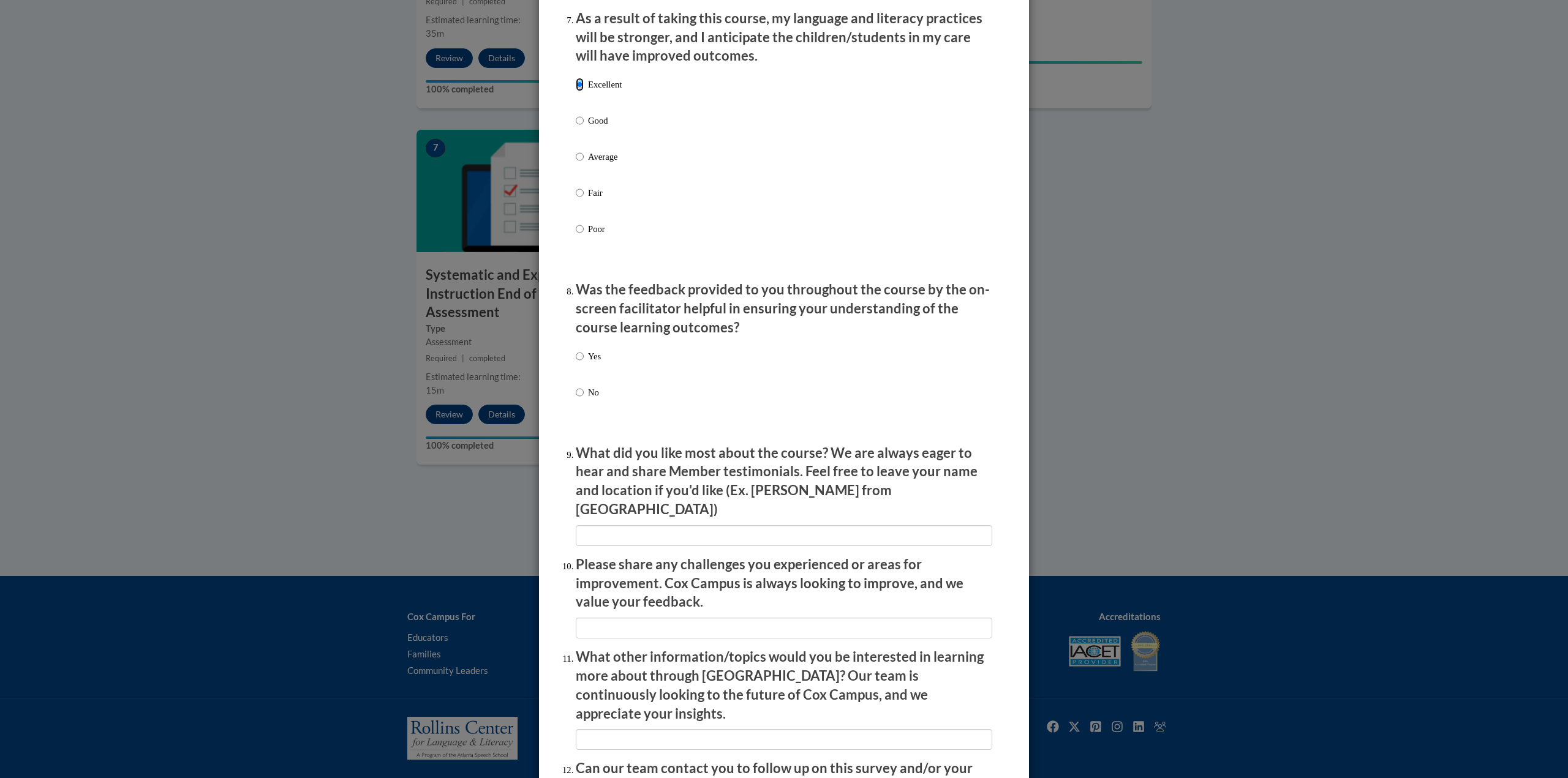
scroll to position [1653, 0]
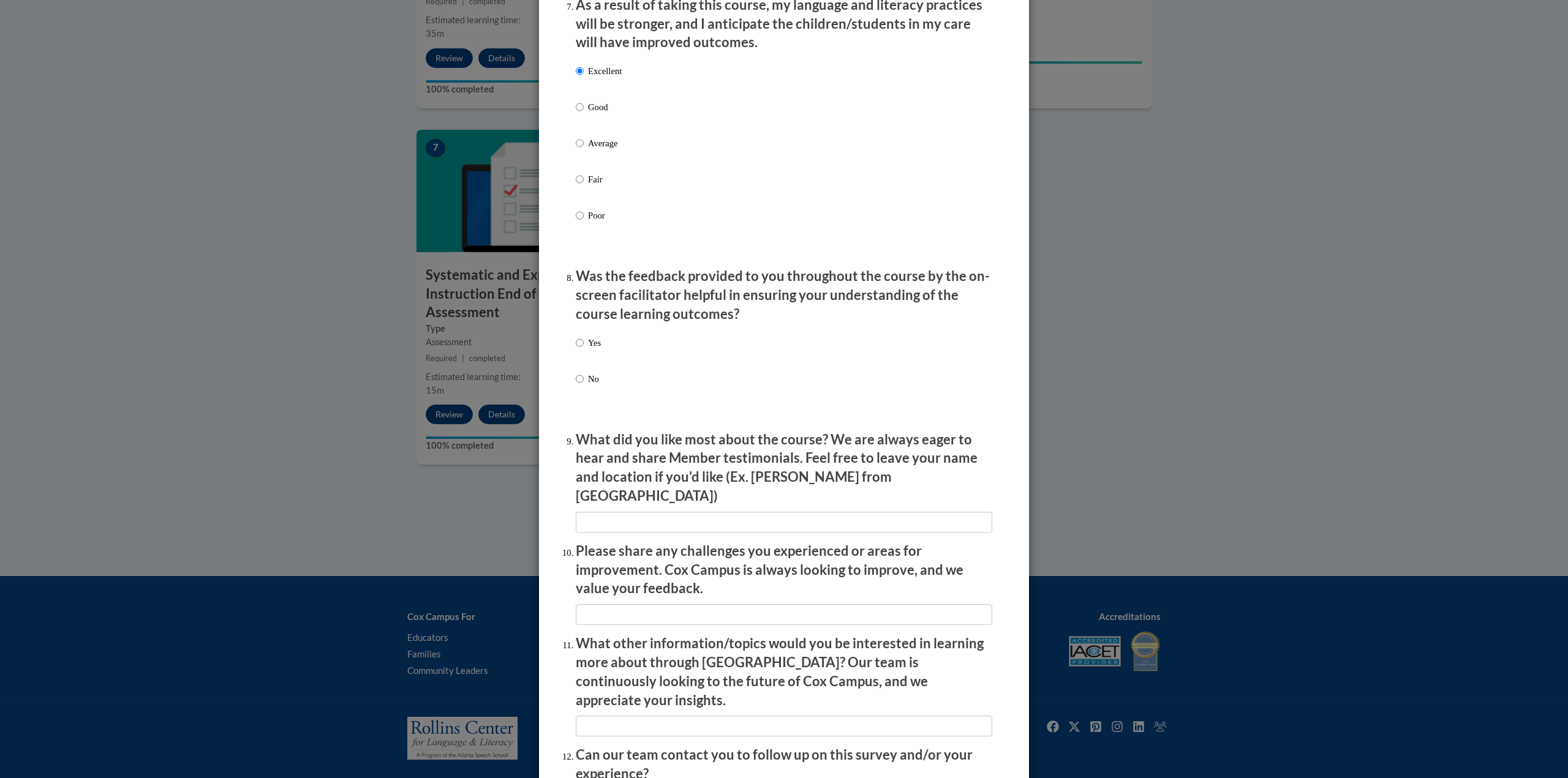
click at [590, 337] on p "Yes" at bounding box center [595, 342] width 13 height 13
click at [583, 337] on input "Yes" at bounding box center [579, 342] width 8 height 13
radio input "true"
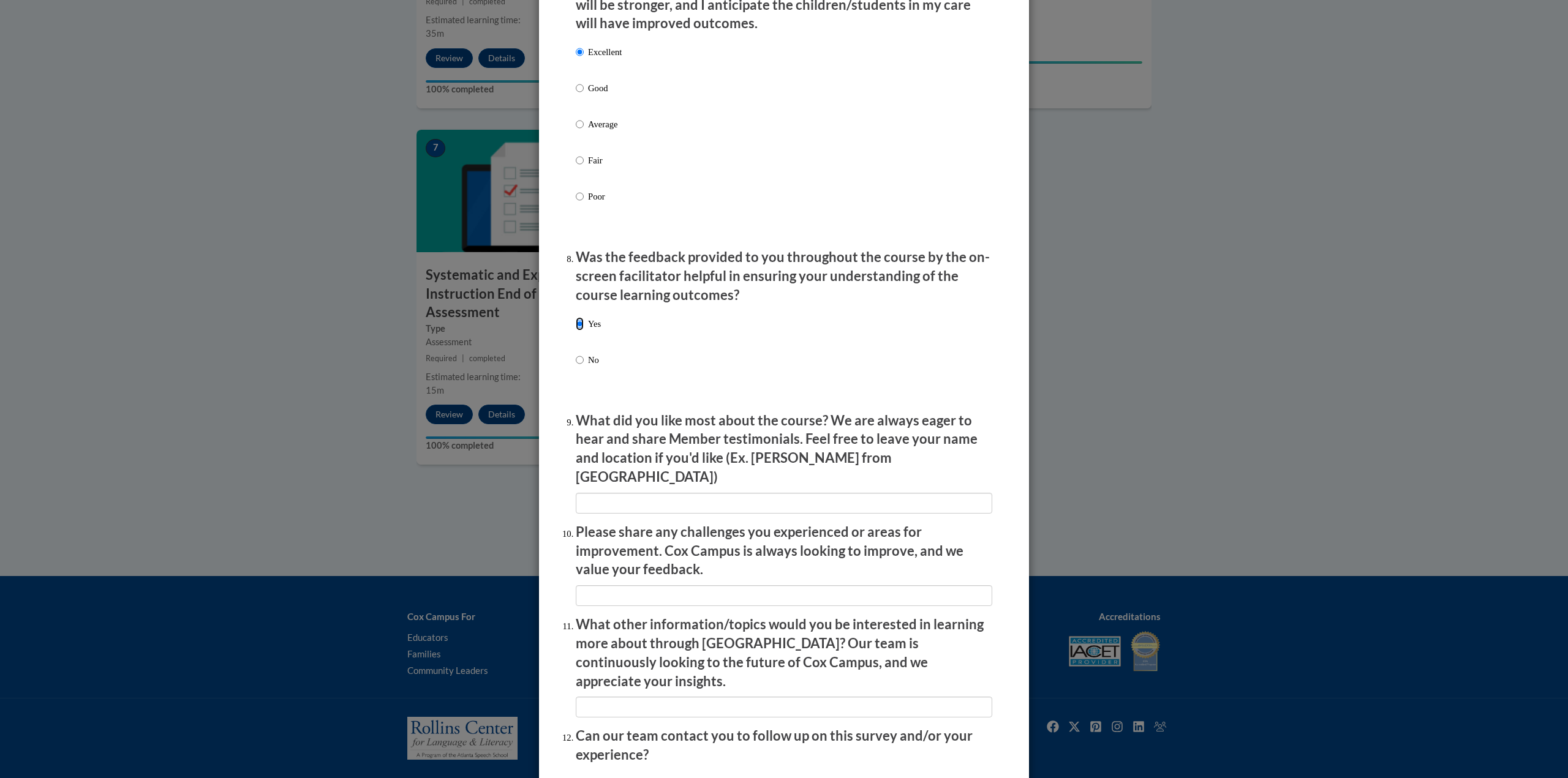
scroll to position [1765, 0]
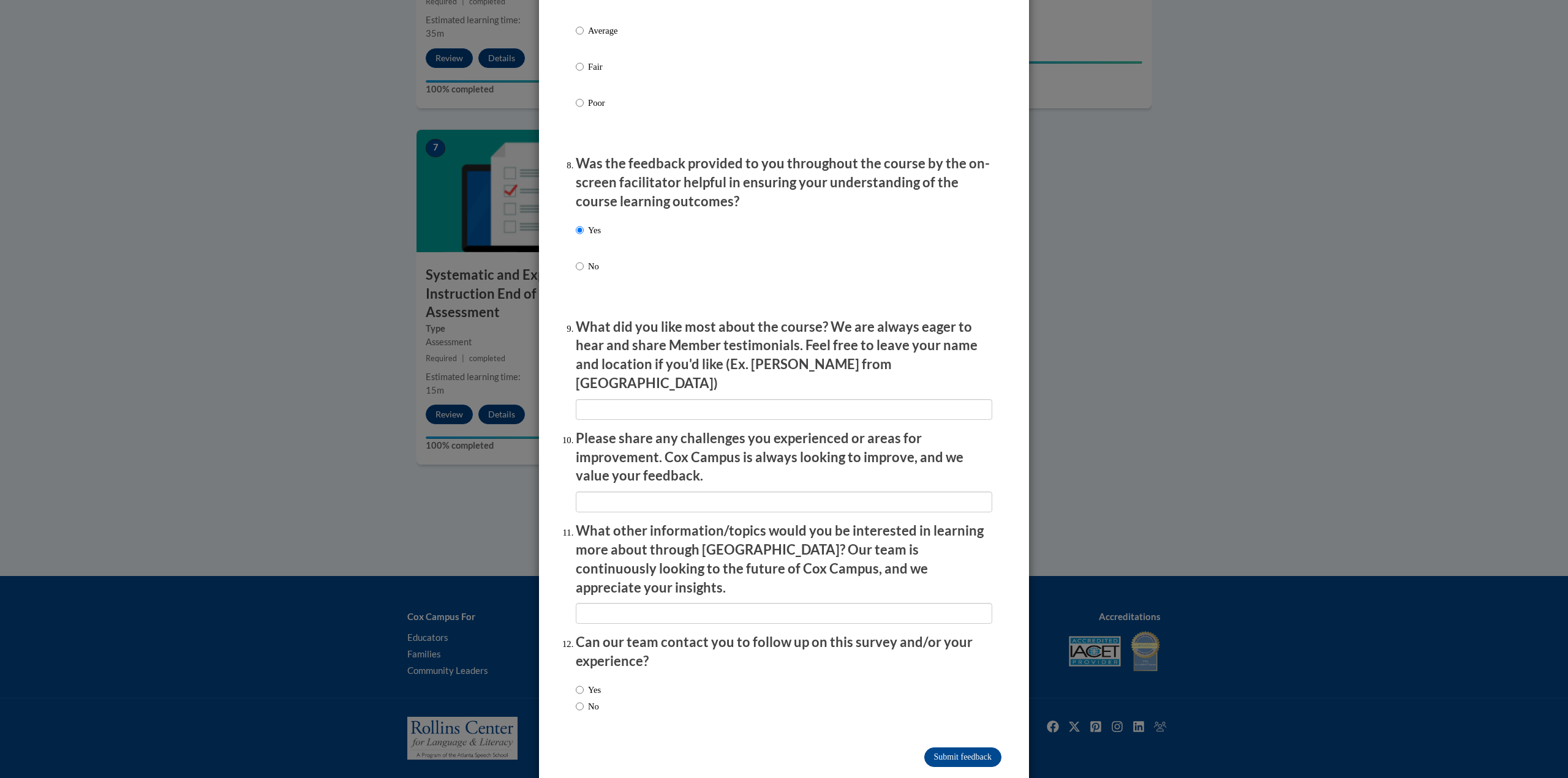
click at [583, 337] on label "No" at bounding box center [587, 706] width 23 height 13
click at [583, 337] on input "No" at bounding box center [579, 706] width 8 height 13
radio input "true"
click at [774, 337] on input "Submit feedback" at bounding box center [962, 757] width 77 height 20
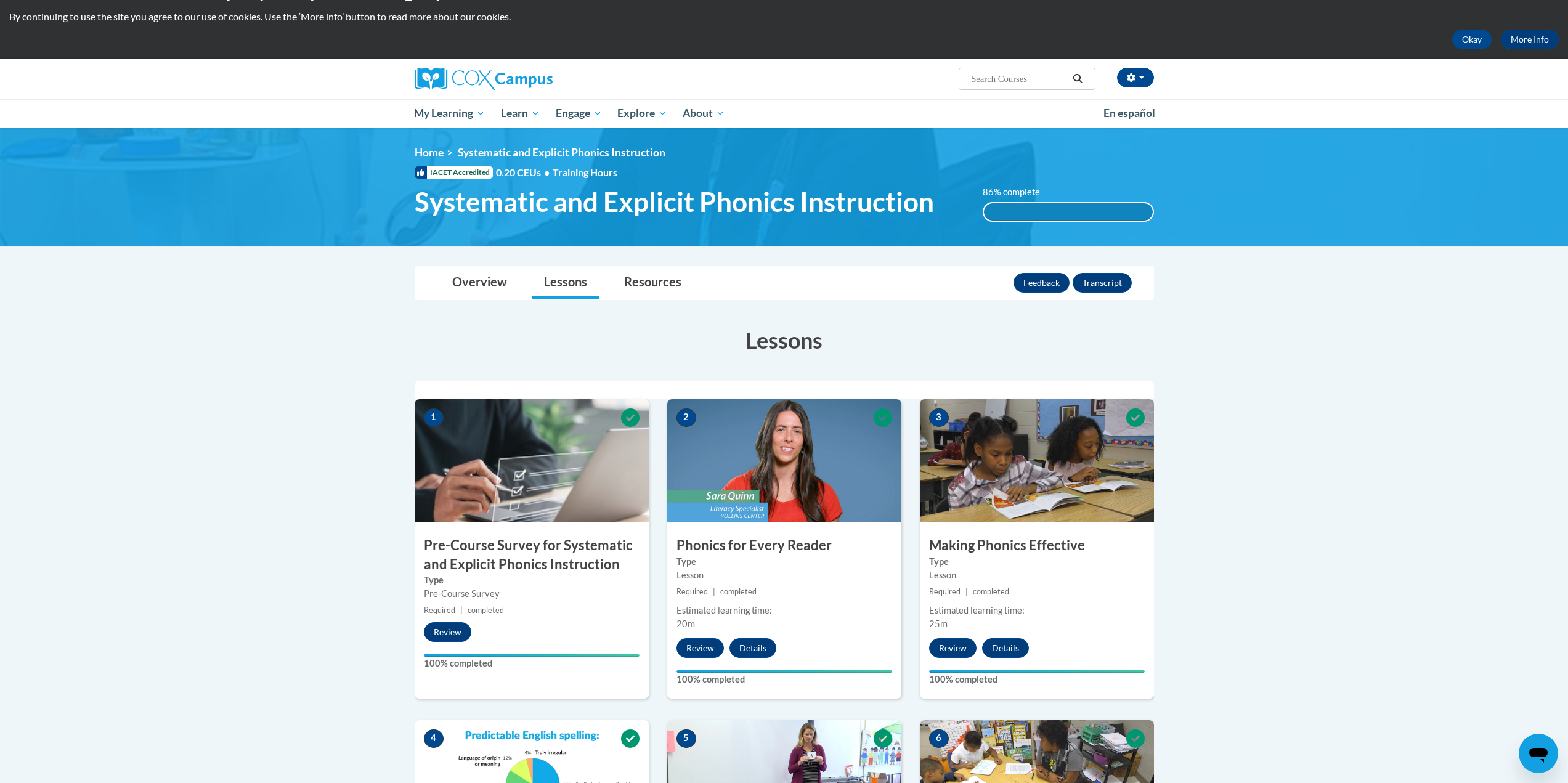
scroll to position [0, 0]
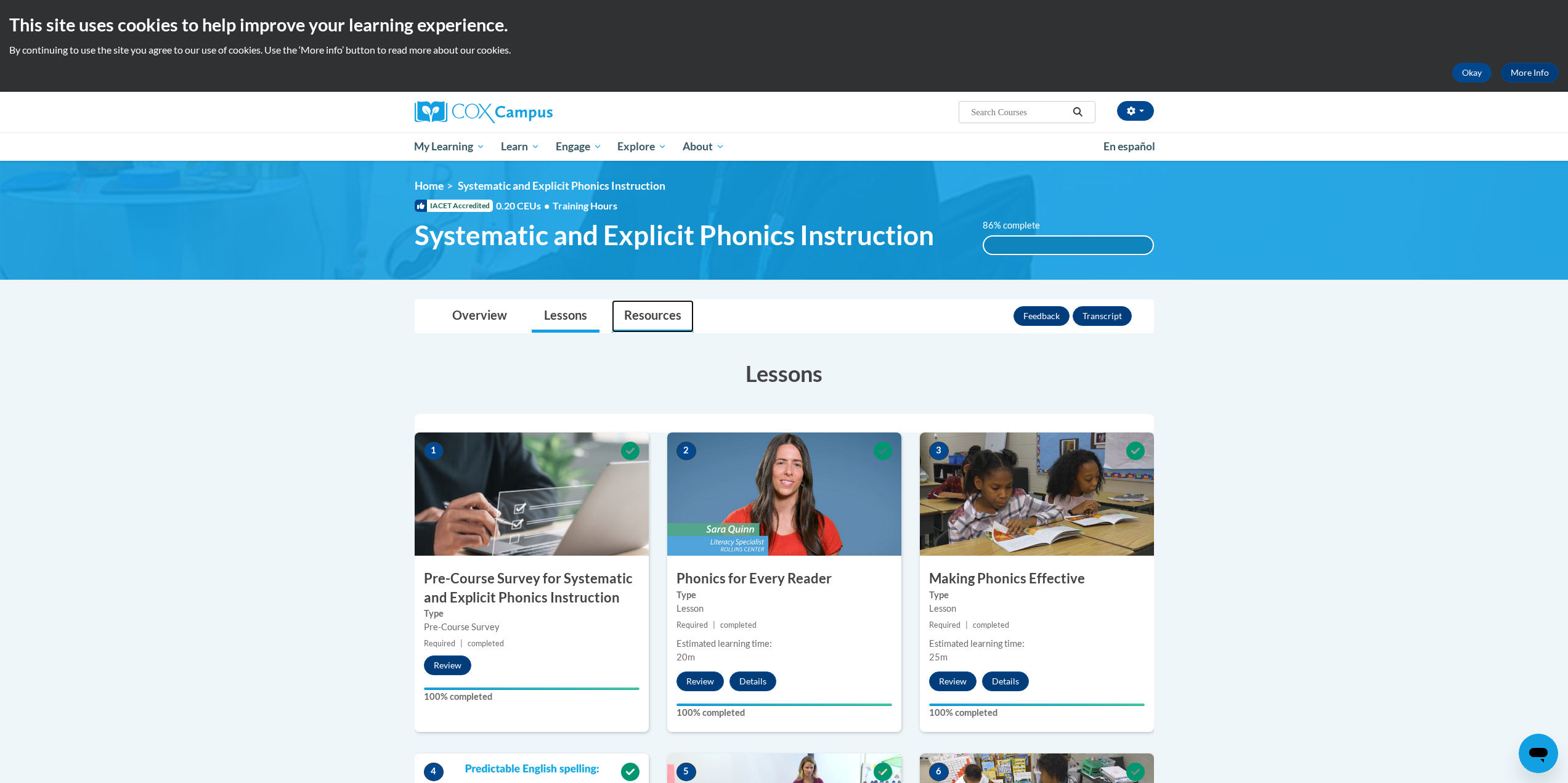
click at [641, 324] on link "Resources" at bounding box center [652, 316] width 82 height 33
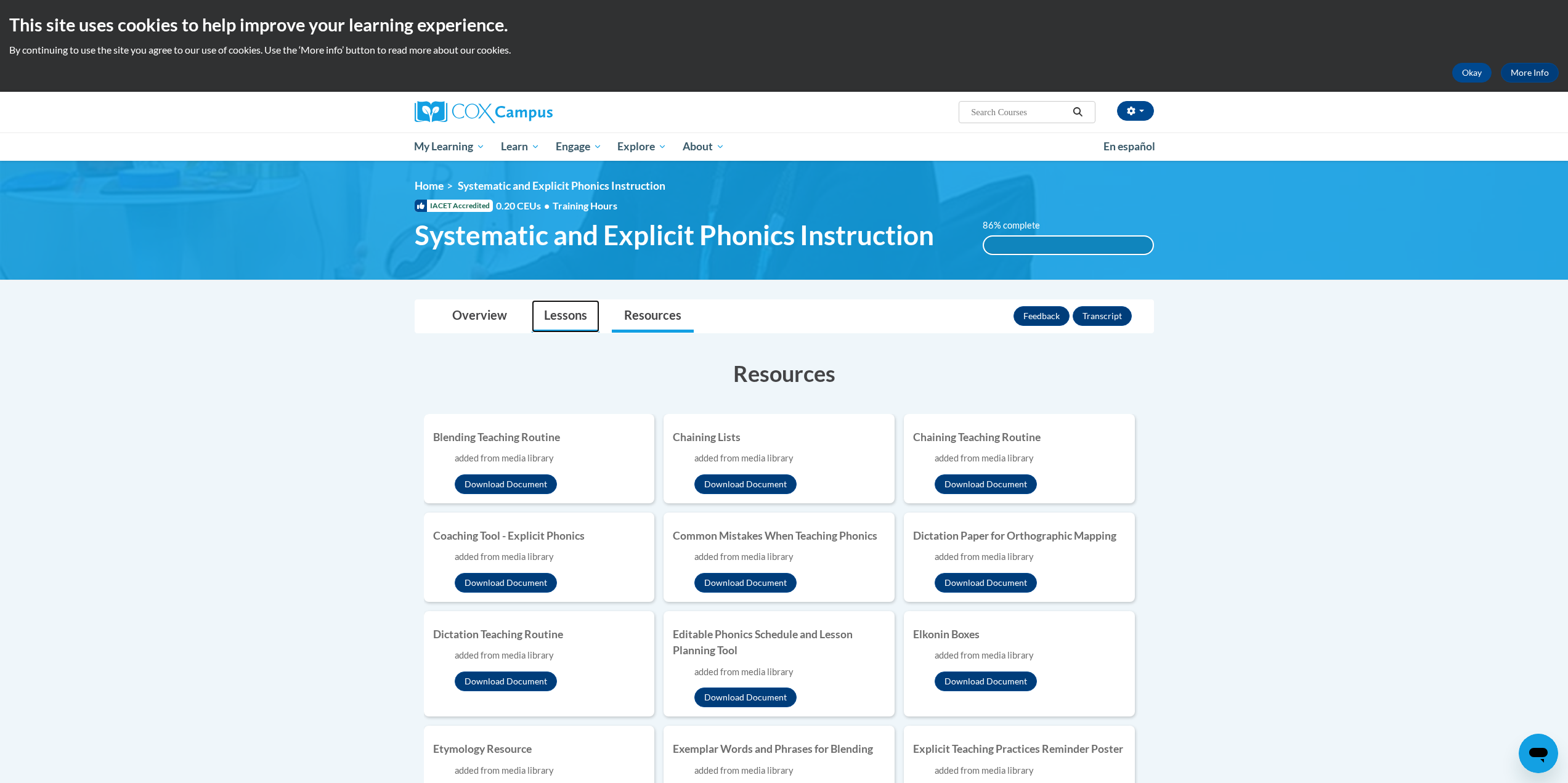
click at [578, 321] on link "Lessons" at bounding box center [565, 316] width 68 height 33
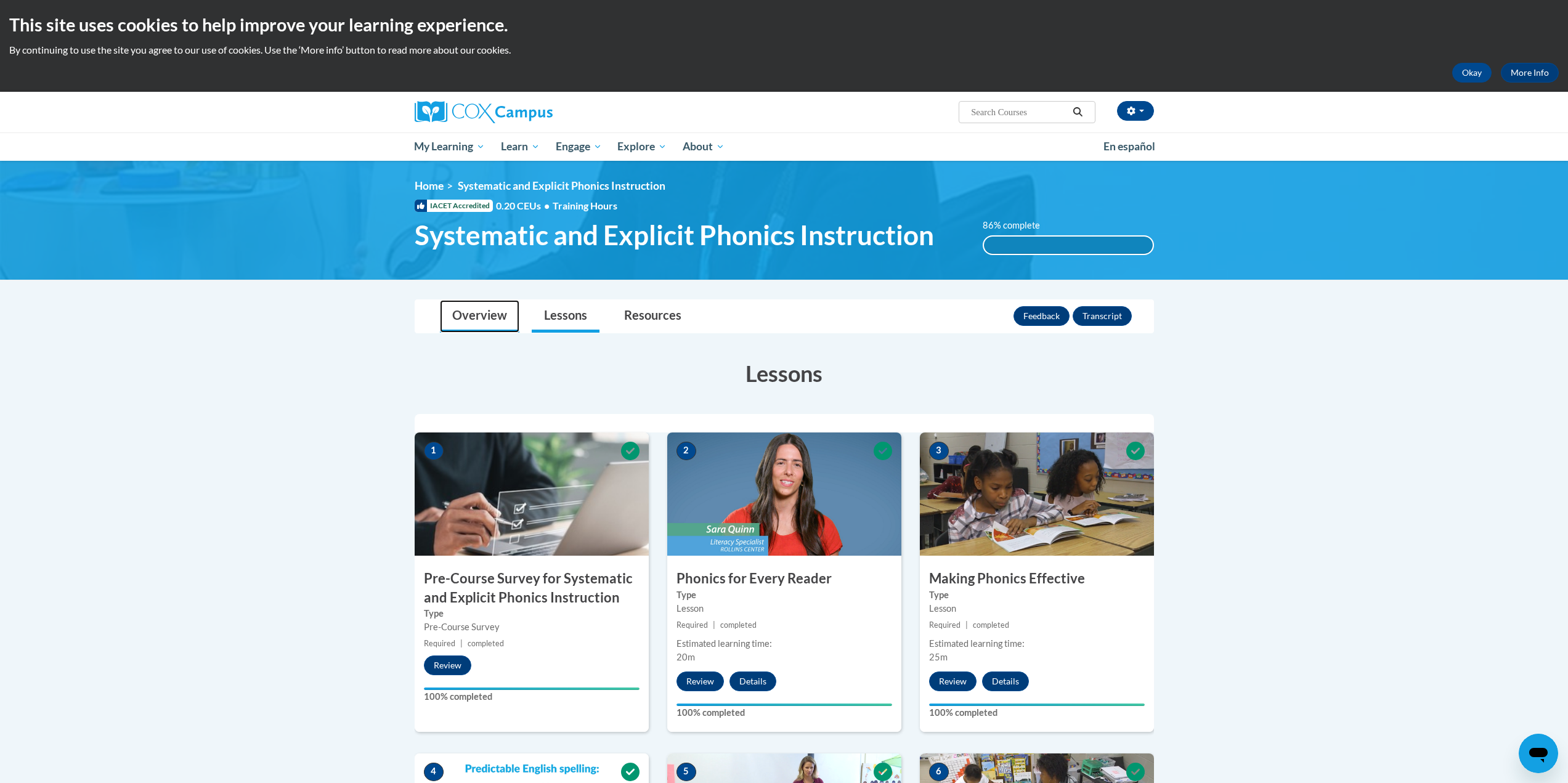
click at [505, 305] on link "Overview" at bounding box center [480, 316] width 80 height 33
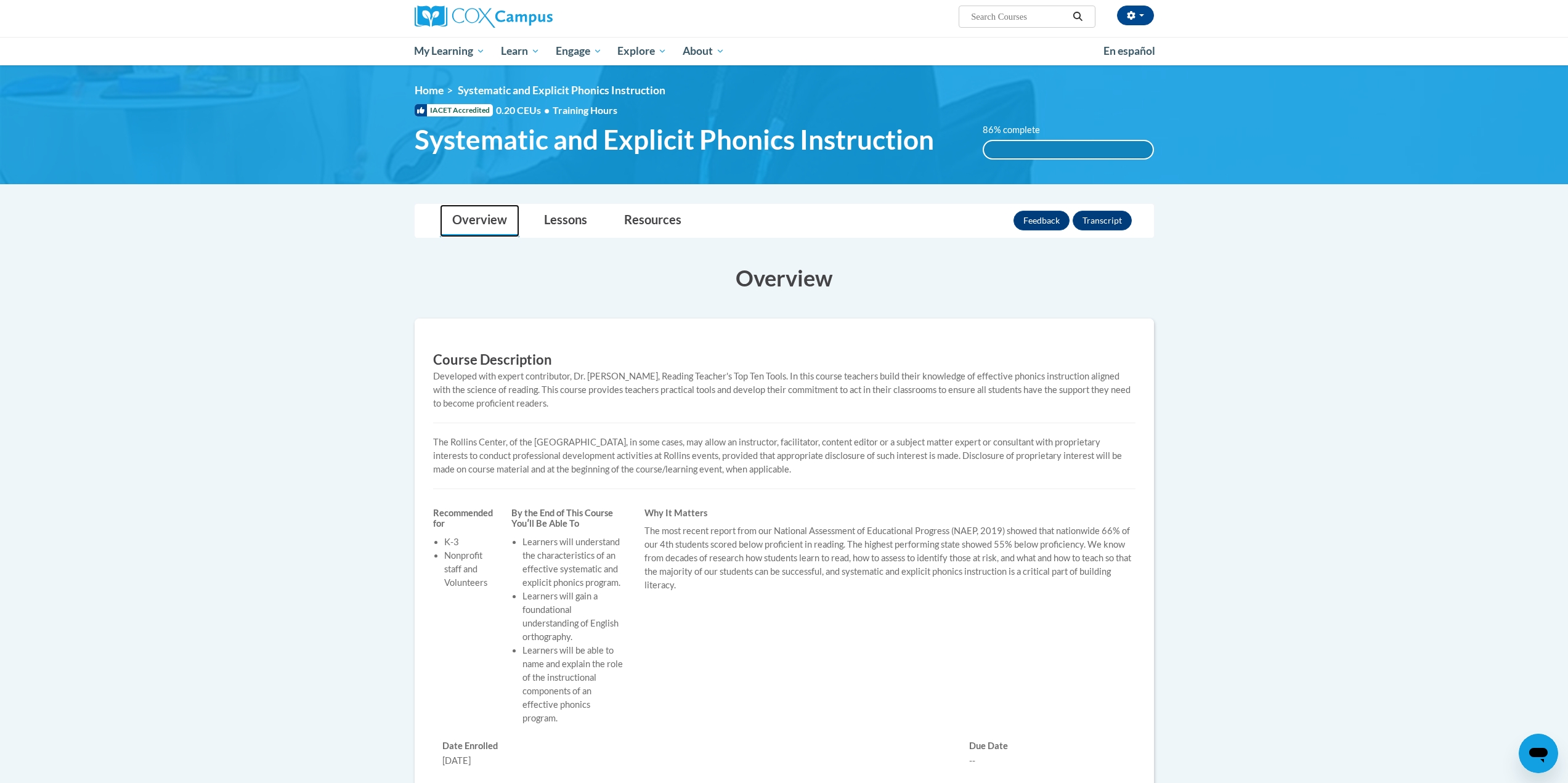
scroll to position [93, 0]
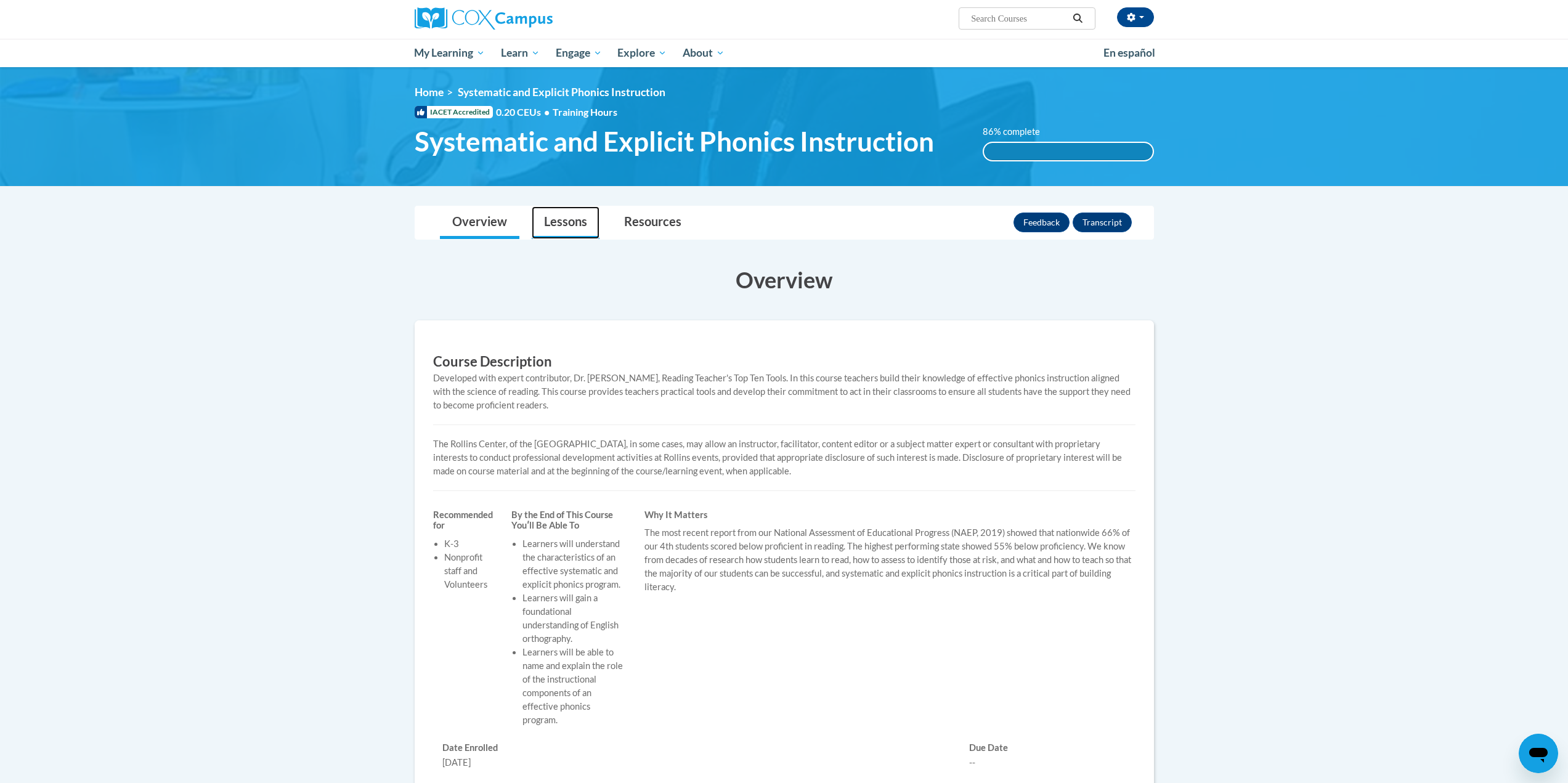
click at [546, 238] on link "Lessons" at bounding box center [565, 222] width 68 height 33
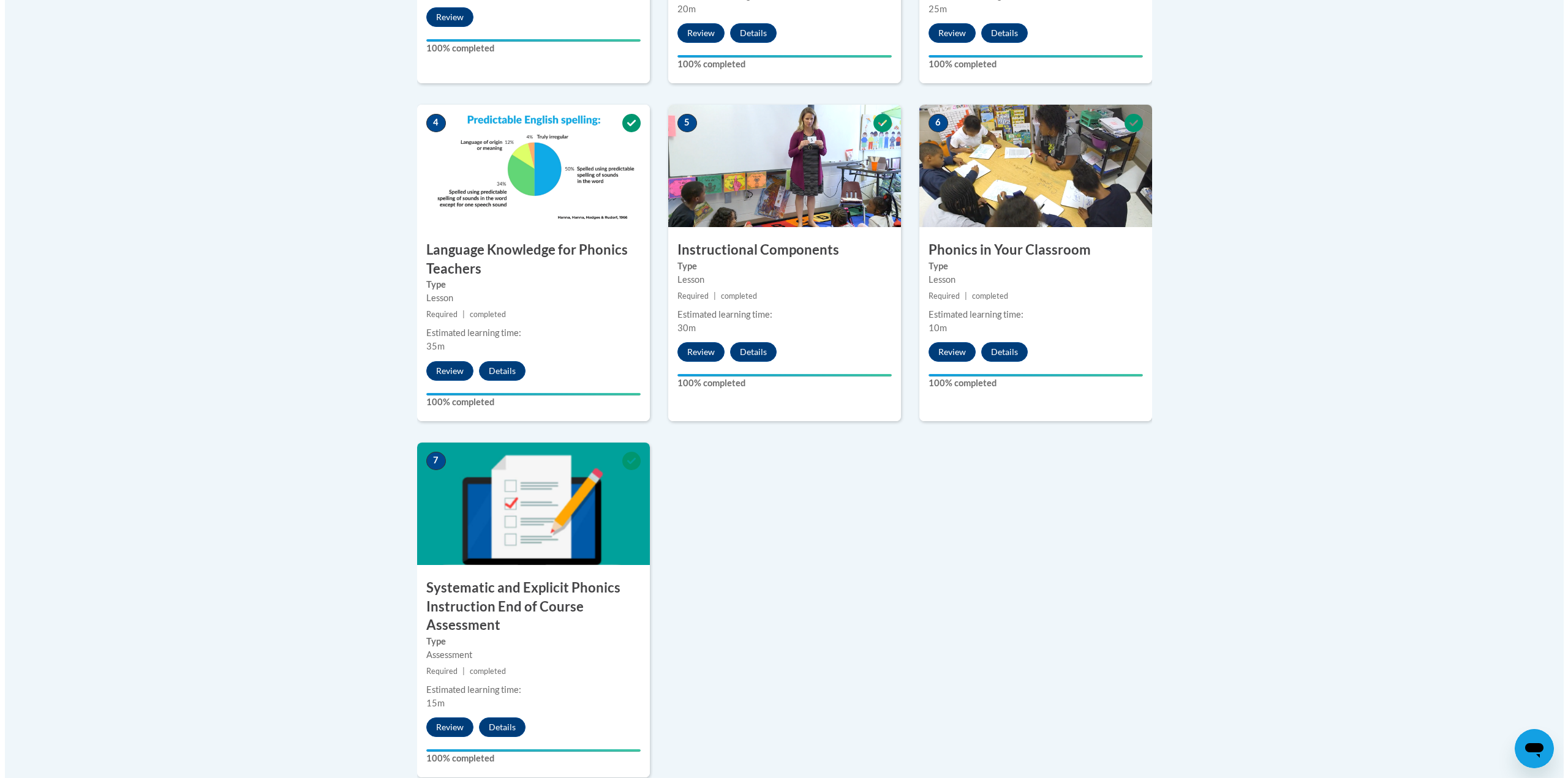
scroll to position [957, 0]
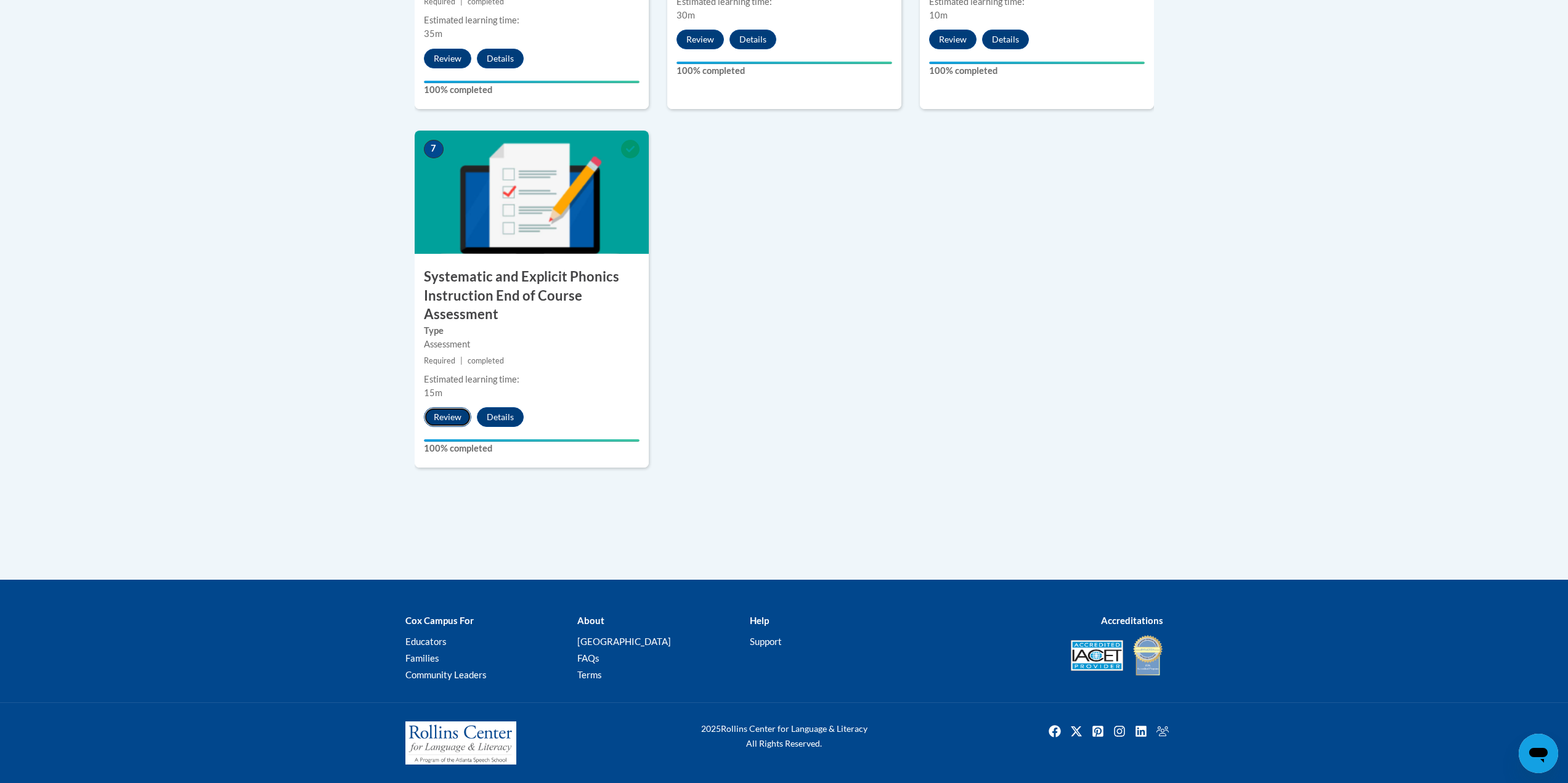
click at [455, 339] on button "Review" at bounding box center [447, 417] width 47 height 20
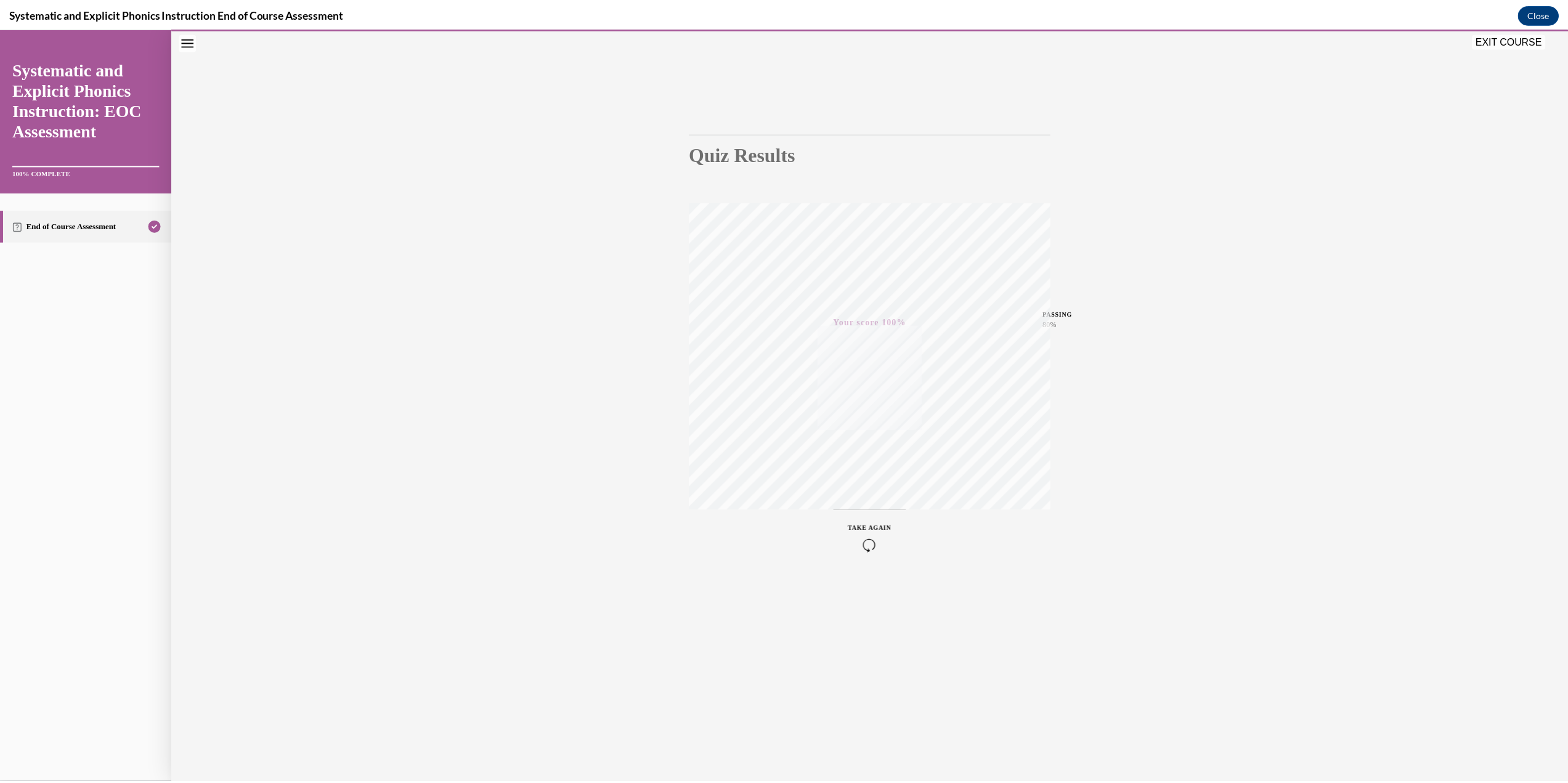
scroll to position [39, 0]
click at [779, 15] on button "Close" at bounding box center [1547, 14] width 41 height 20
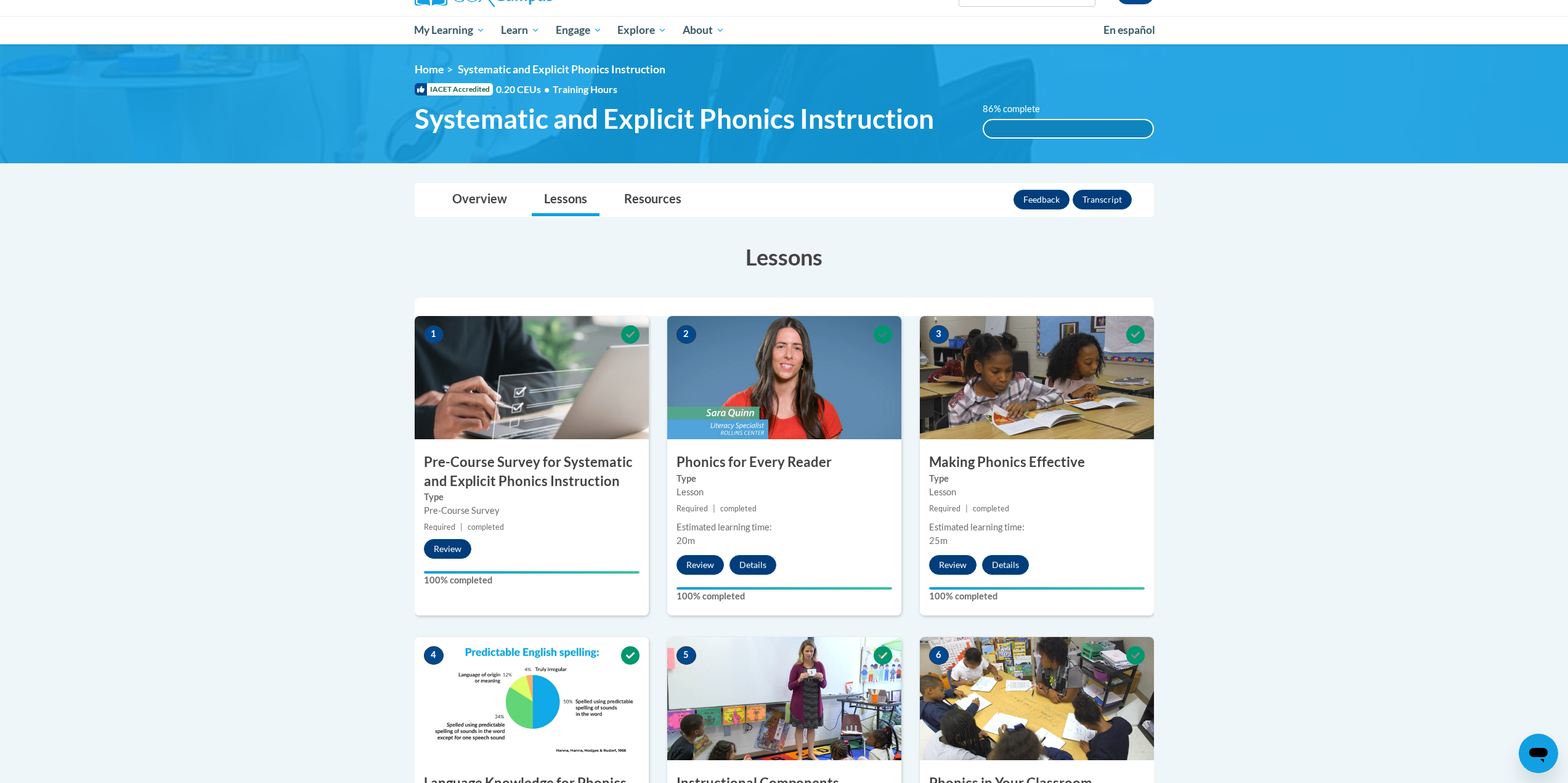
scroll to position [100, 0]
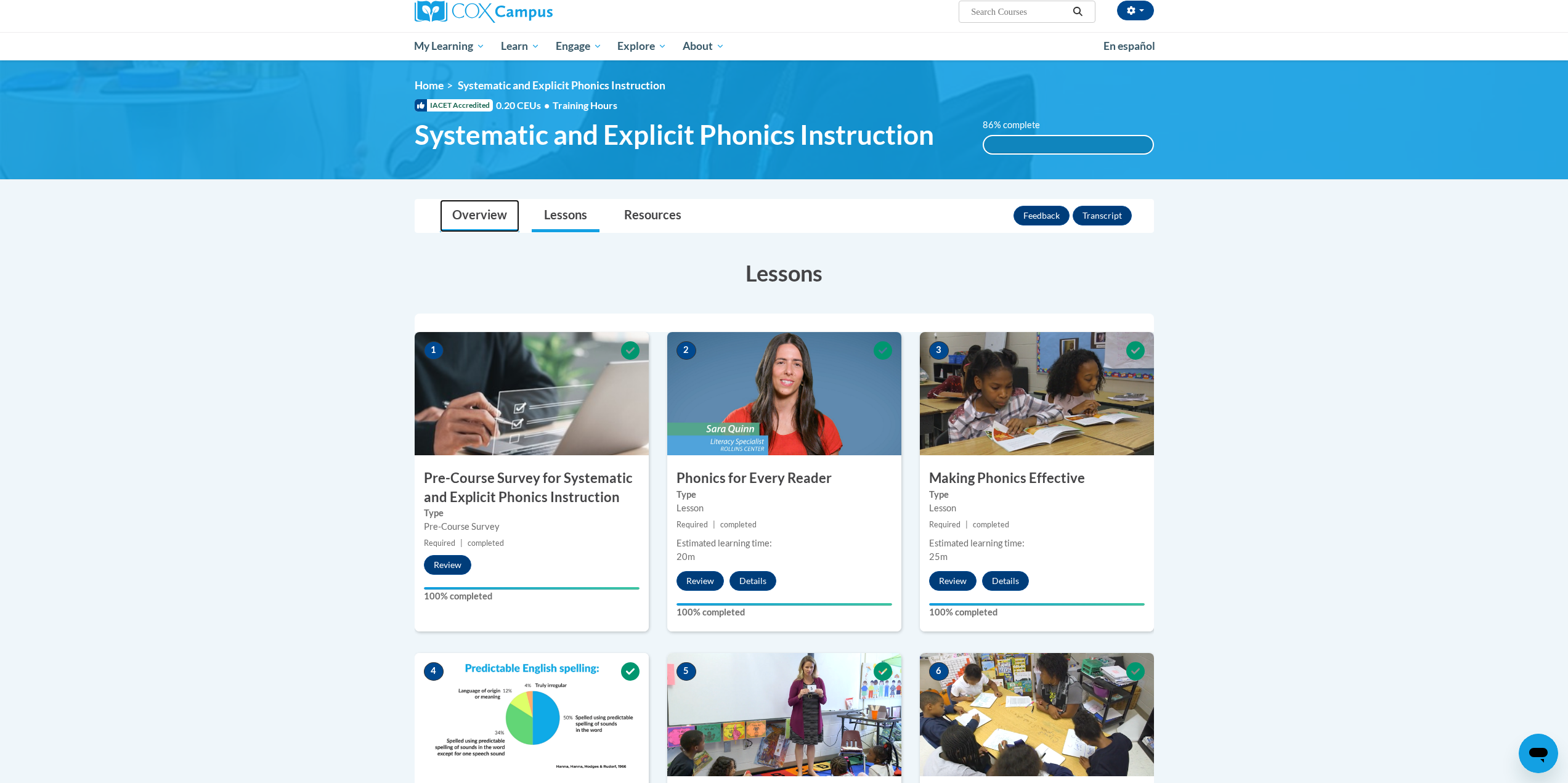
click at [487, 222] on link "Overview" at bounding box center [480, 215] width 80 height 33
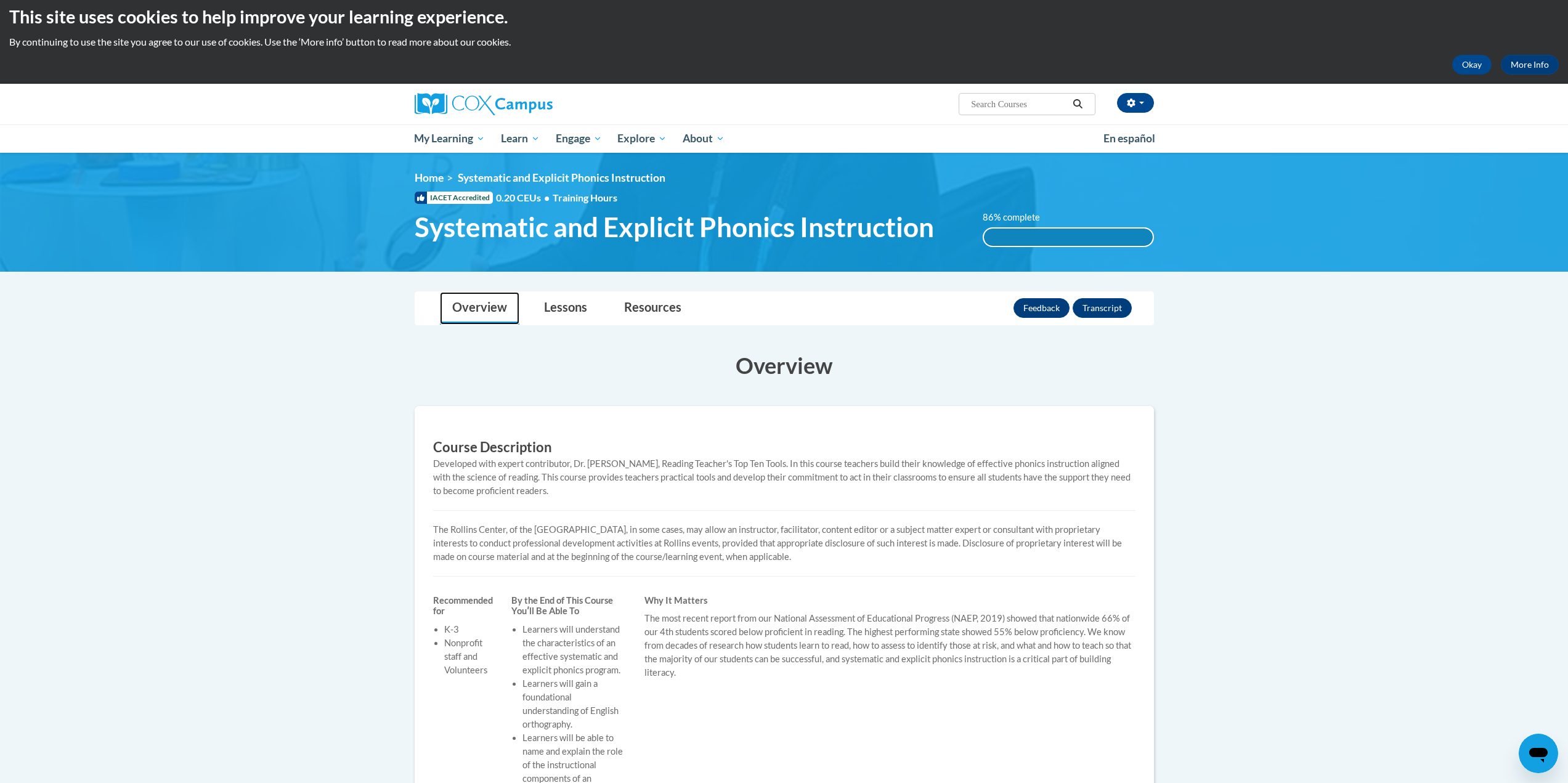
scroll to position [0, 0]
